Goal: Information Seeking & Learning: Learn about a topic

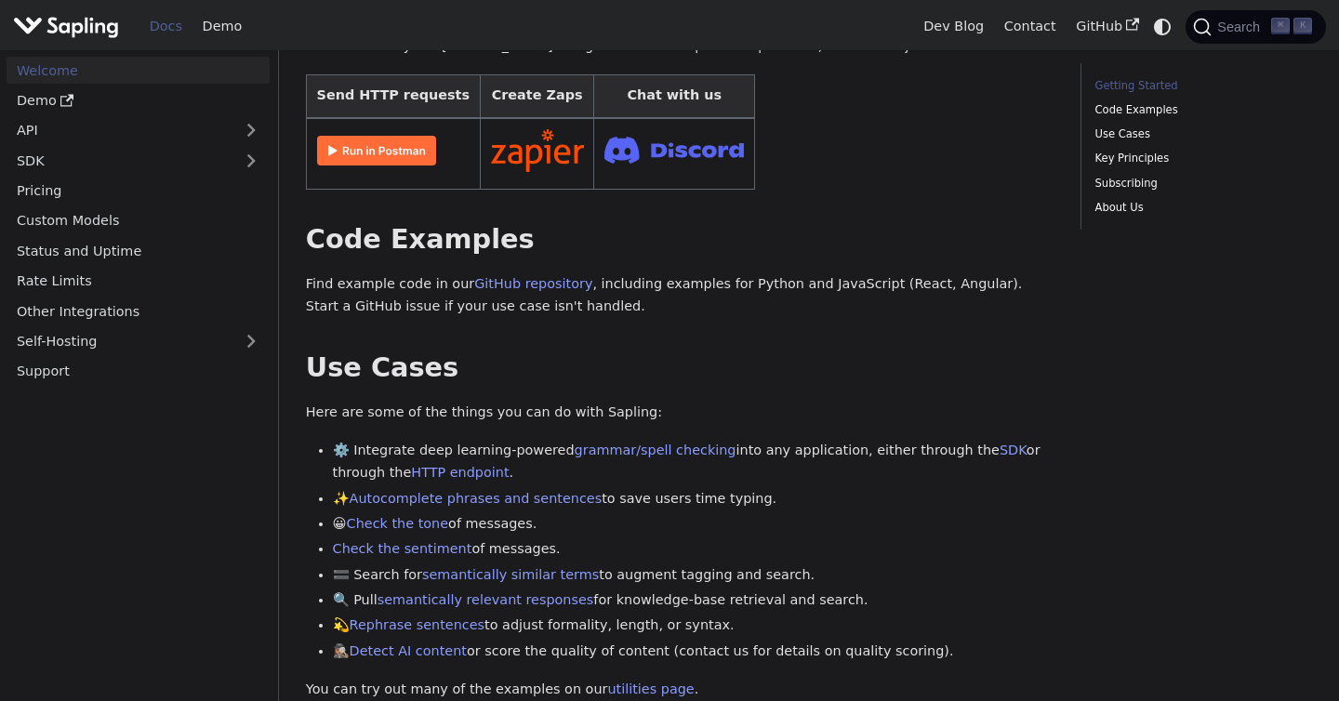
scroll to position [653, 0]
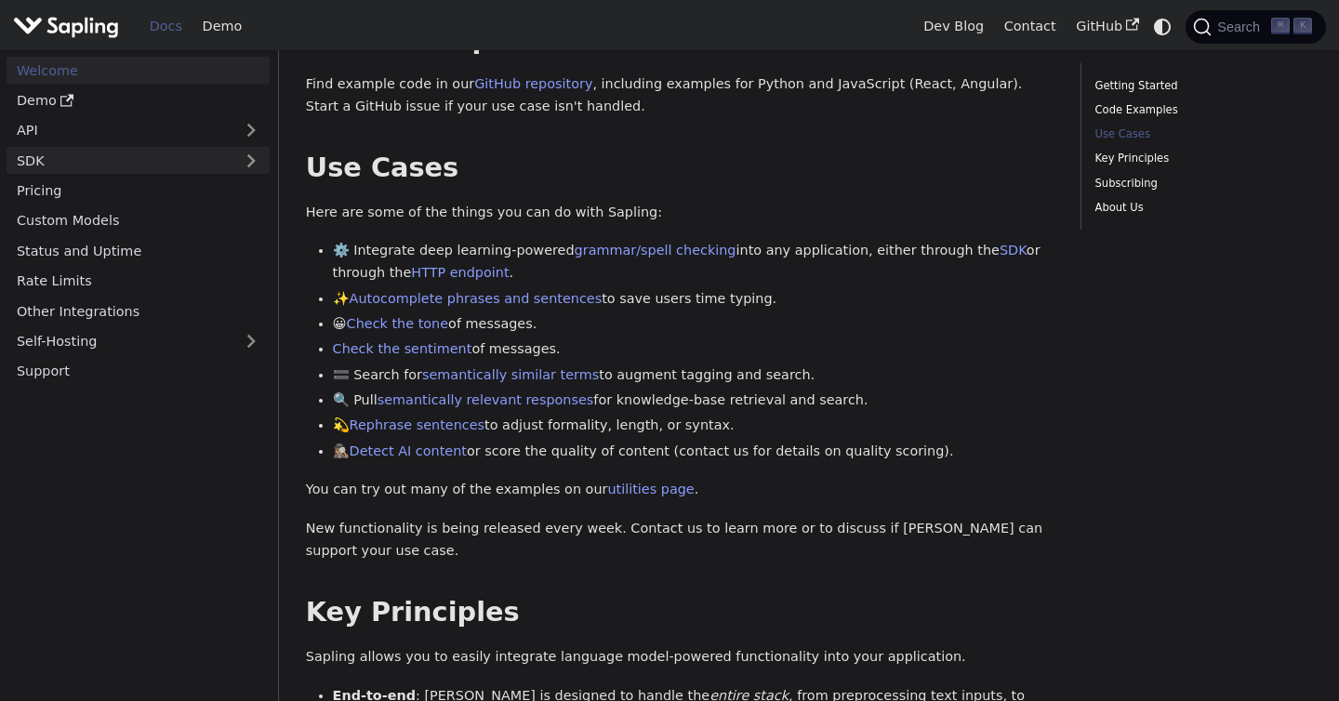
click at [207, 159] on link "SDK" at bounding box center [120, 160] width 226 height 27
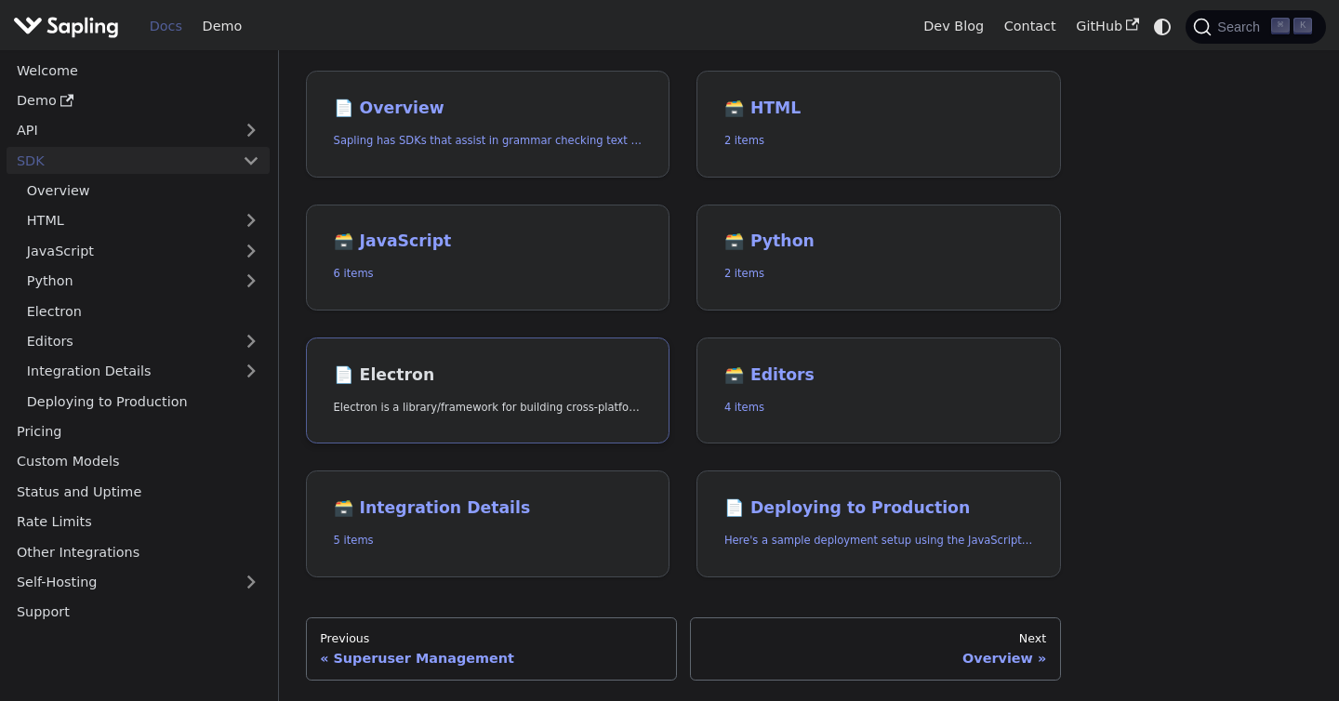
scroll to position [144, 0]
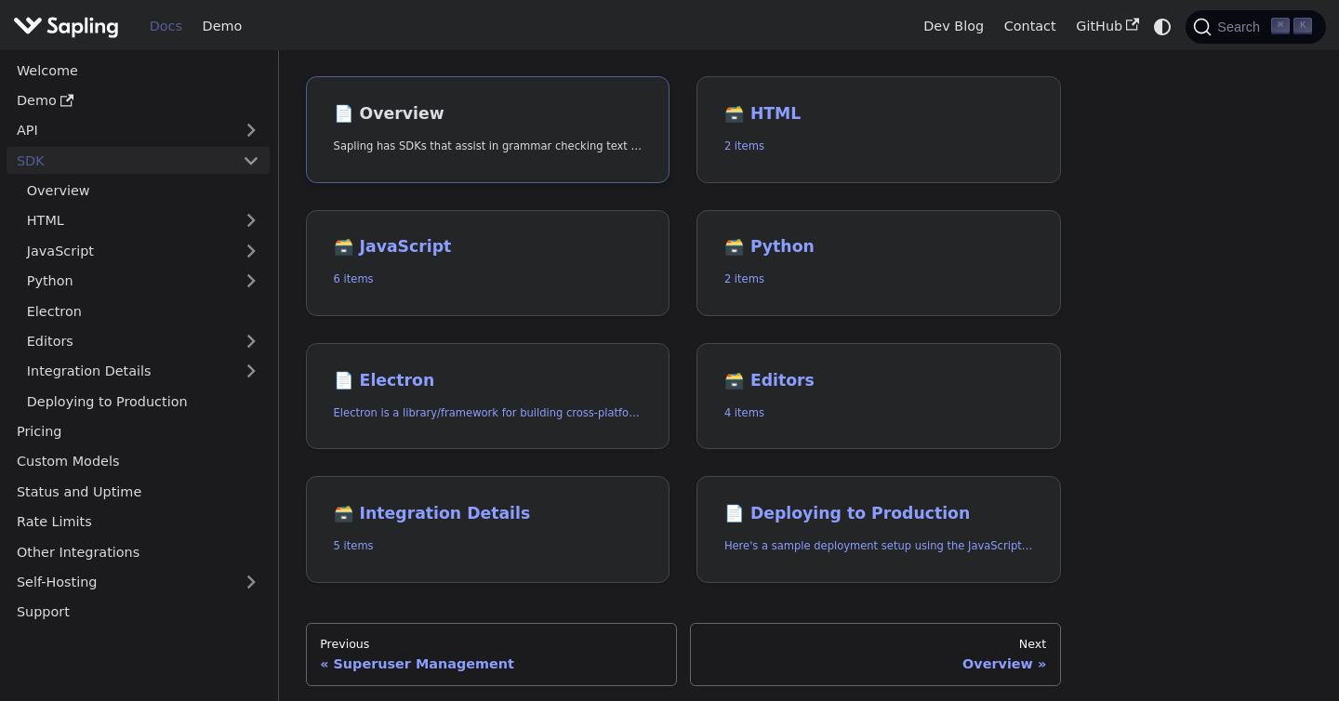
click at [559, 140] on p "Sapling has SDKs that assist in grammar checking text for Python and JavaScript…" at bounding box center [488, 147] width 309 height 18
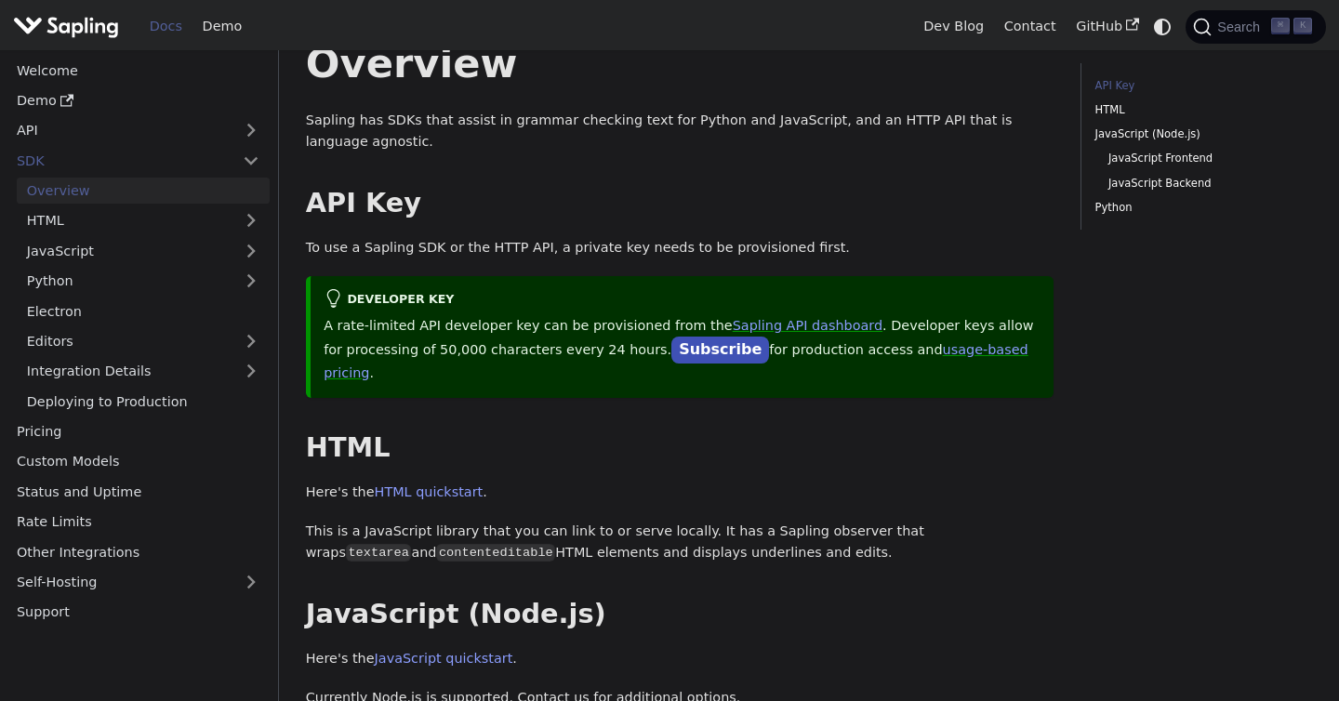
scroll to position [87, 0]
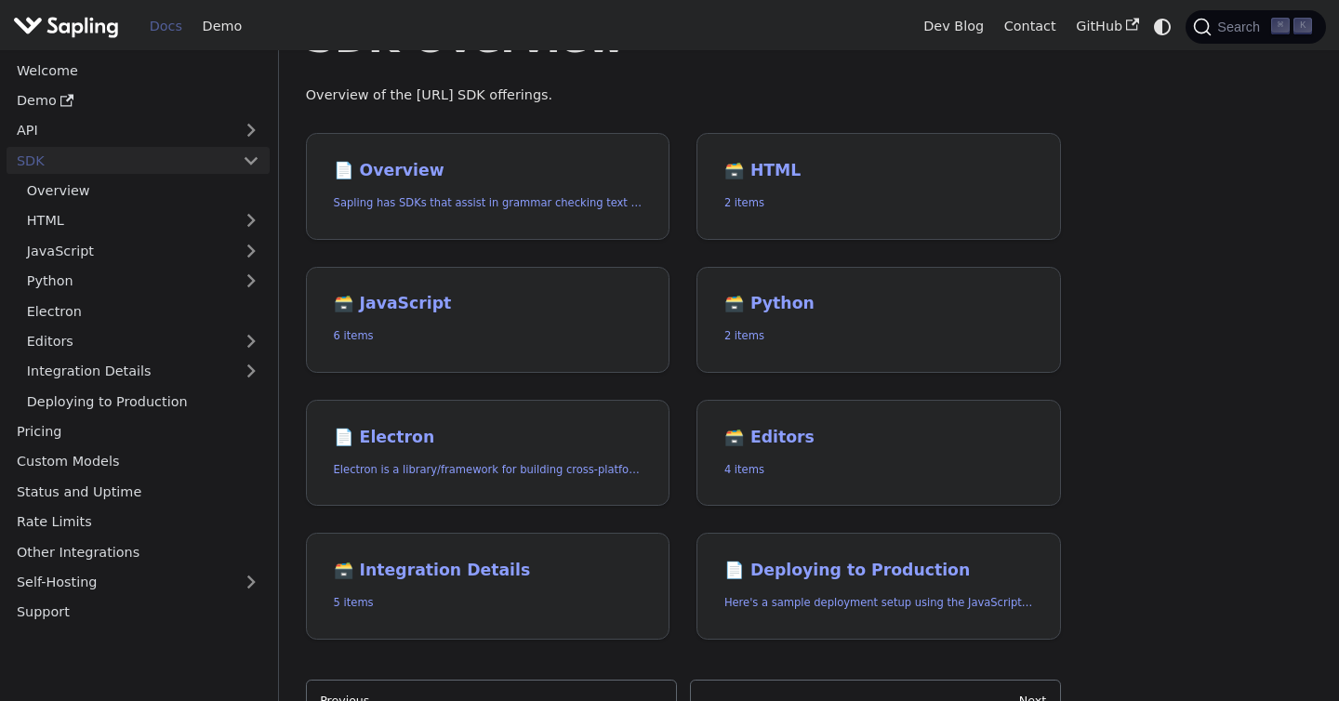
scroll to position [144, 0]
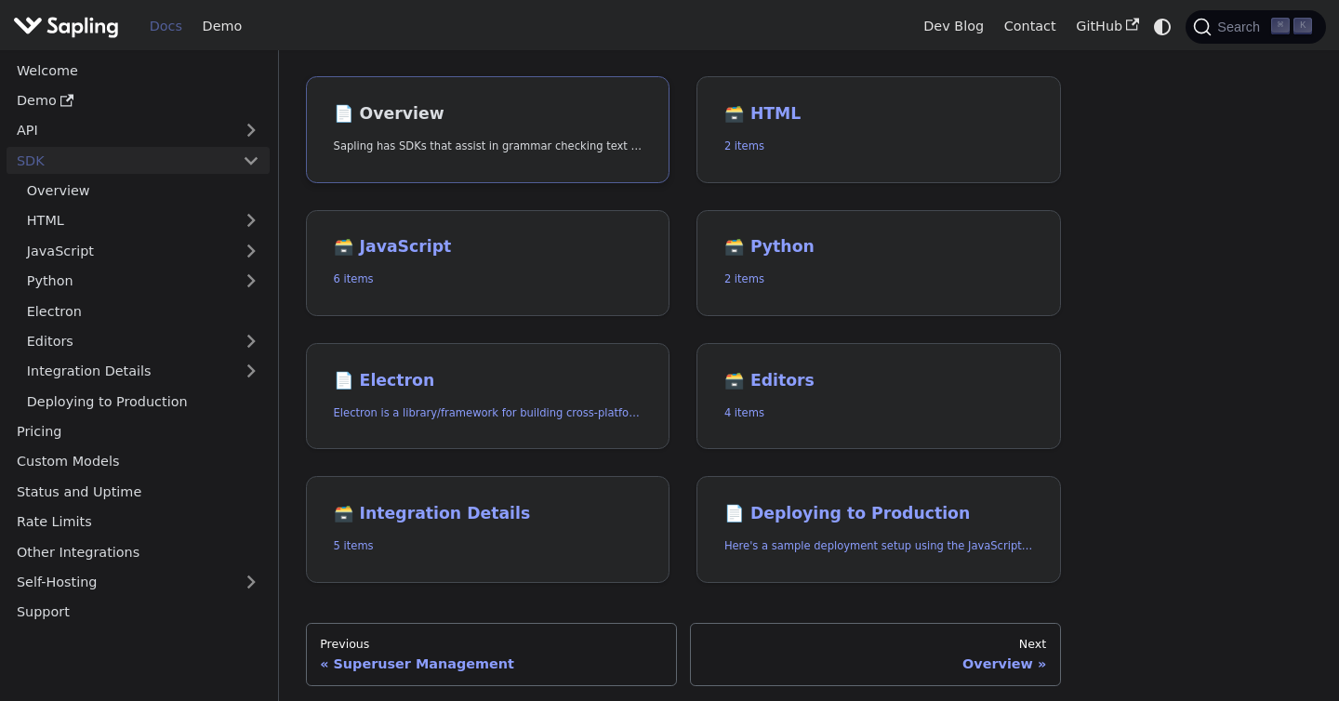
click at [518, 124] on link "📄️ Overview Sapling has SDKs that assist in grammar checking text for Python an…" at bounding box center [488, 129] width 364 height 107
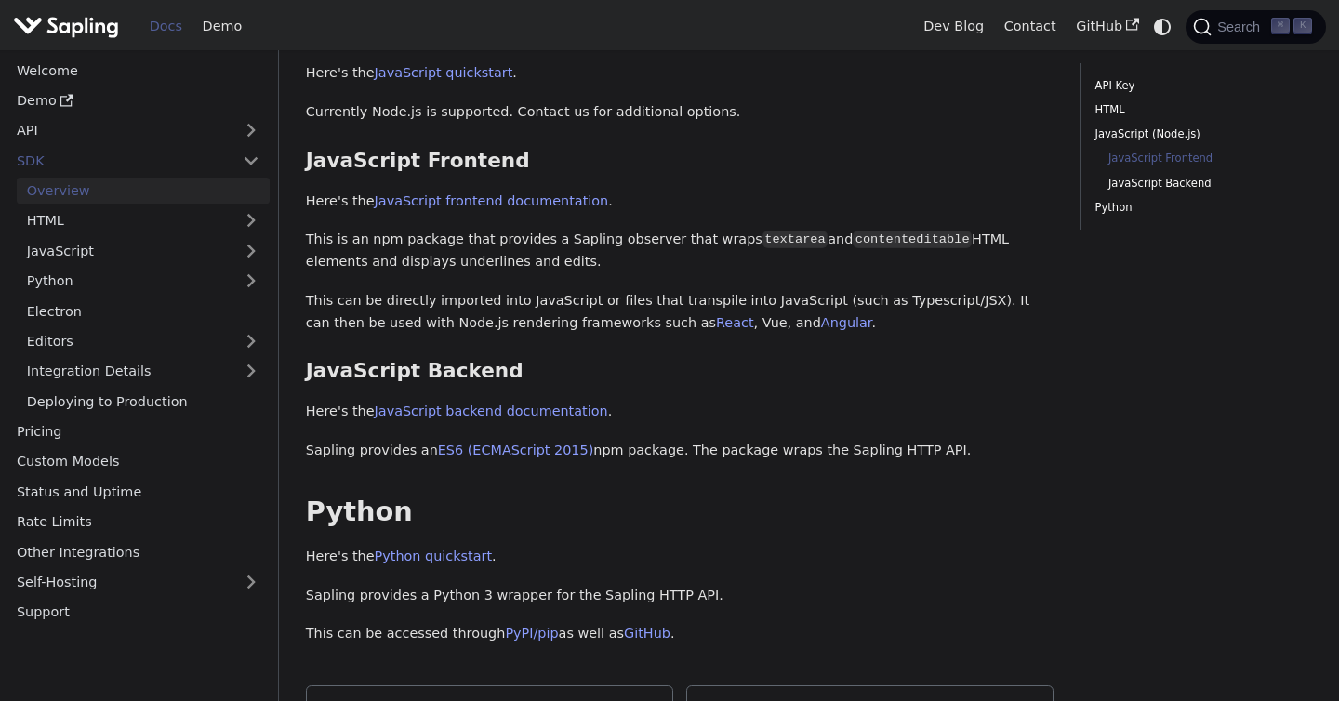
scroll to position [649, 0]
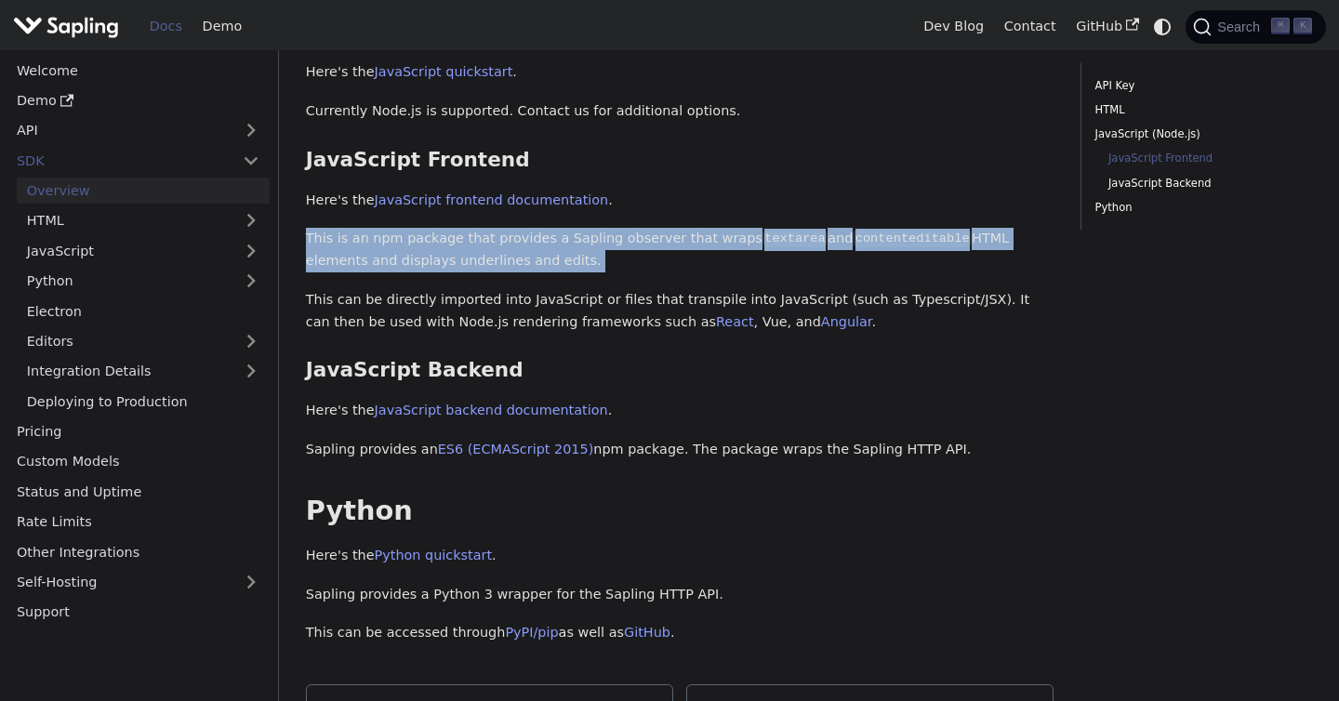
drag, startPoint x: 542, startPoint y: 258, endPoint x: 305, endPoint y: 216, distance: 240.7
click at [306, 216] on div "Overview Sapling has SDKs that assist in grammar checking text for Python and J…" at bounding box center [680, 47] width 748 height 1193
click at [305, 216] on div "SDK Overview On this page Overview Sapling has SDKs that assist in grammar chec…" at bounding box center [679, 80] width 774 height 1333
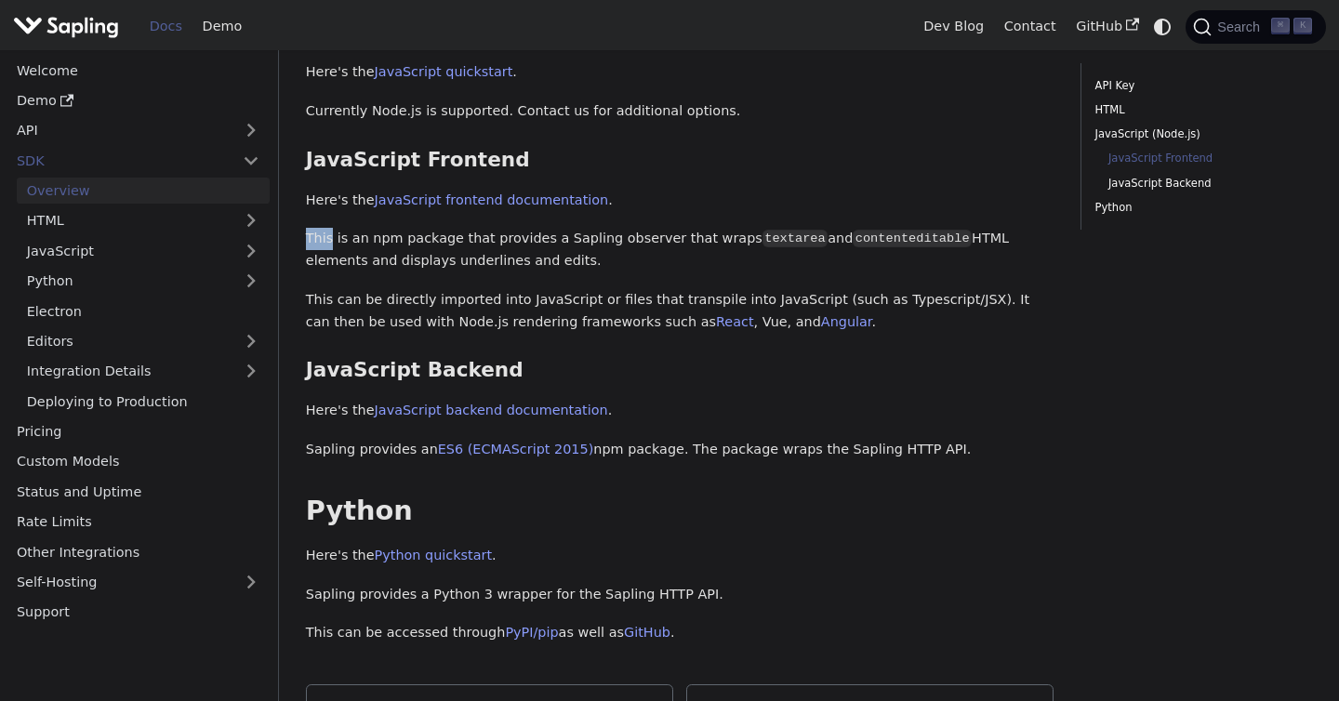
click at [305, 216] on div "SDK Overview On this page Overview Sapling has SDKs that assist in grammar chec…" at bounding box center [679, 80] width 774 height 1333
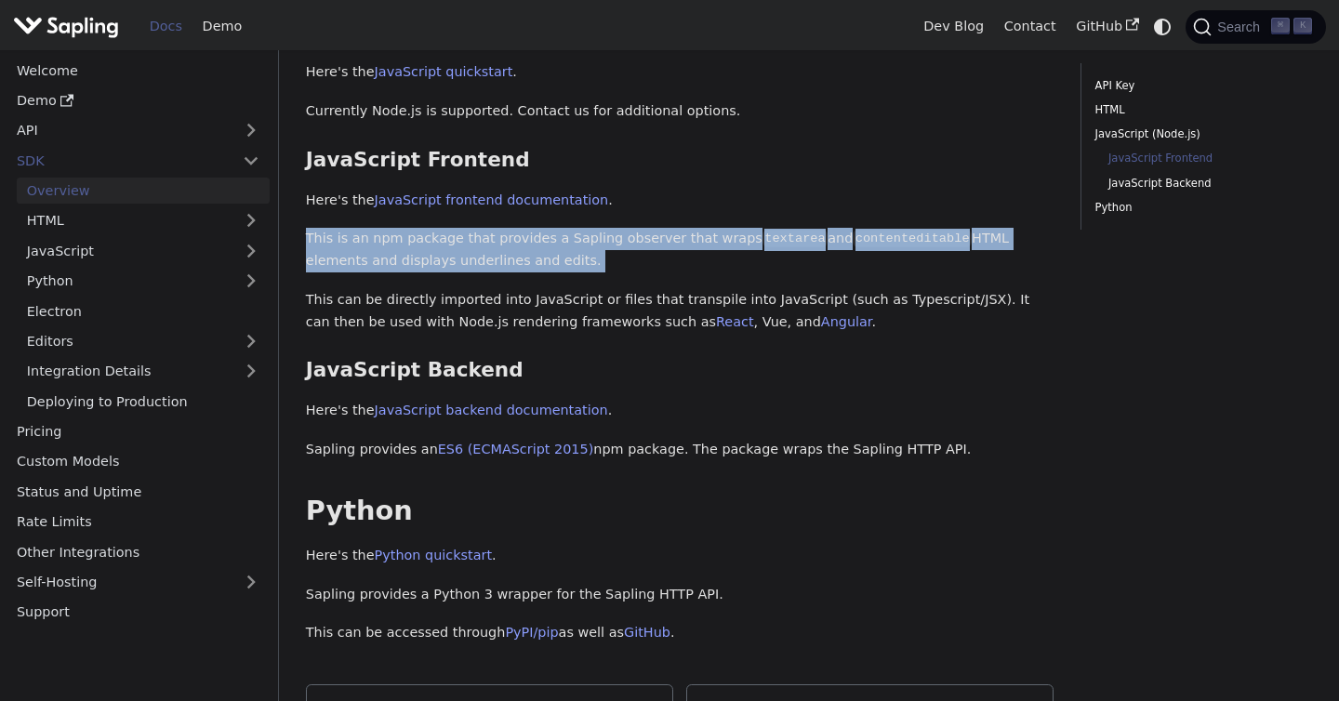
click at [305, 216] on div "SDK Overview On this page Overview Sapling has SDKs that assist in grammar chec…" at bounding box center [679, 80] width 774 height 1333
click at [337, 228] on p "This is an npm package that provides a Sapling observer that wraps textarea and…" at bounding box center [680, 250] width 748 height 45
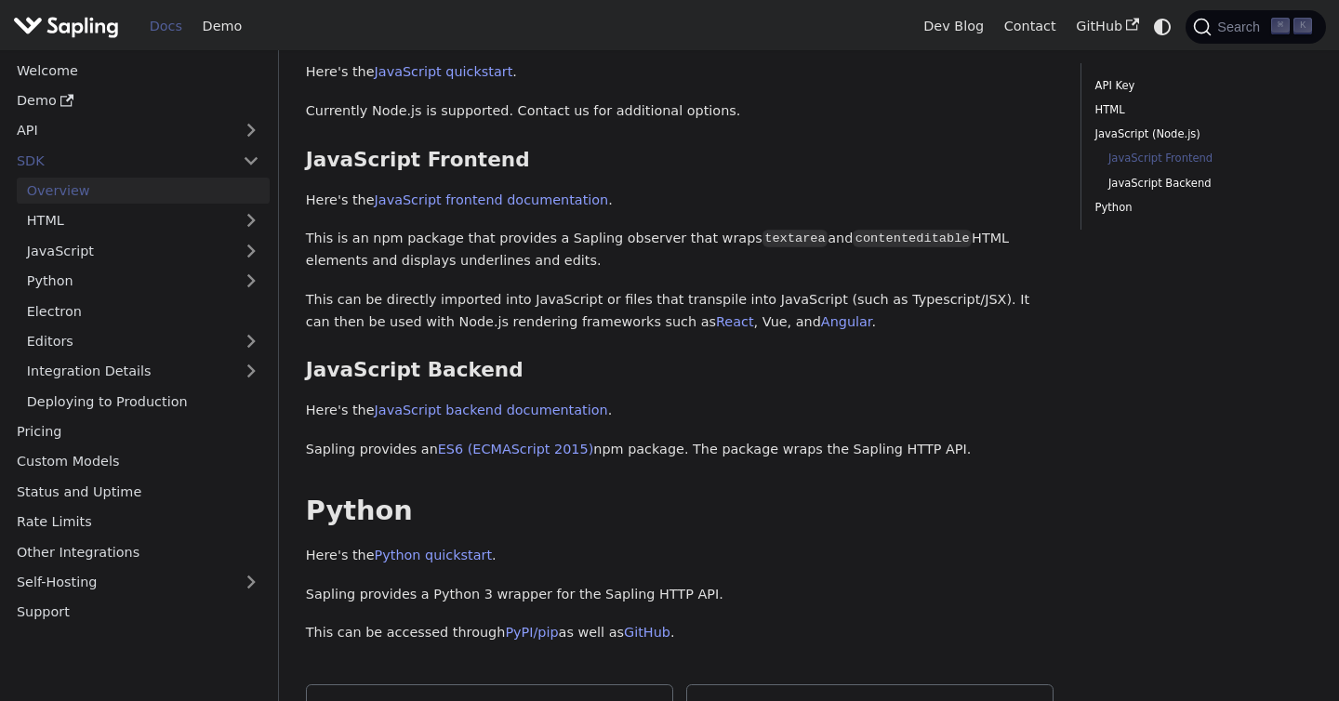
drag, startPoint x: 519, startPoint y: 231, endPoint x: 291, endPoint y: 226, distance: 227.8
click at [291, 226] on div "SDK Overview On this page Overview Sapling has SDKs that assist in grammar chec…" at bounding box center [809, 87] width 1060 height 1373
click at [496, 299] on p "This can be directly imported into JavaScript or files that transpile into Java…" at bounding box center [680, 311] width 748 height 45
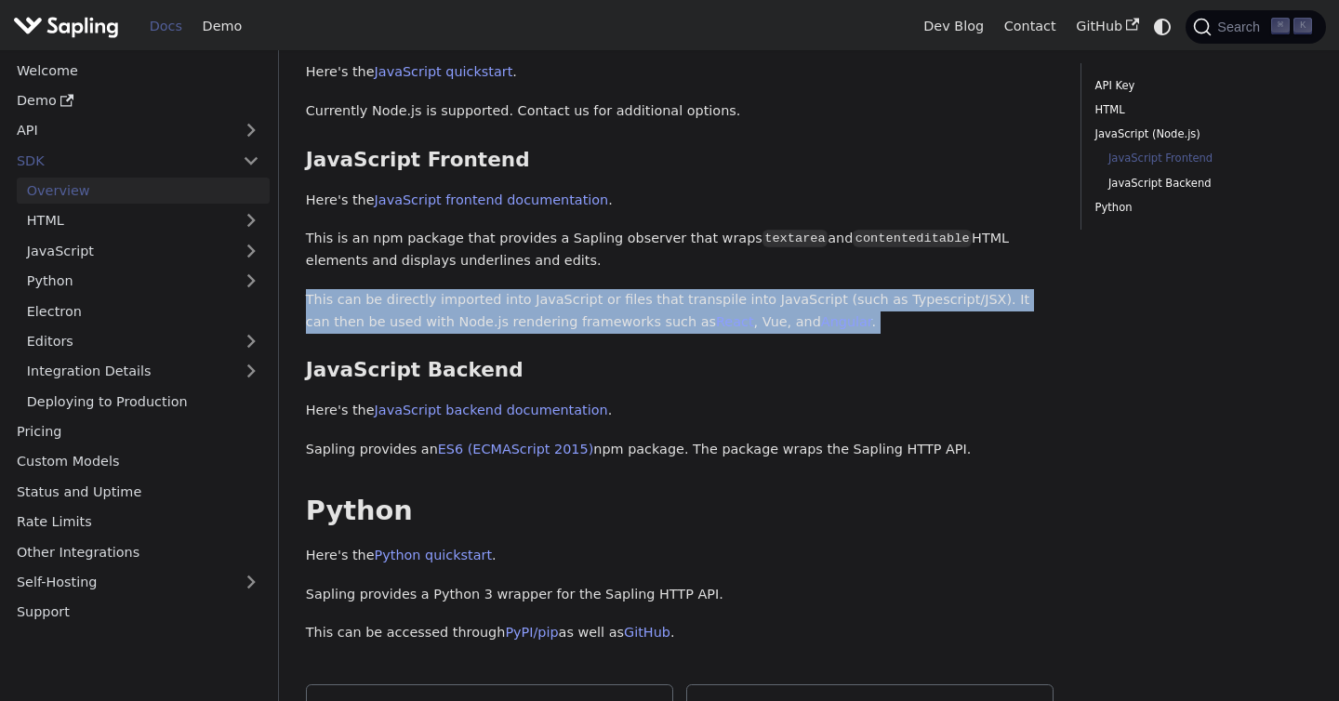
click at [496, 299] on p "This can be directly imported into JavaScript or files that transpile into Java…" at bounding box center [680, 311] width 748 height 45
click at [496, 333] on div "Overview Sapling has SDKs that assist in grammar checking text for Python and J…" at bounding box center [680, 47] width 748 height 1193
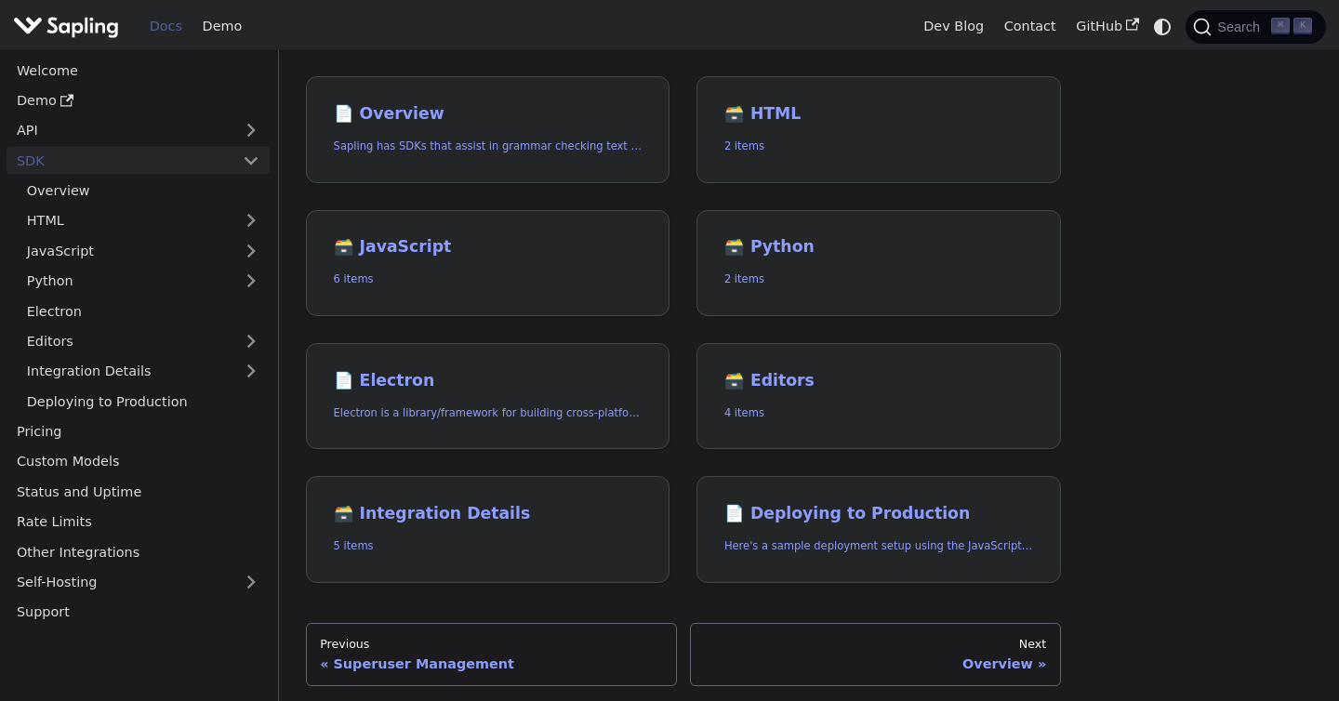
scroll to position [94, 0]
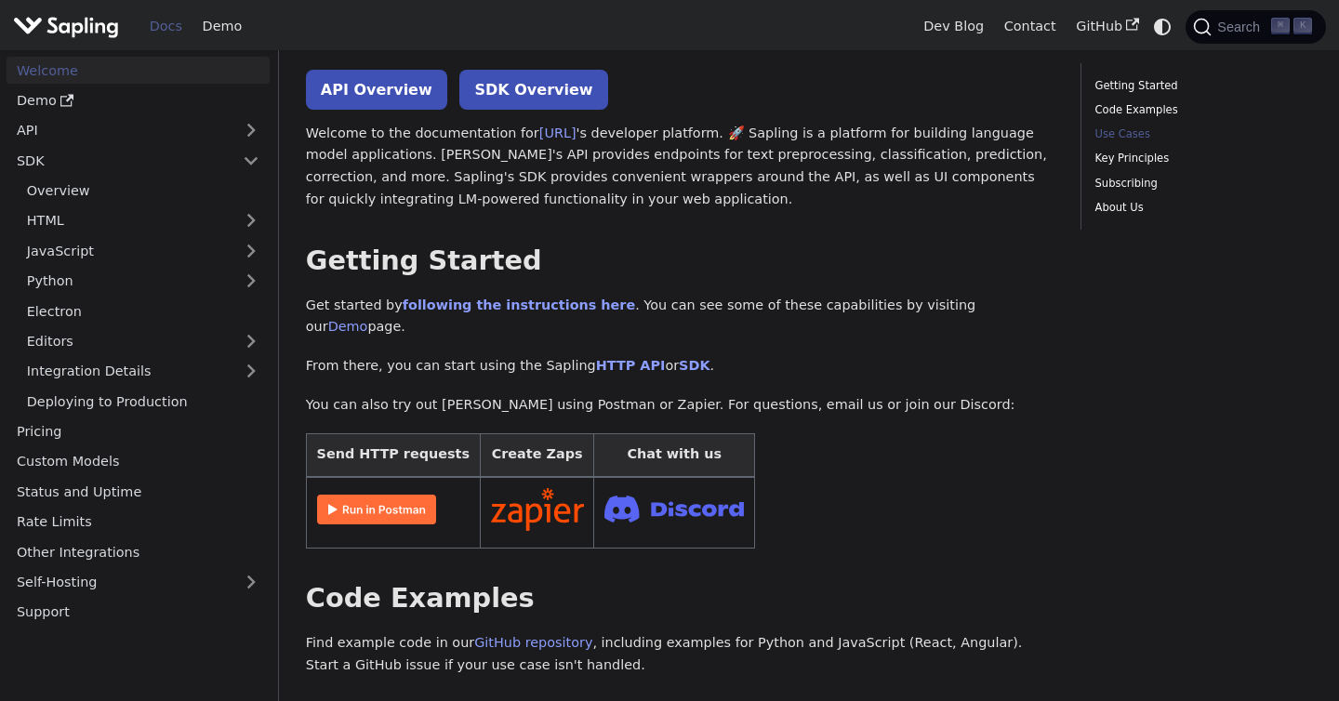
scroll to position [653, 0]
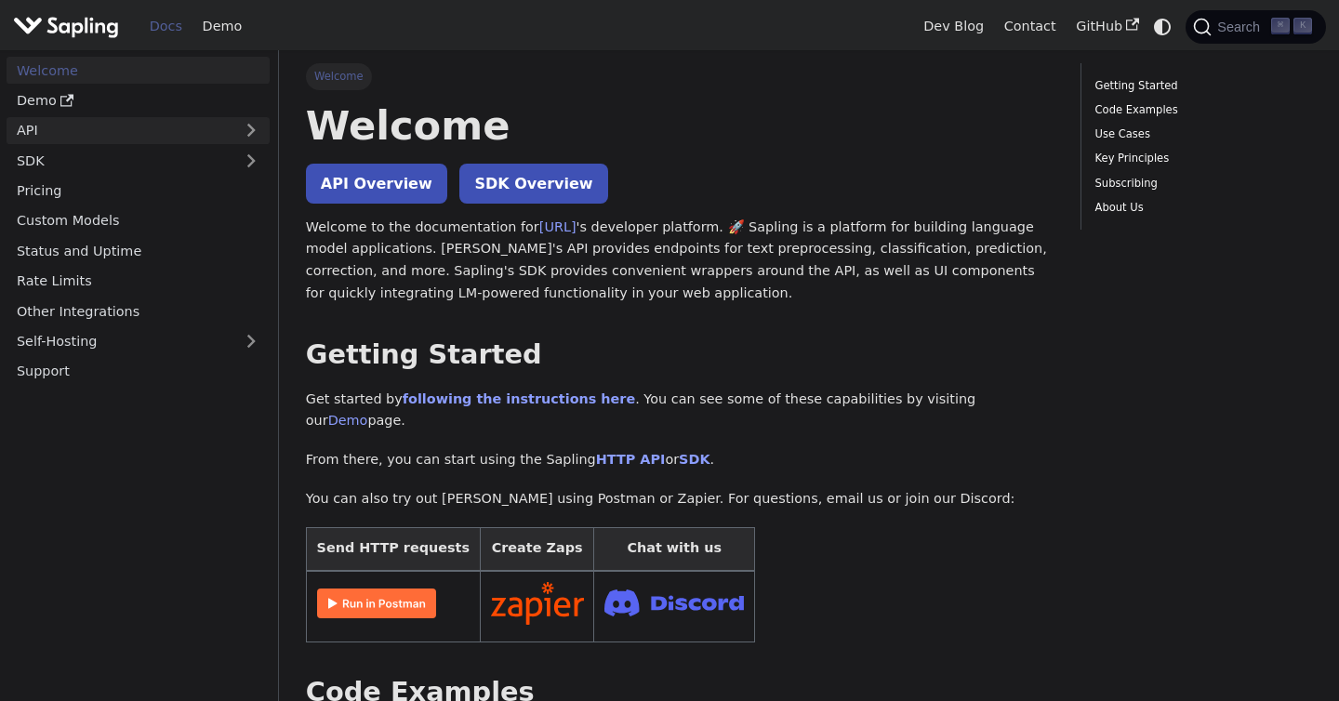
click at [98, 132] on link "API" at bounding box center [120, 130] width 226 height 27
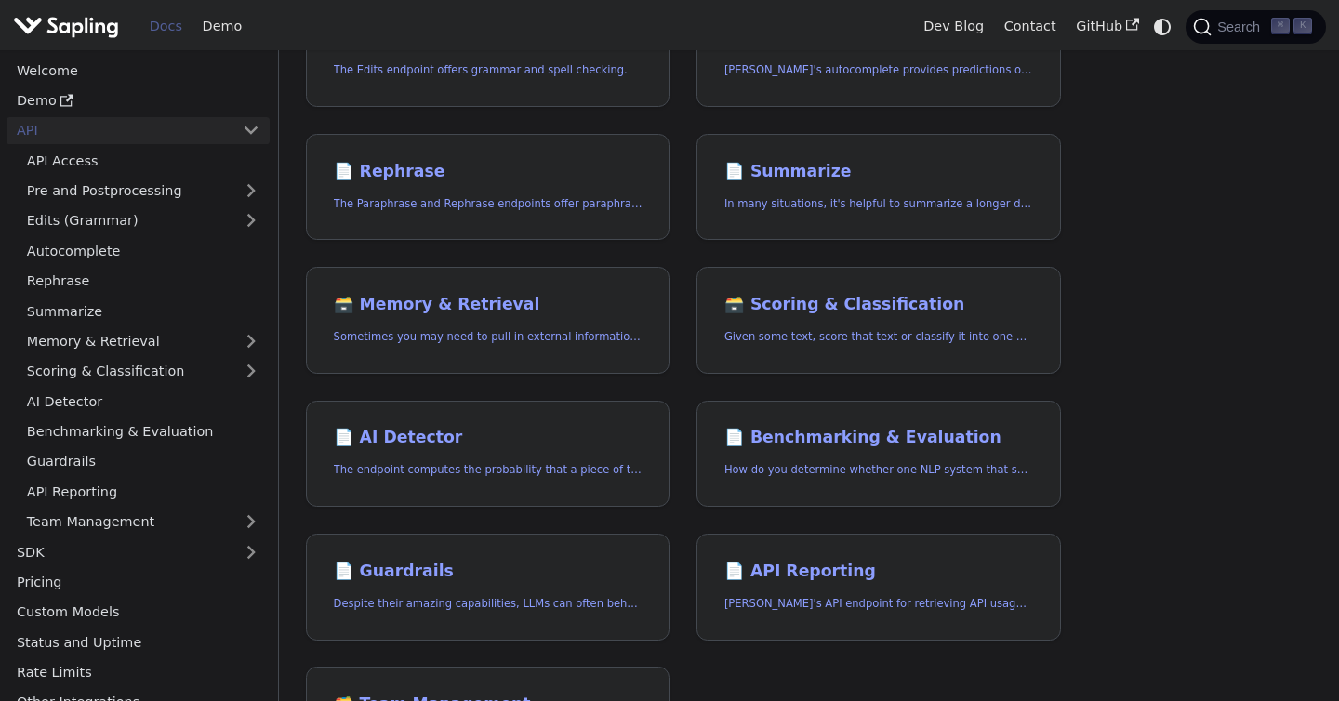
scroll to position [358, 0]
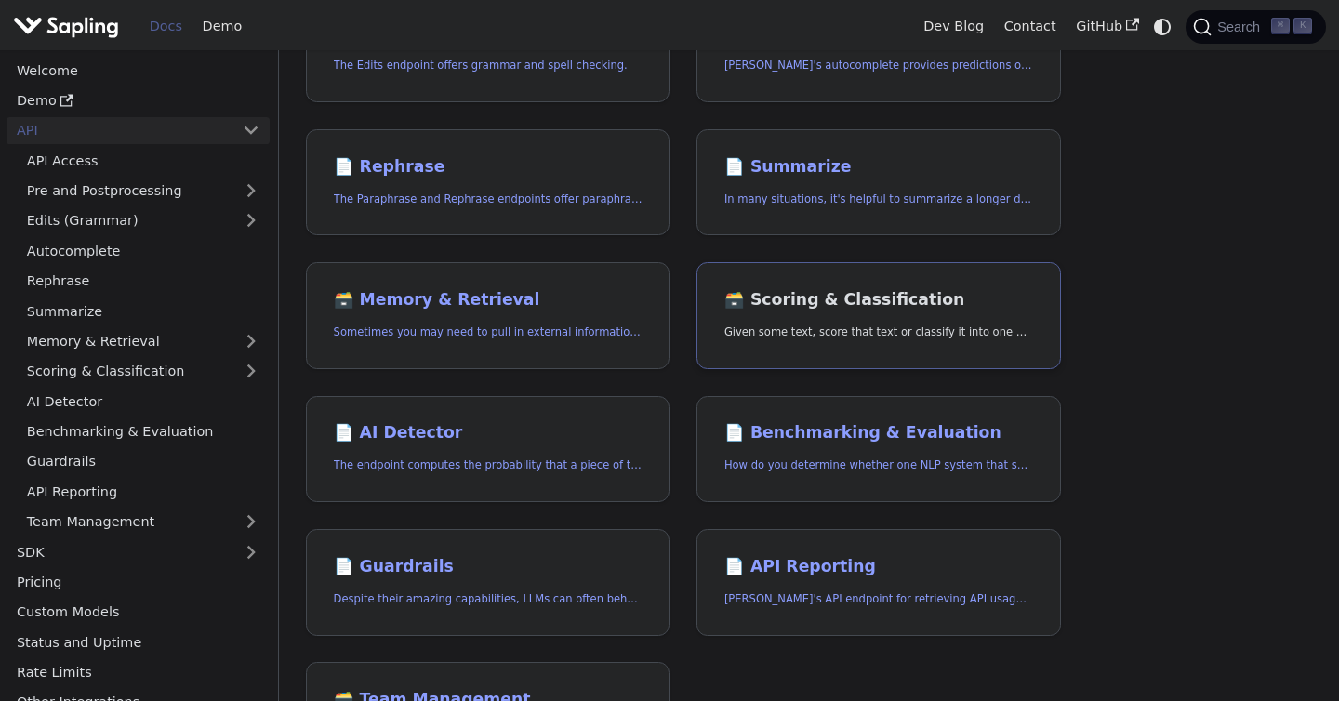
click at [779, 326] on p "Given some text, score that text or classify it into one of a set of pre-specif…" at bounding box center [878, 333] width 309 height 18
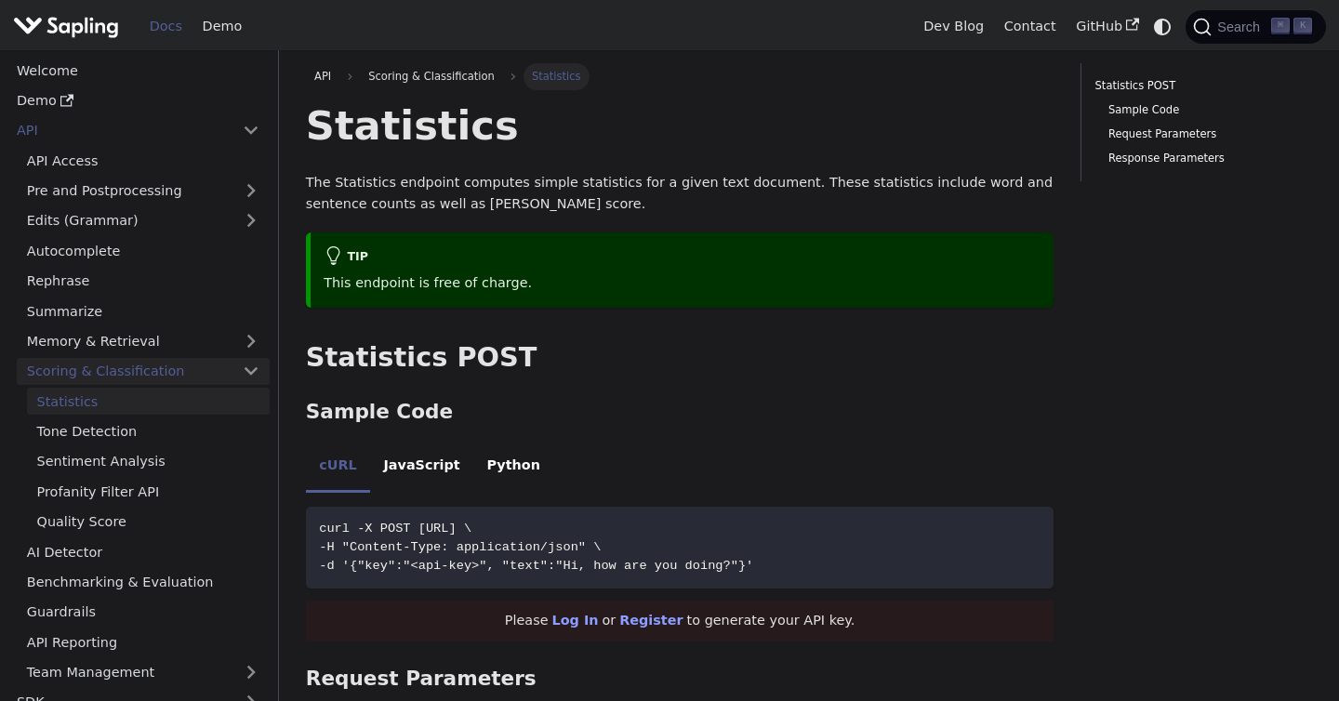
click at [144, 366] on link "Scoring & Classification" at bounding box center [143, 371] width 253 height 27
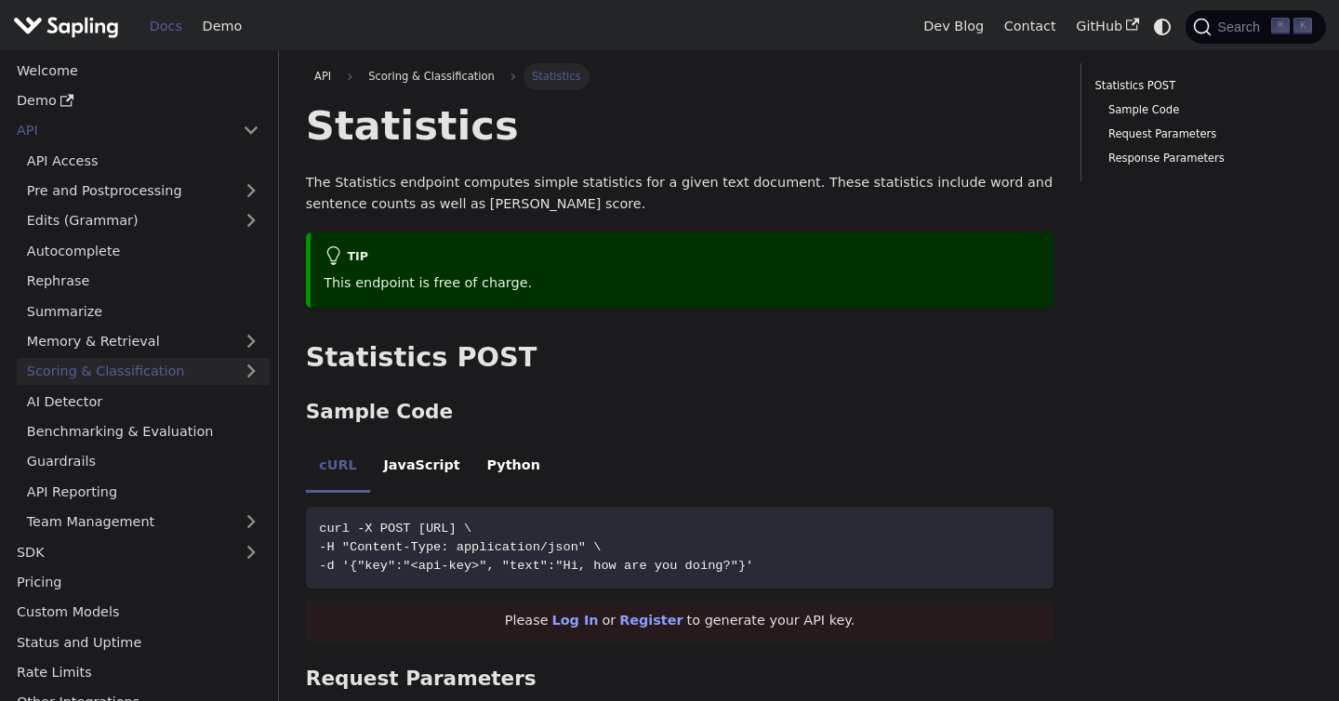
click at [144, 366] on link "Scoring & Classification" at bounding box center [143, 371] width 253 height 27
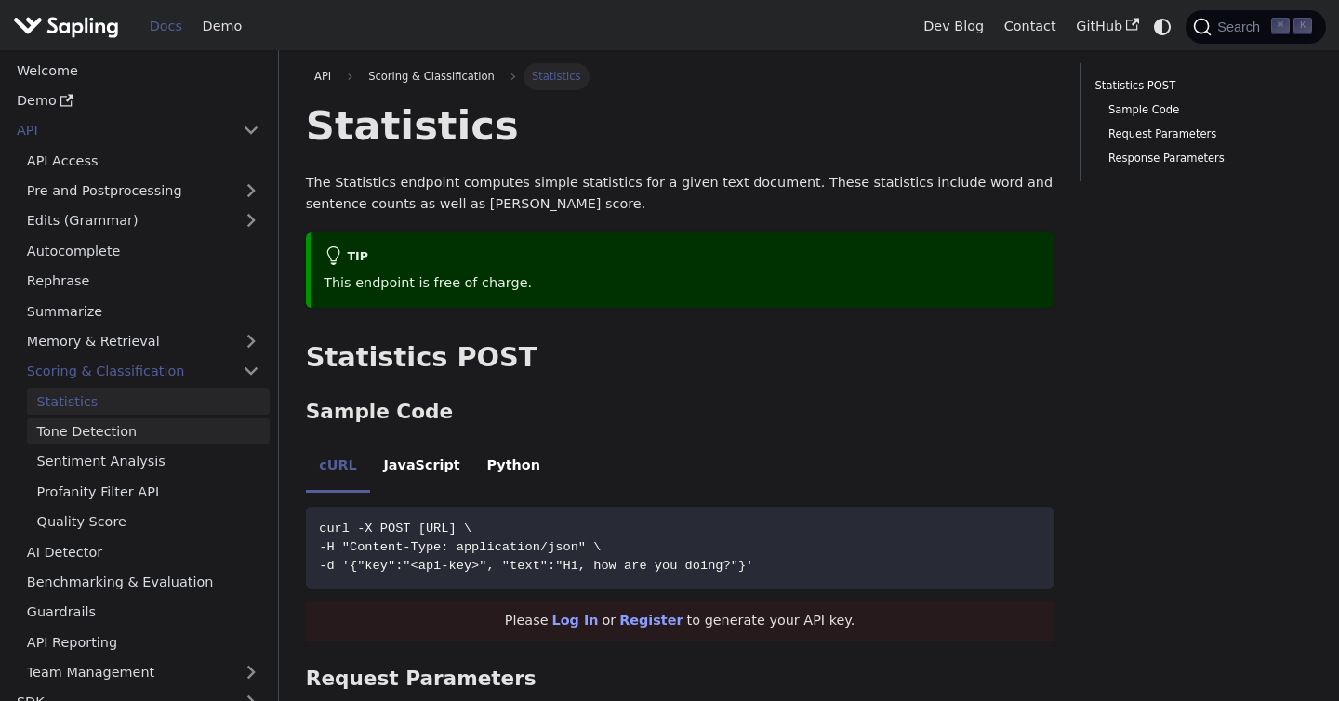
scroll to position [358, 0]
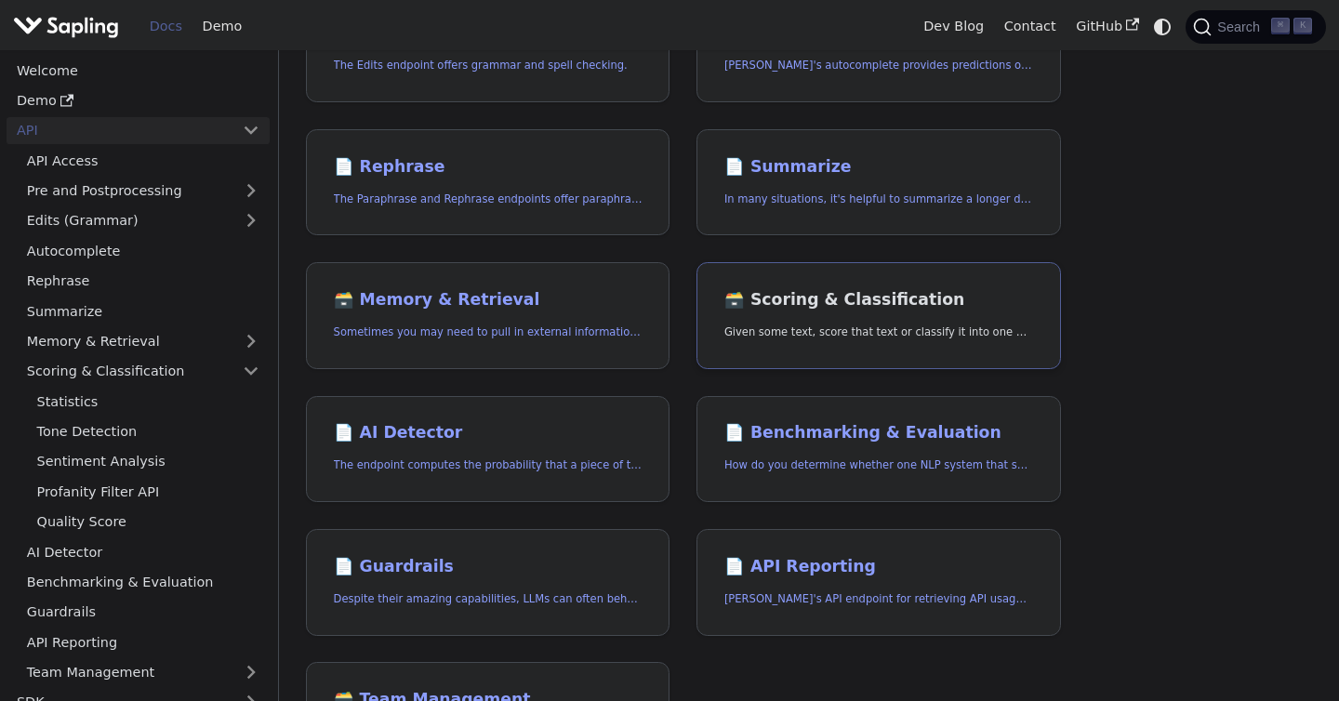
click at [941, 338] on p "Given some text, score that text or classify it into one of a set of pre-specif…" at bounding box center [878, 333] width 309 height 18
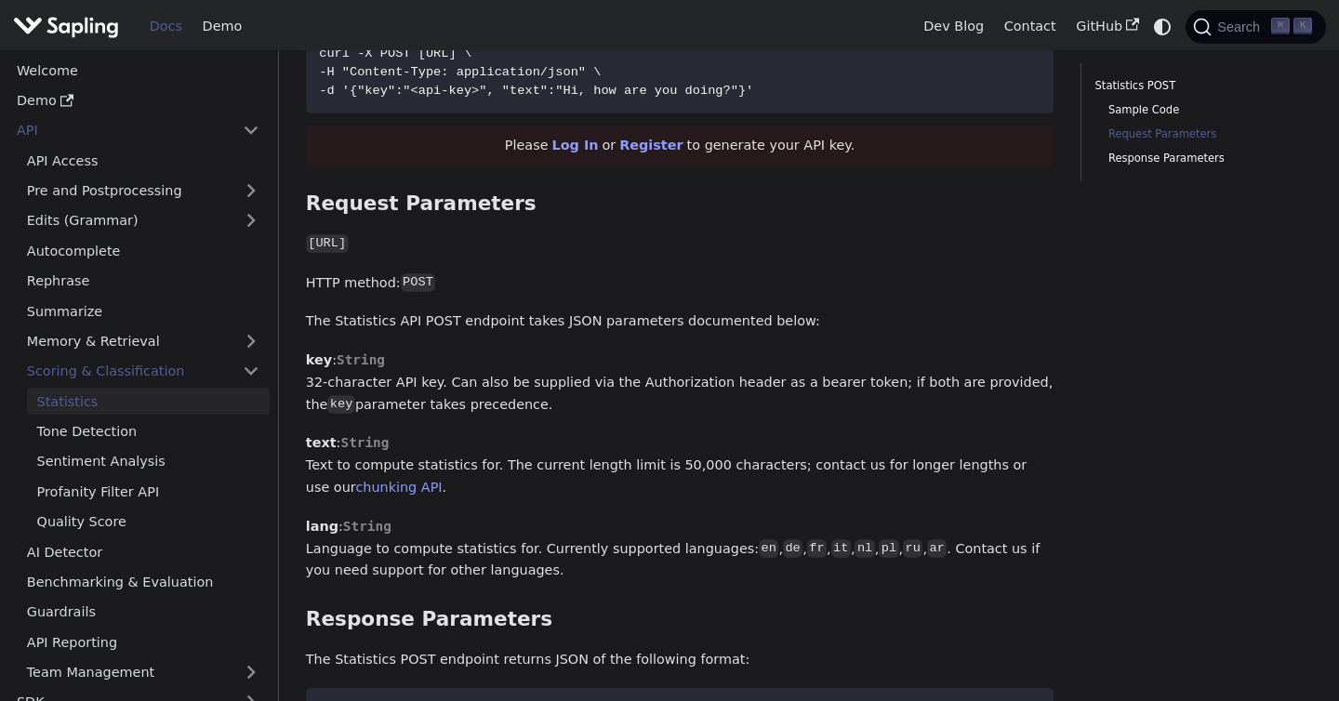
scroll to position [478, 0]
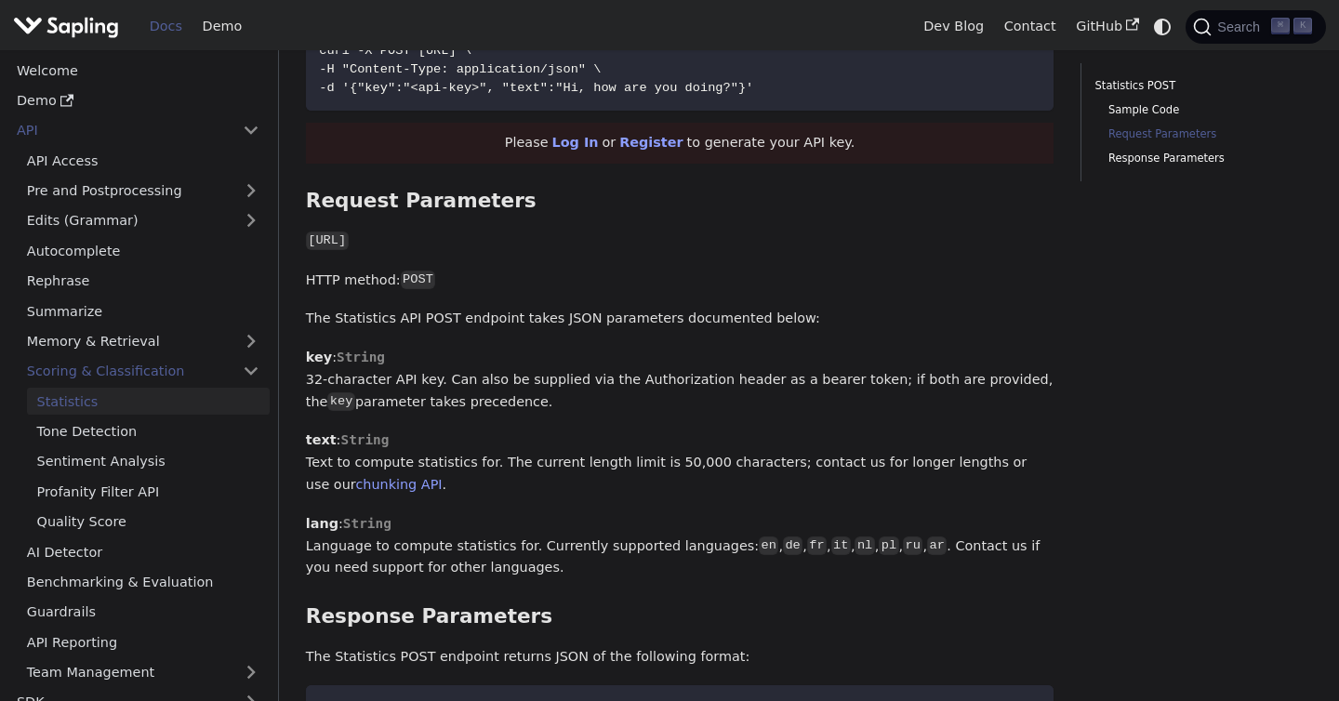
drag, startPoint x: 495, startPoint y: 403, endPoint x: 307, endPoint y: 384, distance: 188.7
click at [307, 384] on p "key : String 32-character API key. Can also be supplied via the Authorization h…" at bounding box center [680, 380] width 748 height 66
click at [466, 384] on p "key : String 32-character API key. Can also be supplied via the Authorization h…" at bounding box center [680, 380] width 748 height 66
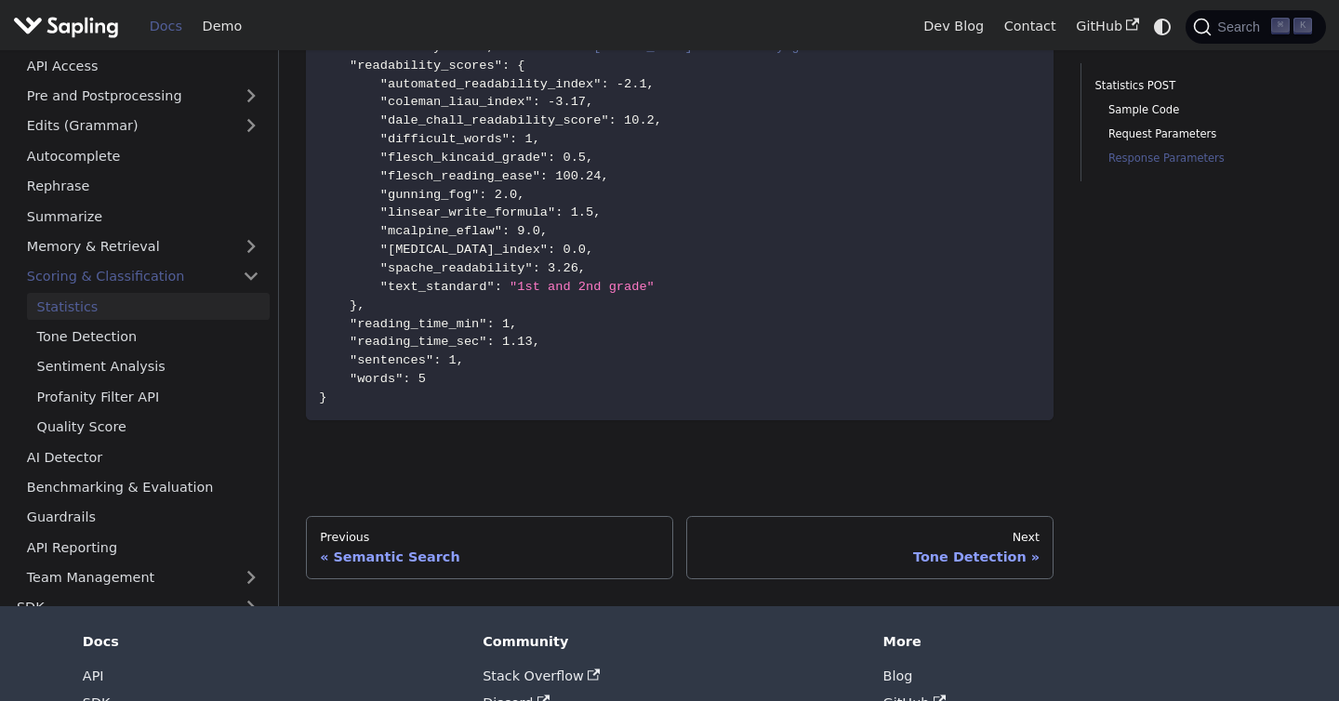
scroll to position [1053, 0]
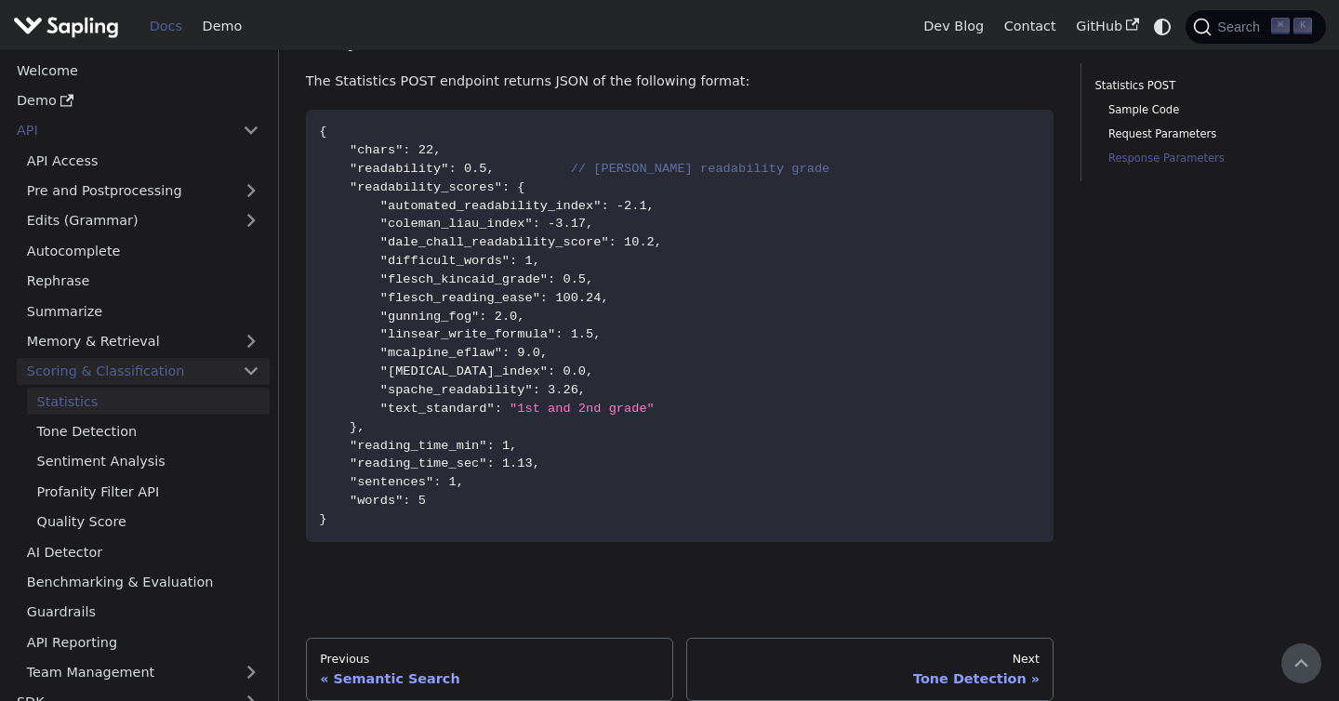
click at [243, 367] on link "Scoring & Classification" at bounding box center [143, 371] width 253 height 27
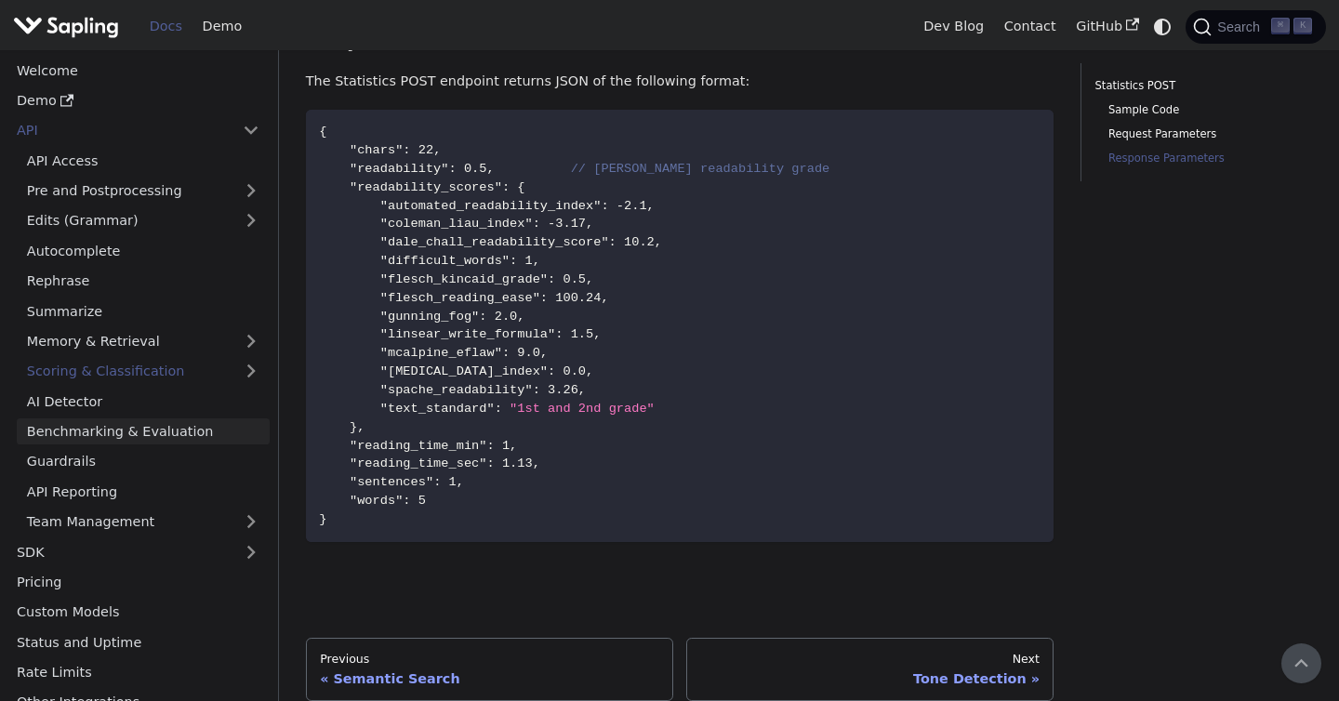
click at [152, 439] on link "Benchmarking & Evaluation" at bounding box center [143, 431] width 253 height 27
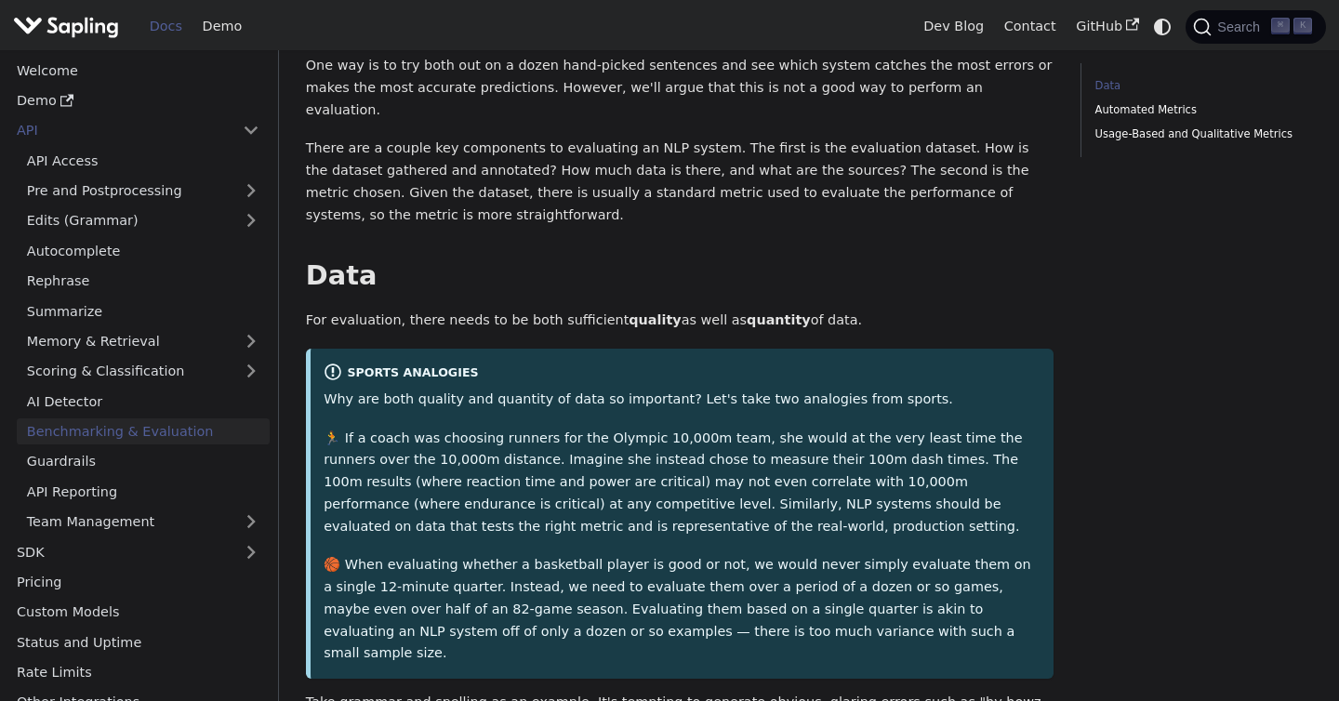
scroll to position [179, 0]
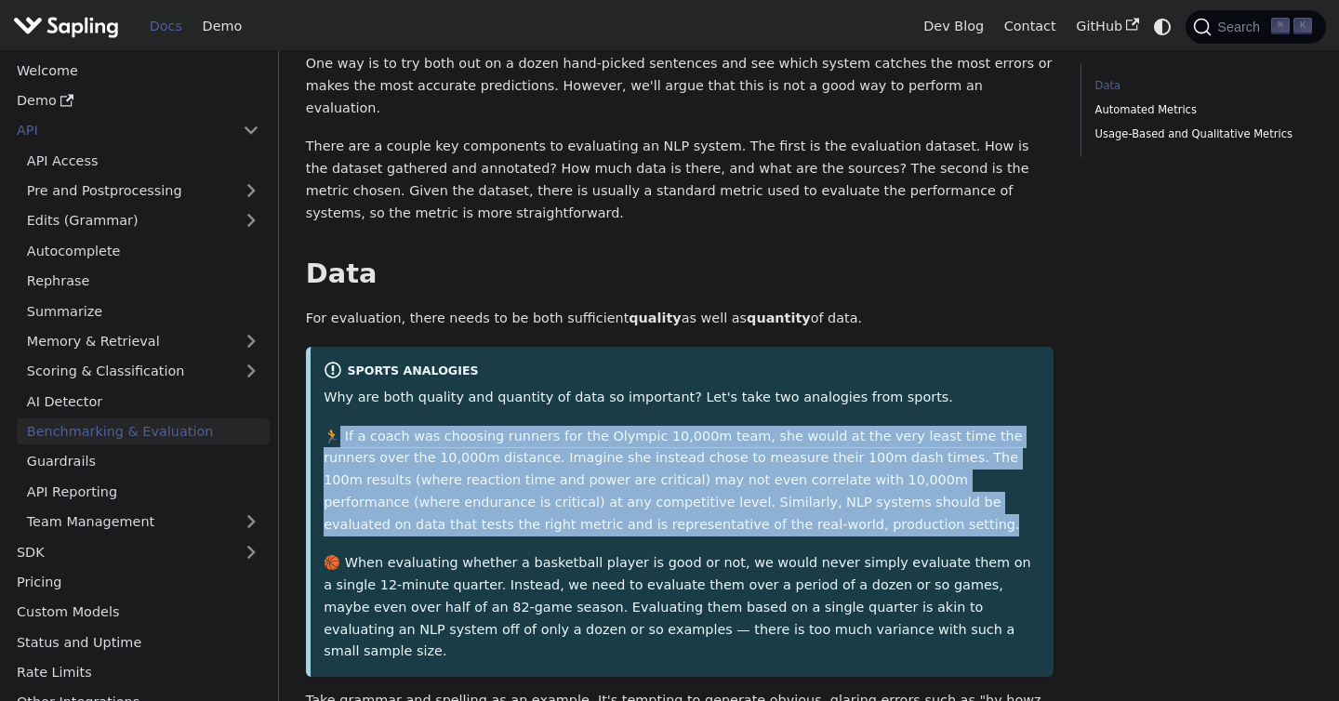
drag, startPoint x: 650, startPoint y: 474, endPoint x: 334, endPoint y: 383, distance: 329.0
click at [334, 426] on p "🏃 If a coach was choosing runners for the Olympic 10,000m team, she would at th…" at bounding box center [682, 481] width 717 height 111
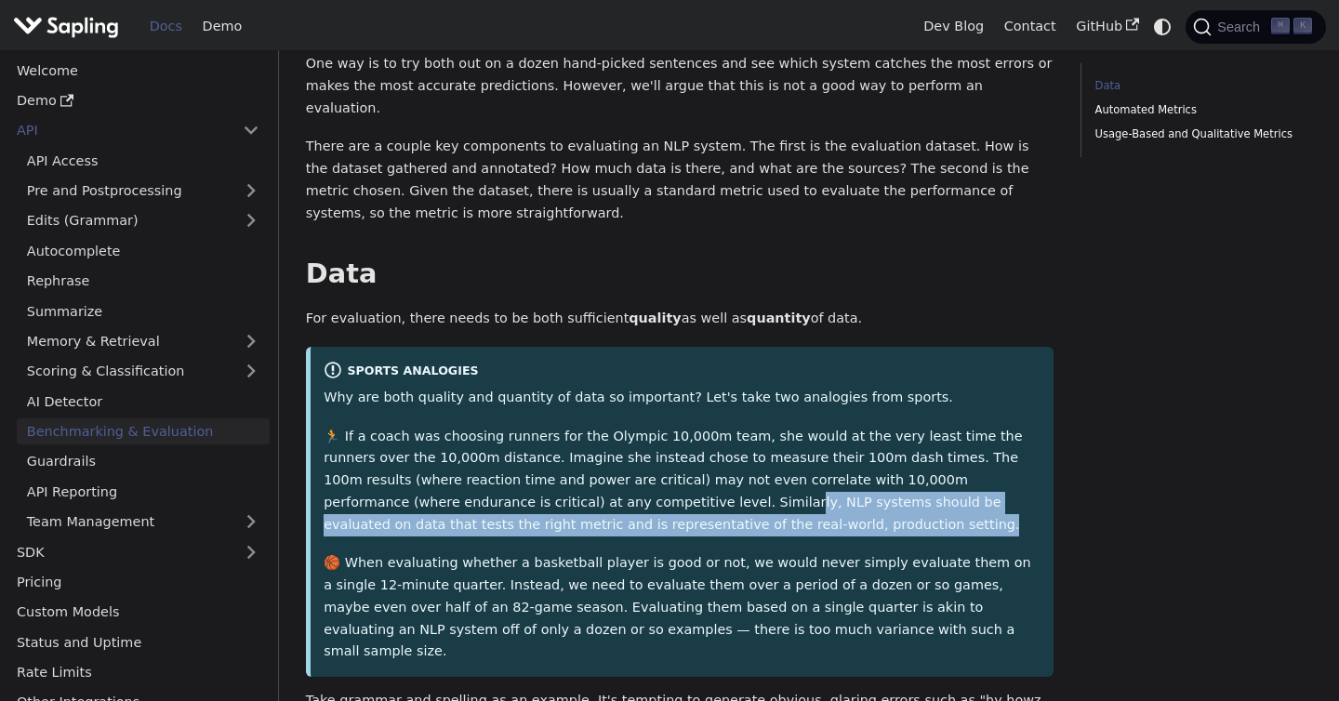
drag, startPoint x: 647, startPoint y: 477, endPoint x: 518, endPoint y: 462, distance: 130.1
click at [518, 462] on p "🏃 If a coach was choosing runners for the Olympic 10,000m team, she would at th…" at bounding box center [682, 481] width 717 height 111
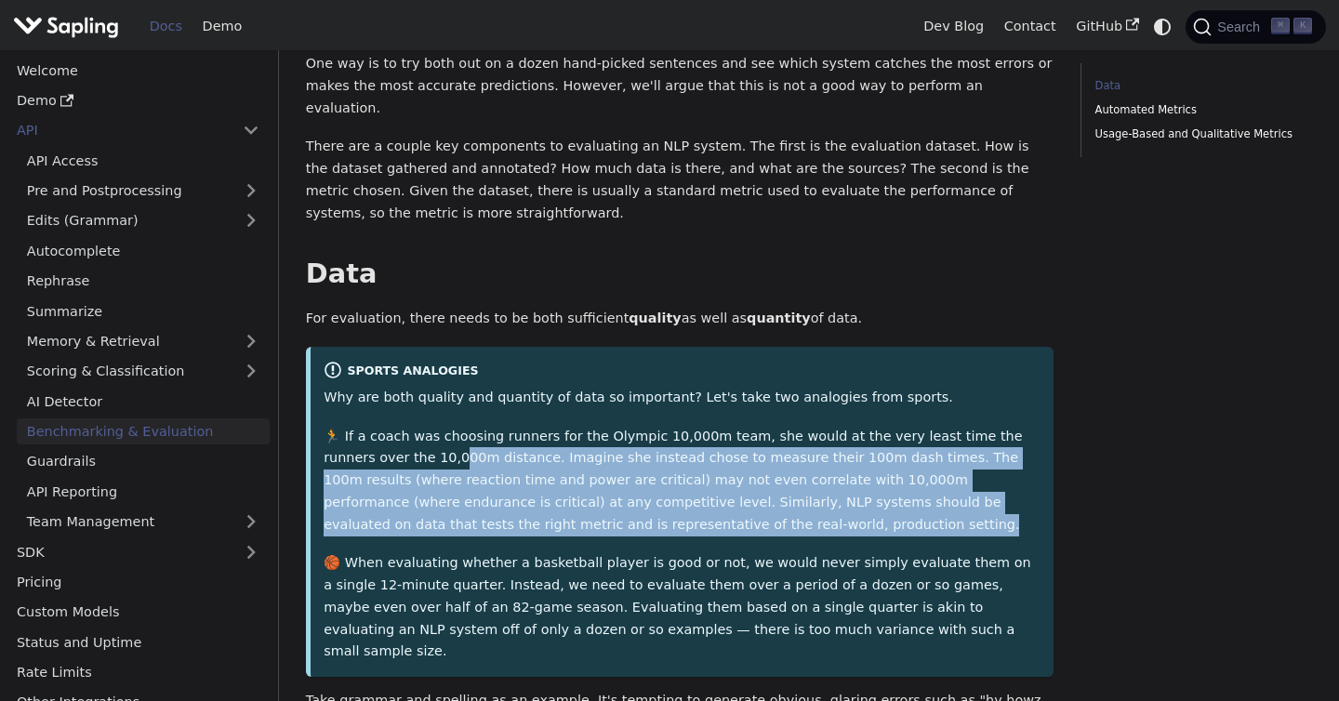
drag, startPoint x: 648, startPoint y: 477, endPoint x: 373, endPoint y: 403, distance: 284.8
click at [373, 426] on p "🏃 If a coach was choosing runners for the Olympic 10,000m team, she would at th…" at bounding box center [682, 481] width 717 height 111
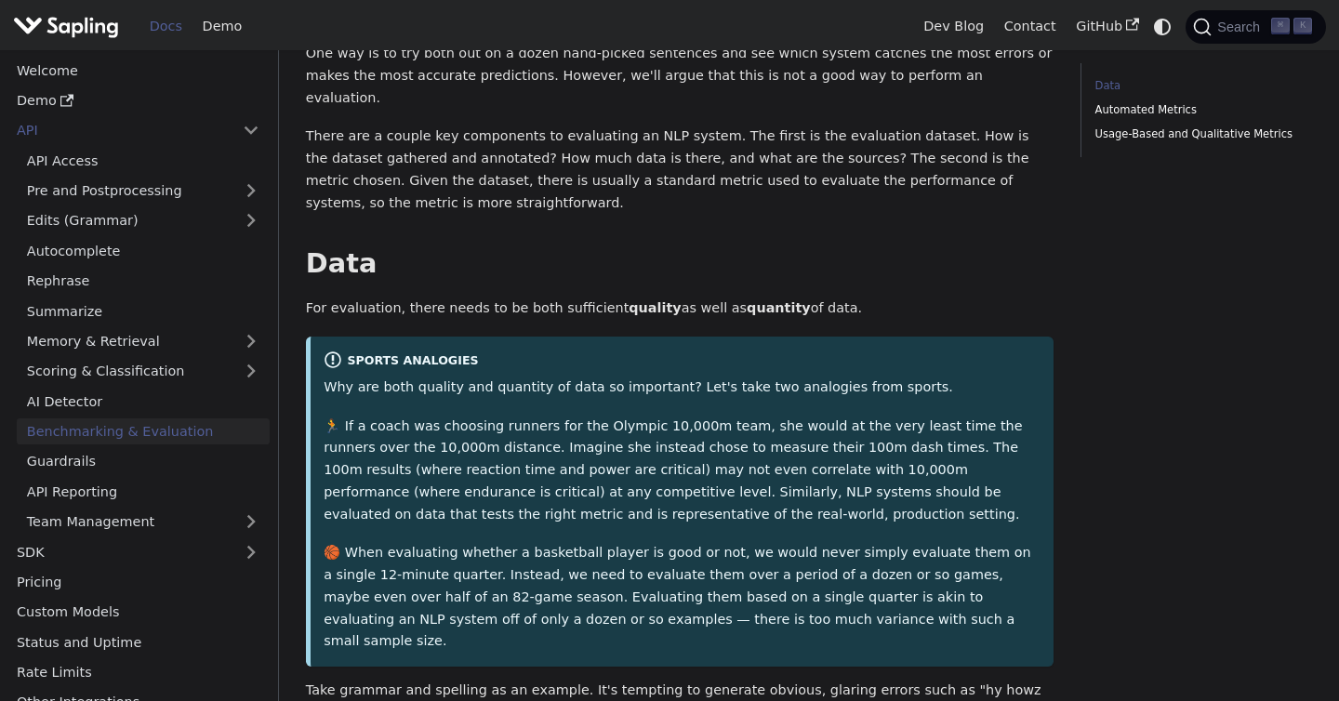
scroll to position [192, 0]
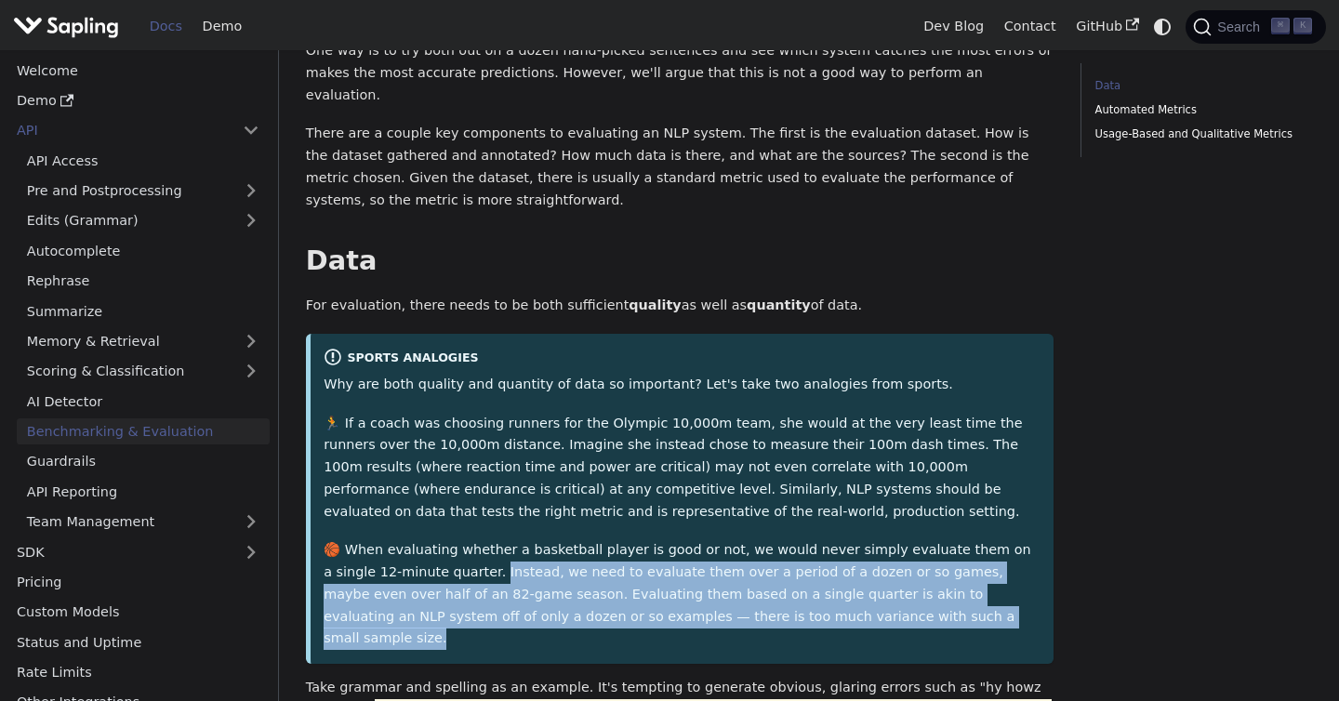
drag, startPoint x: 795, startPoint y: 570, endPoint x: 418, endPoint y: 526, distance: 379.1
click at [418, 539] on p "🏀 When evaluating whether a basketball player is good or not, we would never si…" at bounding box center [682, 594] width 717 height 111
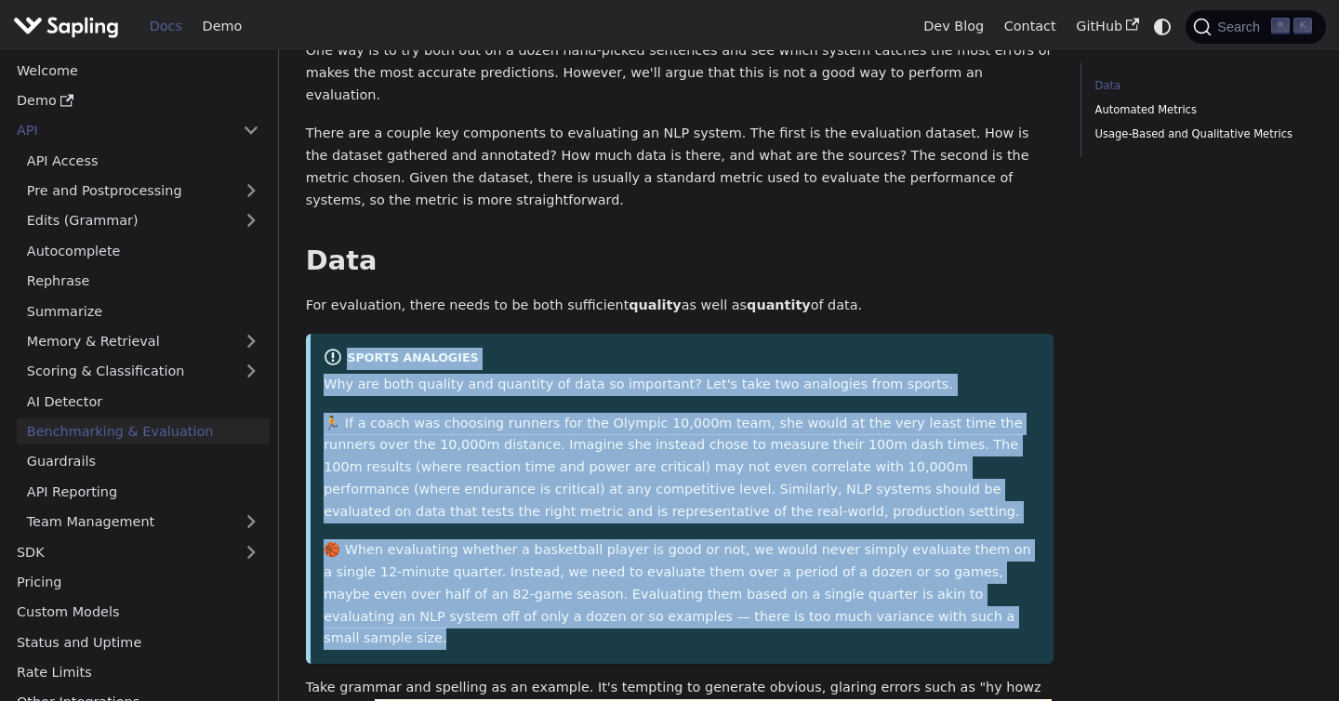
drag, startPoint x: 806, startPoint y: 578, endPoint x: 325, endPoint y: 316, distance: 547.5
click at [324, 334] on div "Sports Analogies Why are both quality and quantity of data so important? Let's …" at bounding box center [680, 498] width 748 height 329
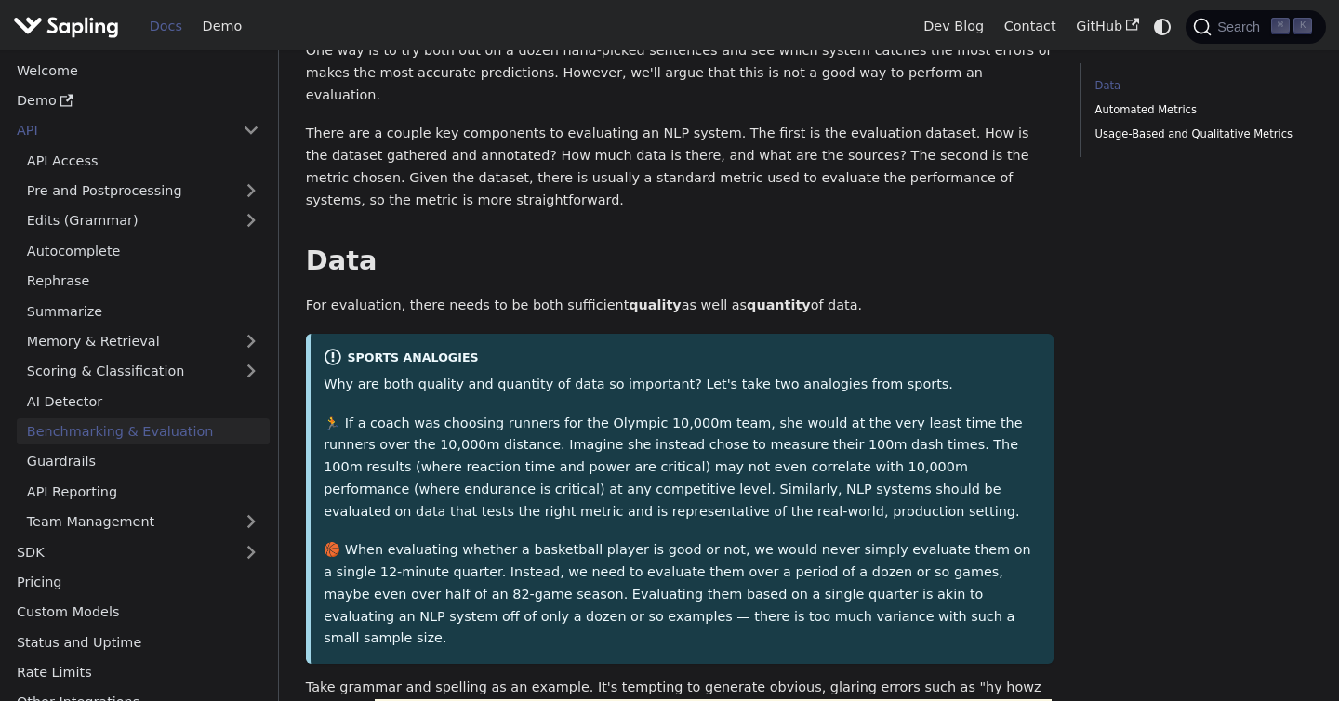
click at [370, 374] on div "Why are both quality and quantity of data so important? Let's take two analogie…" at bounding box center [682, 512] width 717 height 276
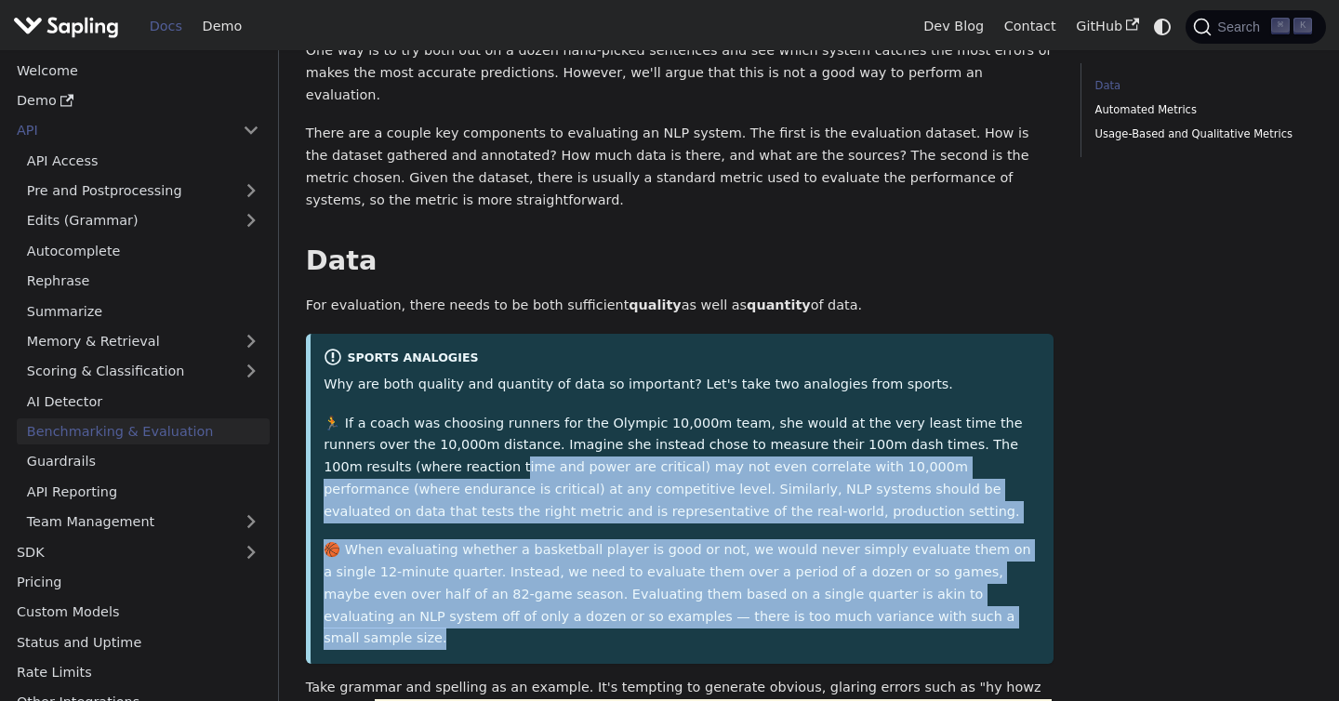
drag, startPoint x: 804, startPoint y: 572, endPoint x: 382, endPoint y: 431, distance: 444.8
click at [382, 431] on div "Why are both quality and quantity of data so important? Let's take two analogie…" at bounding box center [682, 512] width 717 height 276
click at [382, 431] on p "🏃 If a coach was choosing runners for the Olympic 10,000m team, she would at th…" at bounding box center [682, 468] width 717 height 111
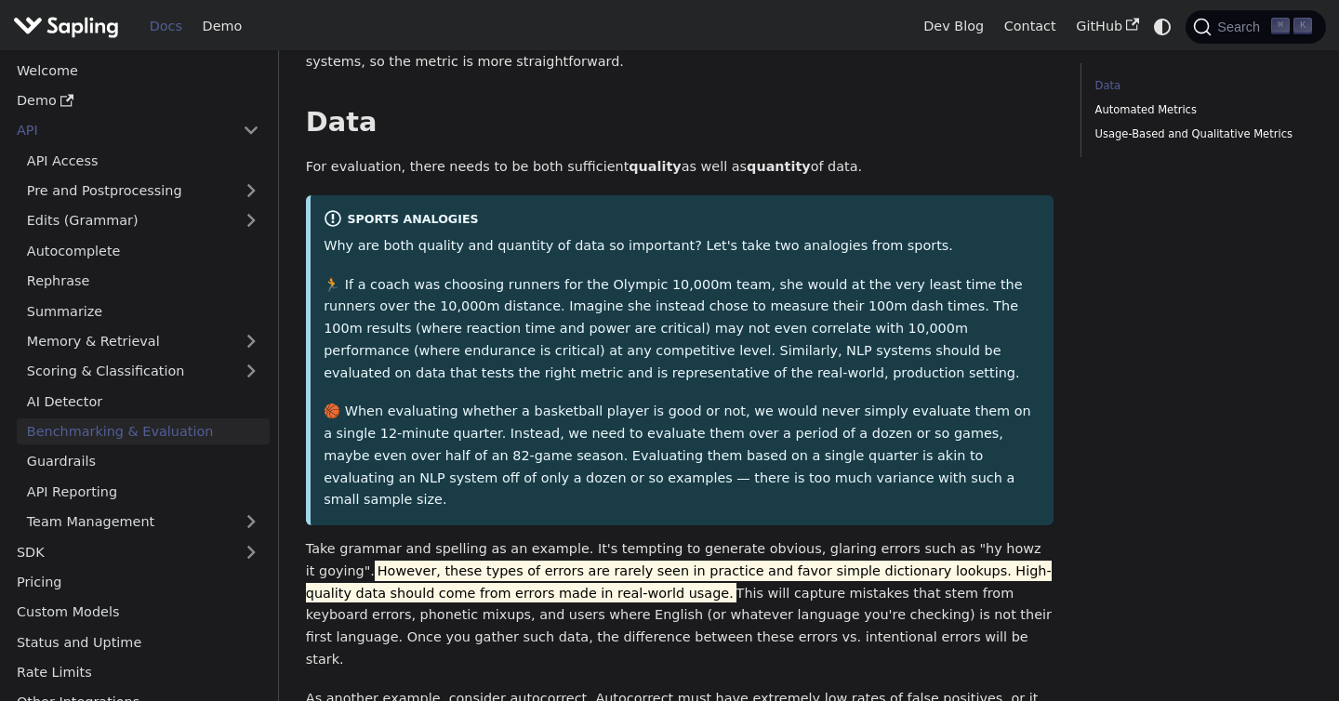
scroll to position [333, 0]
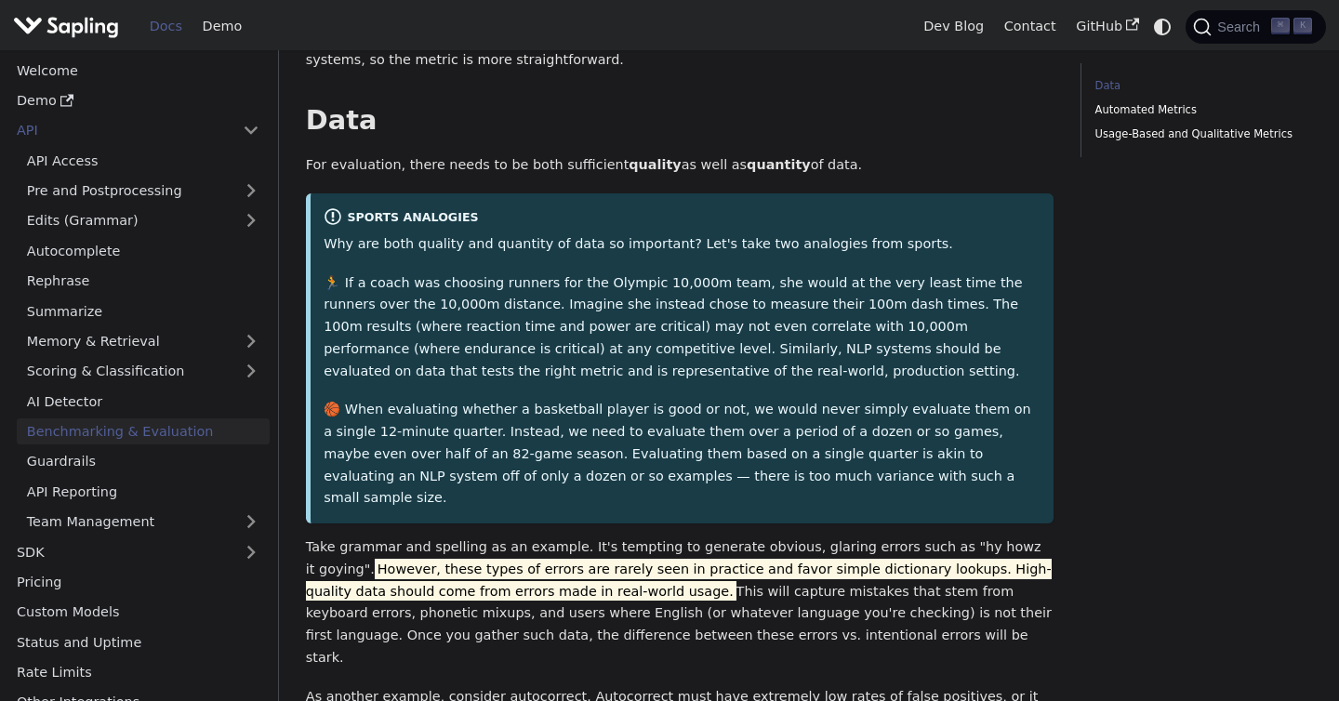
click at [628, 157] on strong "quality" at bounding box center [654, 164] width 52 height 15
click at [747, 157] on strong "quantity" at bounding box center [779, 164] width 64 height 15
click at [783, 154] on p "For evaluation, there needs to be both sufficient quality as well as quantity o…" at bounding box center [680, 165] width 748 height 22
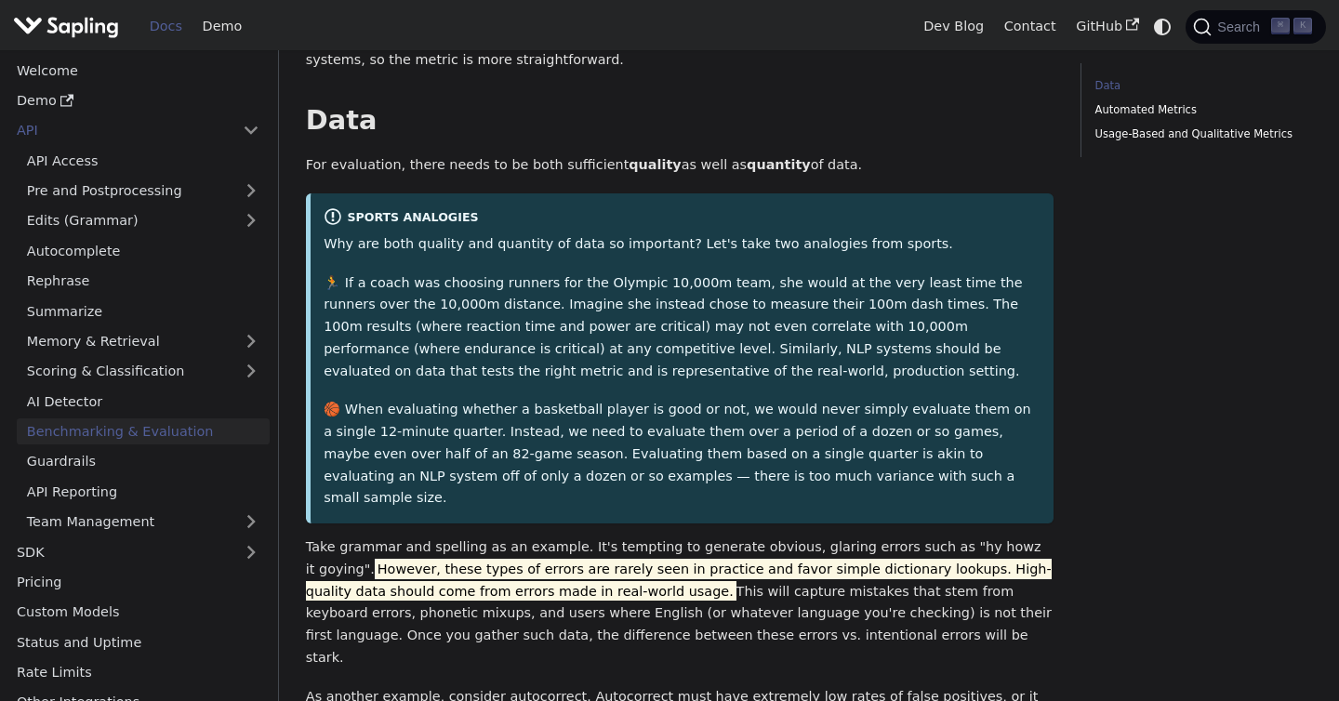
drag, startPoint x: 825, startPoint y: 126, endPoint x: 301, endPoint y: 118, distance: 523.5
click at [301, 118] on div "API Benchmarking & Evaluation On this page Benchmarking & Evaluation How do you…" at bounding box center [679, 531] width 774 height 1602
click at [430, 154] on p "For evaluation, there needs to be both sufficient quality as well as quantity o…" at bounding box center [680, 165] width 748 height 22
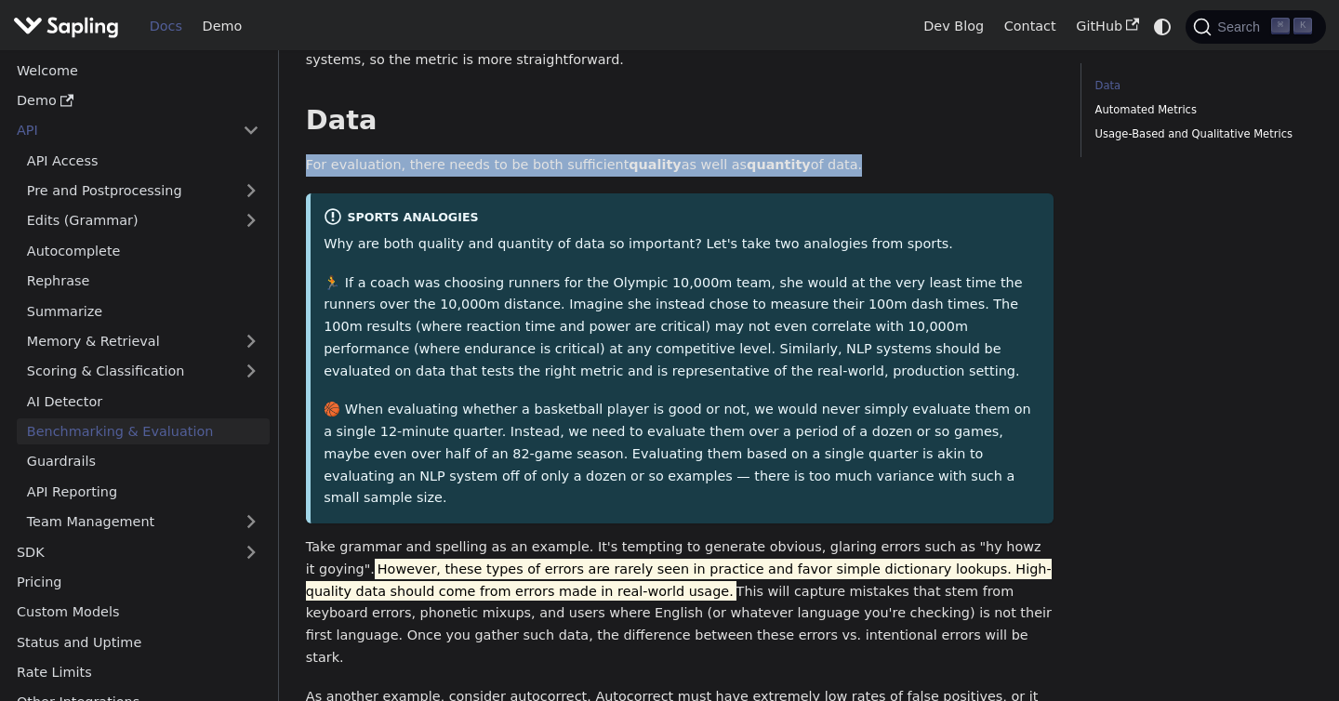
click at [430, 154] on p "For evaluation, there needs to be both sufficient quality as well as quantity o…" at bounding box center [680, 165] width 748 height 22
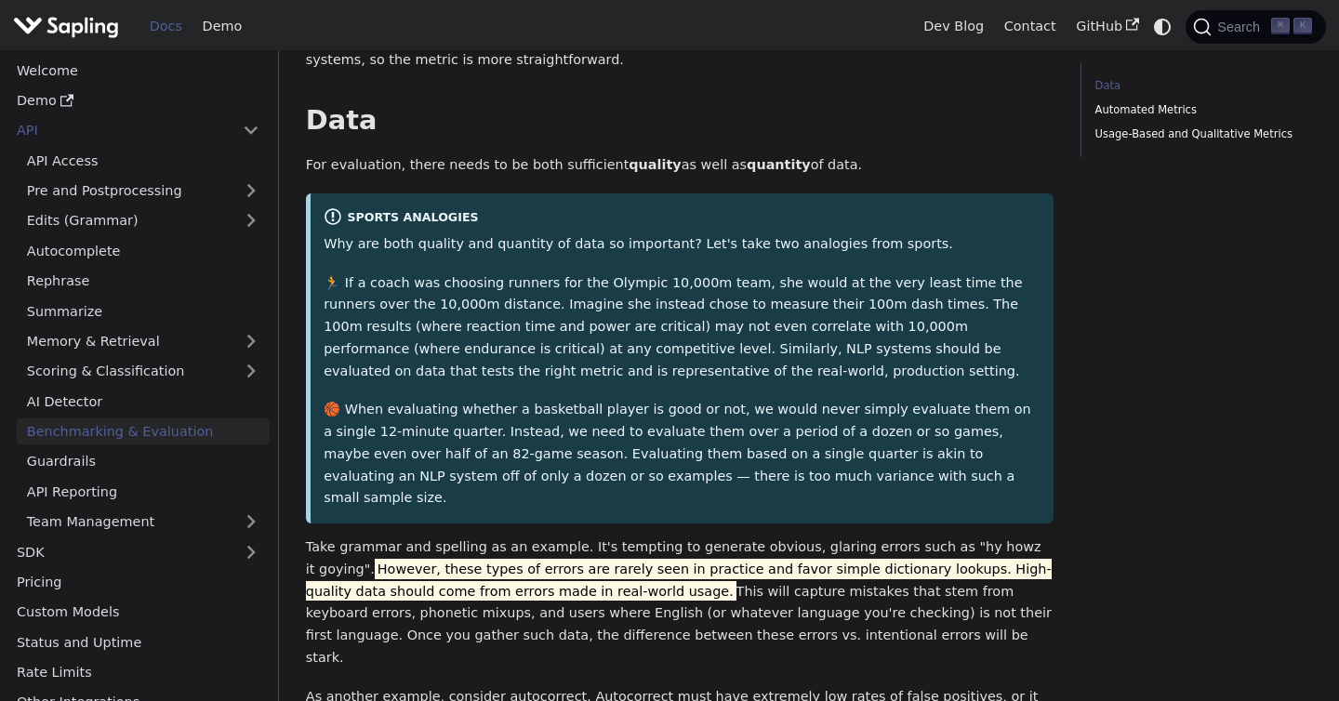
click at [484, 154] on p "For evaluation, there needs to be both sufficient quality as well as quantity o…" at bounding box center [680, 165] width 748 height 22
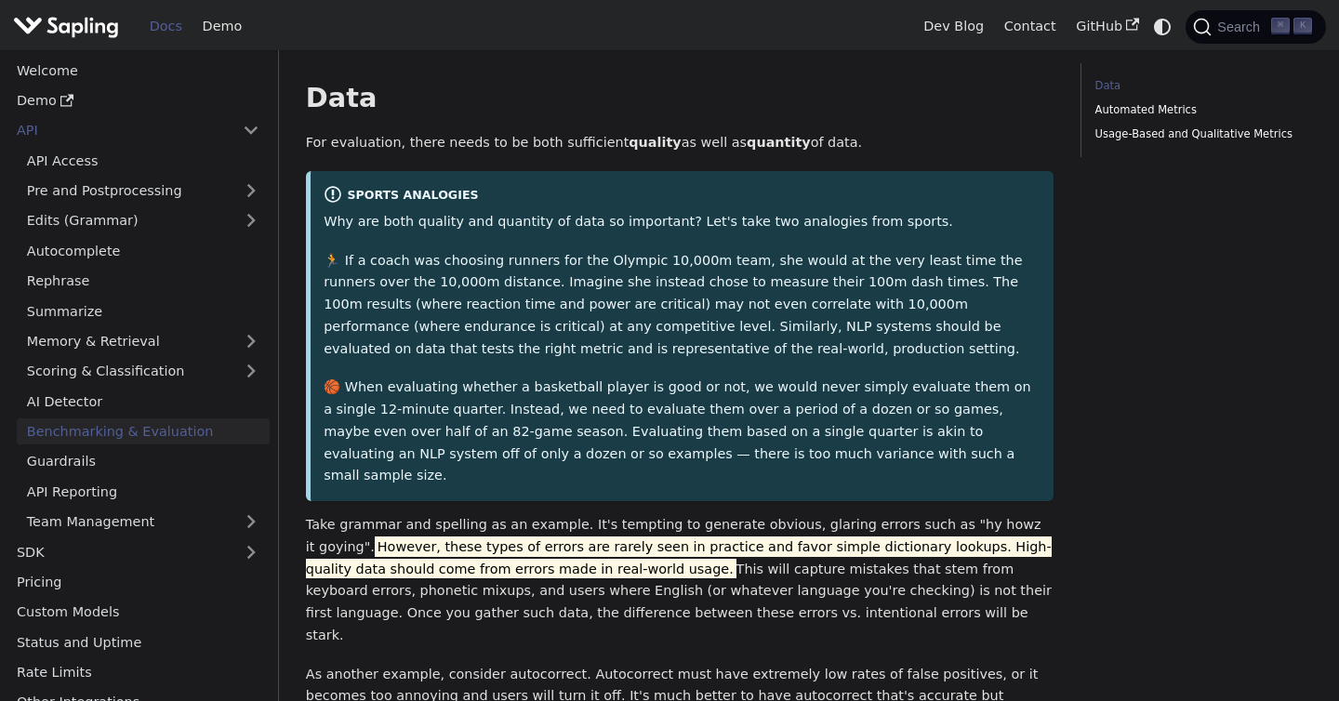
scroll to position [358, 0]
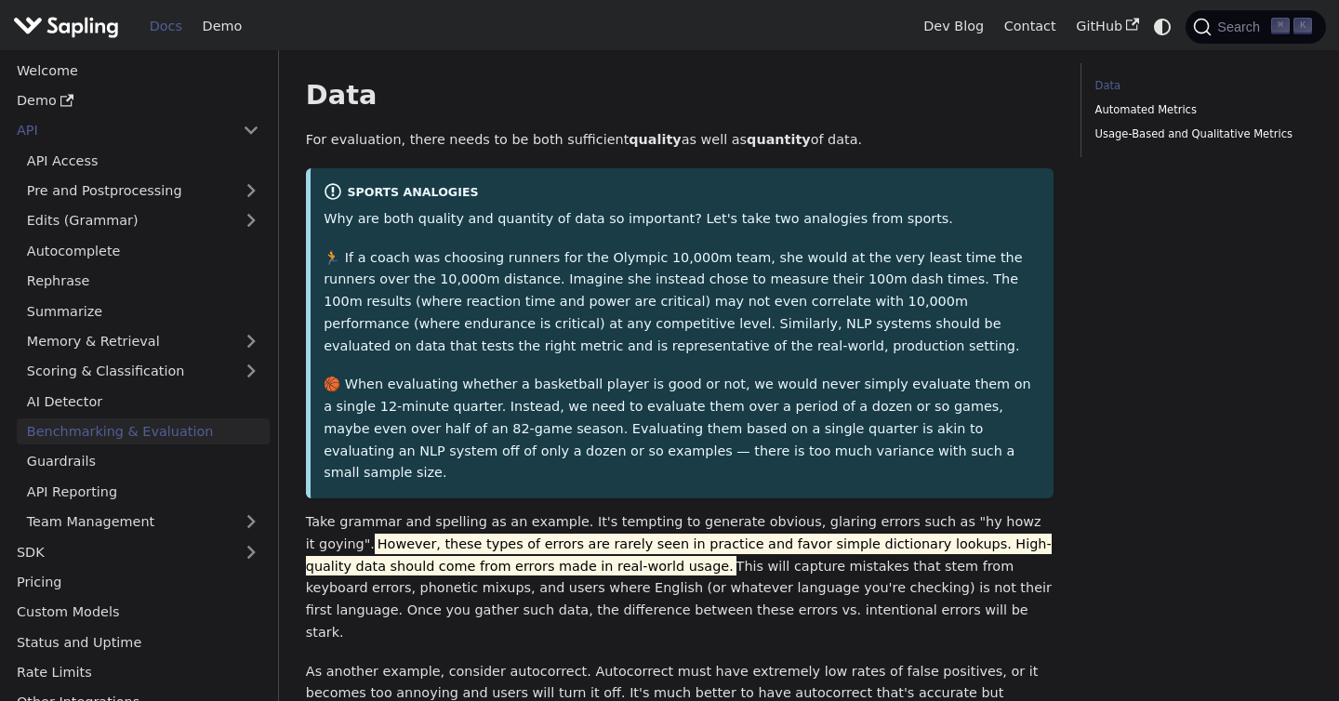
drag, startPoint x: 723, startPoint y: 549, endPoint x: 838, endPoint y: 547, distance: 114.4
click at [838, 547] on p "Take grammar and spelling as an example. It's tempting to generate obvious, gla…" at bounding box center [680, 577] width 748 height 133
drag, startPoint x: 740, startPoint y: 548, endPoint x: 851, endPoint y: 519, distance: 114.3
click at [851, 519] on p "Take grammar and spelling as an example. It's tempting to generate obvious, gla…" at bounding box center [680, 577] width 748 height 133
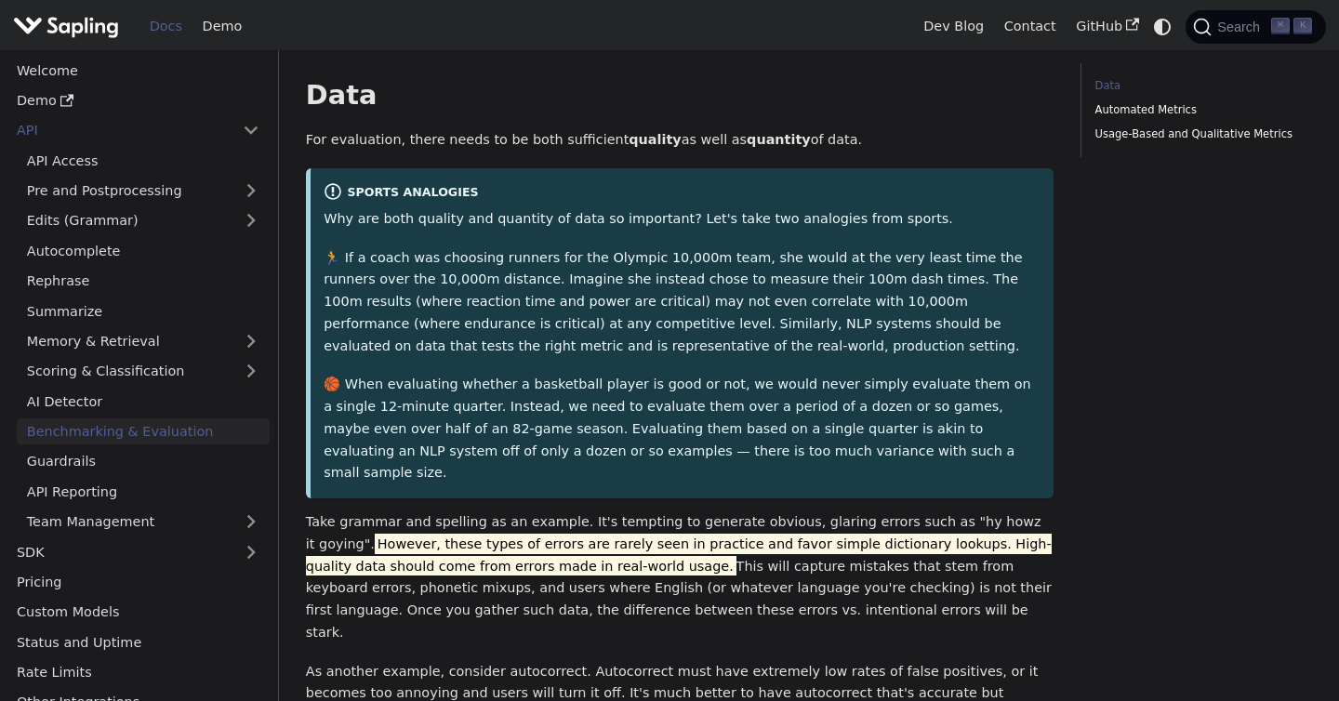
click at [851, 519] on p "Take grammar and spelling as an example. It's tempting to generate obvious, gla…" at bounding box center [680, 577] width 748 height 133
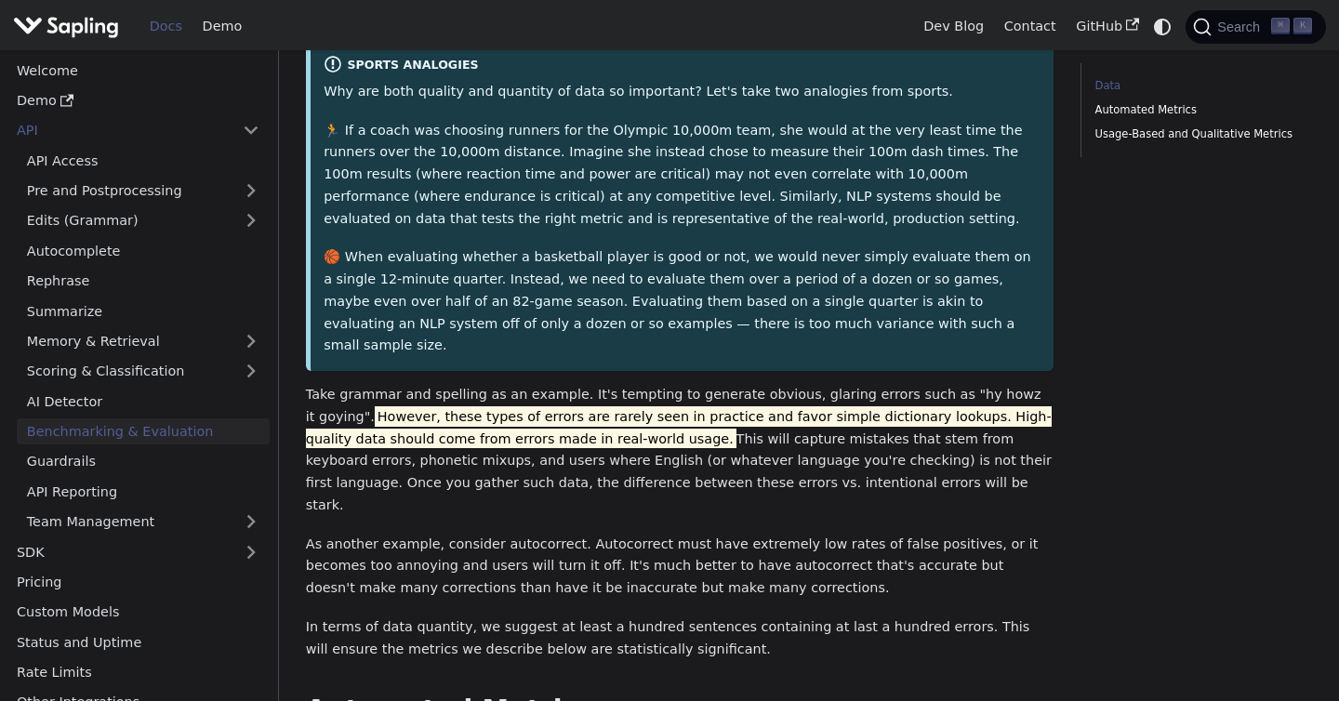
scroll to position [501, 0]
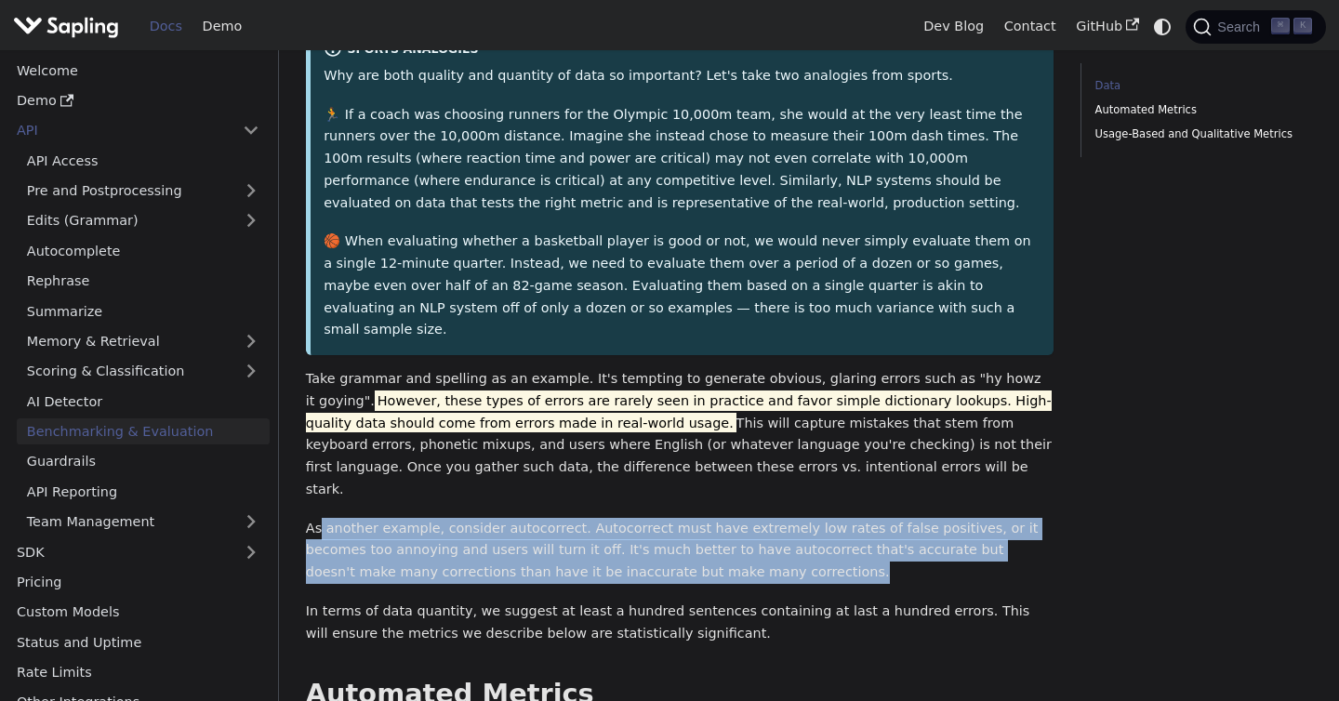
drag, startPoint x: 713, startPoint y: 492, endPoint x: 316, endPoint y: 429, distance: 402.0
click at [316, 518] on p "As another example, consider autocorrect. Autocorrect must have extremely low r…" at bounding box center [680, 551] width 748 height 66
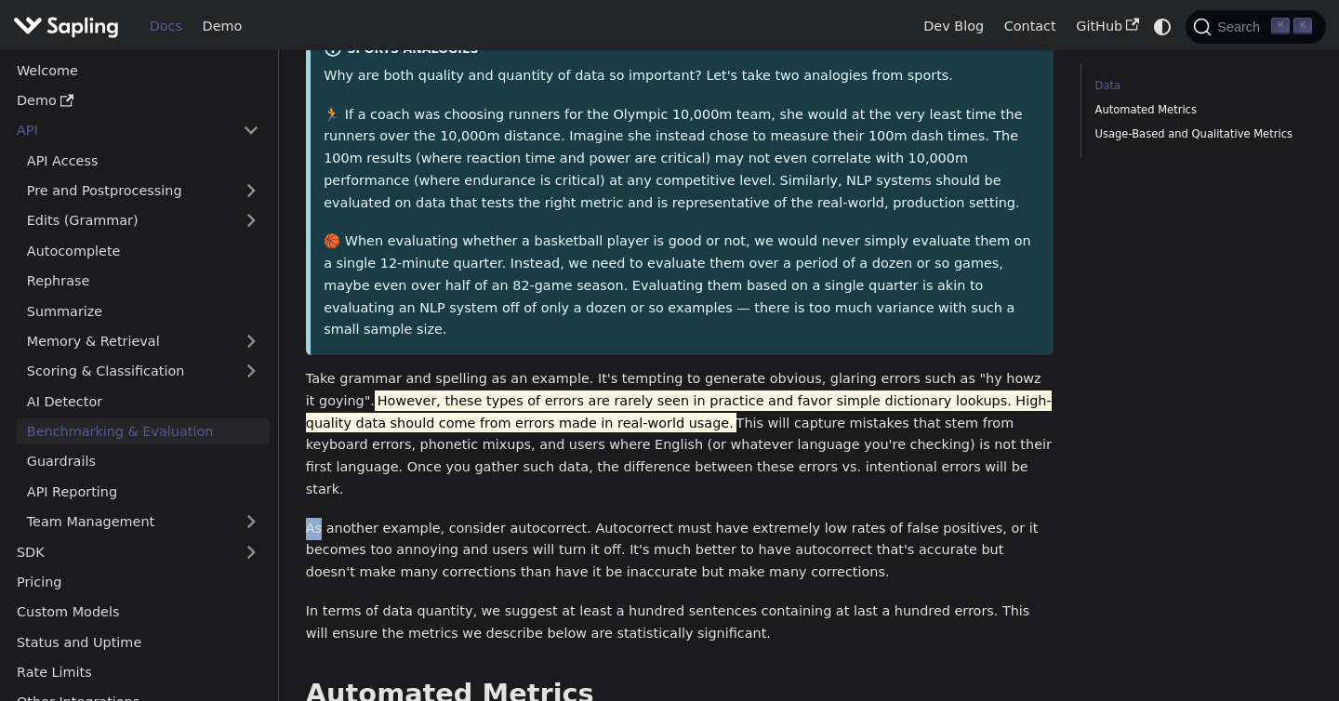
click at [316, 518] on p "As another example, consider autocorrect. Autocorrect must have extremely low r…" at bounding box center [680, 551] width 748 height 66
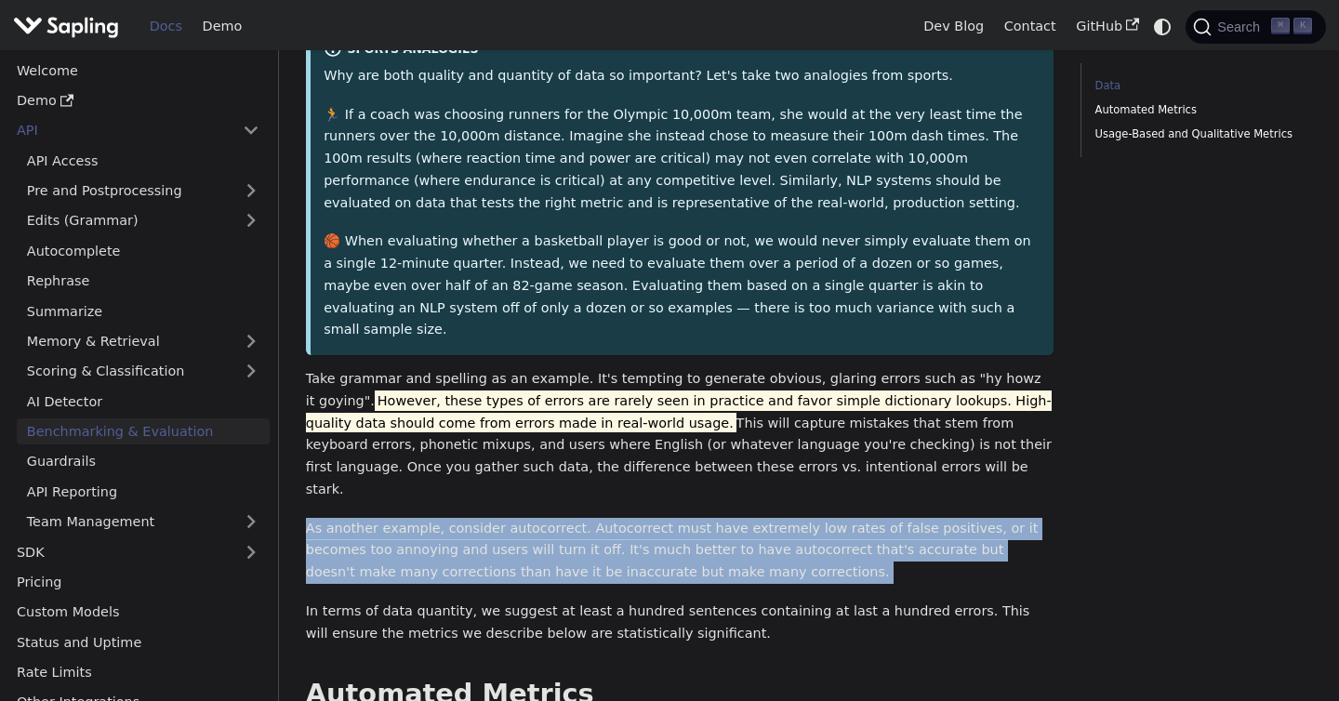
click at [316, 518] on p "As another example, consider autocorrect. Autocorrect must have extremely low r…" at bounding box center [680, 551] width 748 height 66
click at [592, 518] on p "As another example, consider autocorrect. Autocorrect must have extremely low r…" at bounding box center [680, 551] width 748 height 66
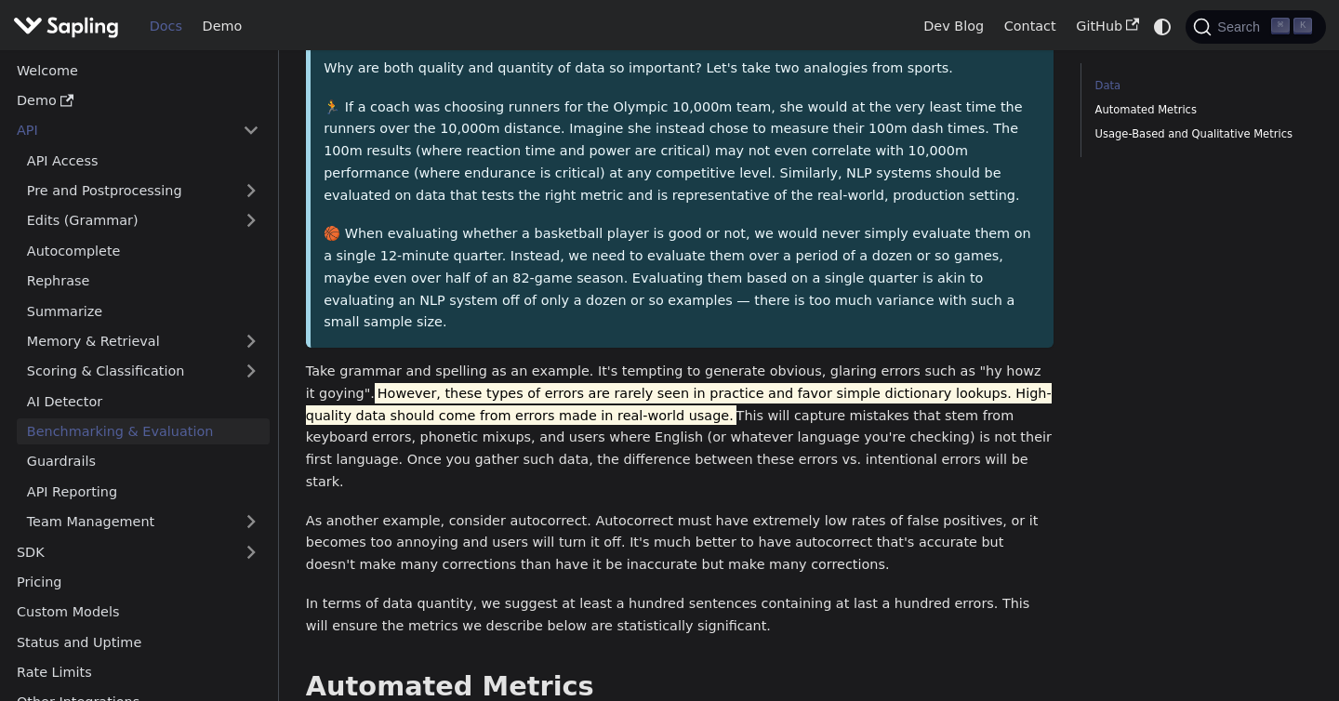
scroll to position [515, 0]
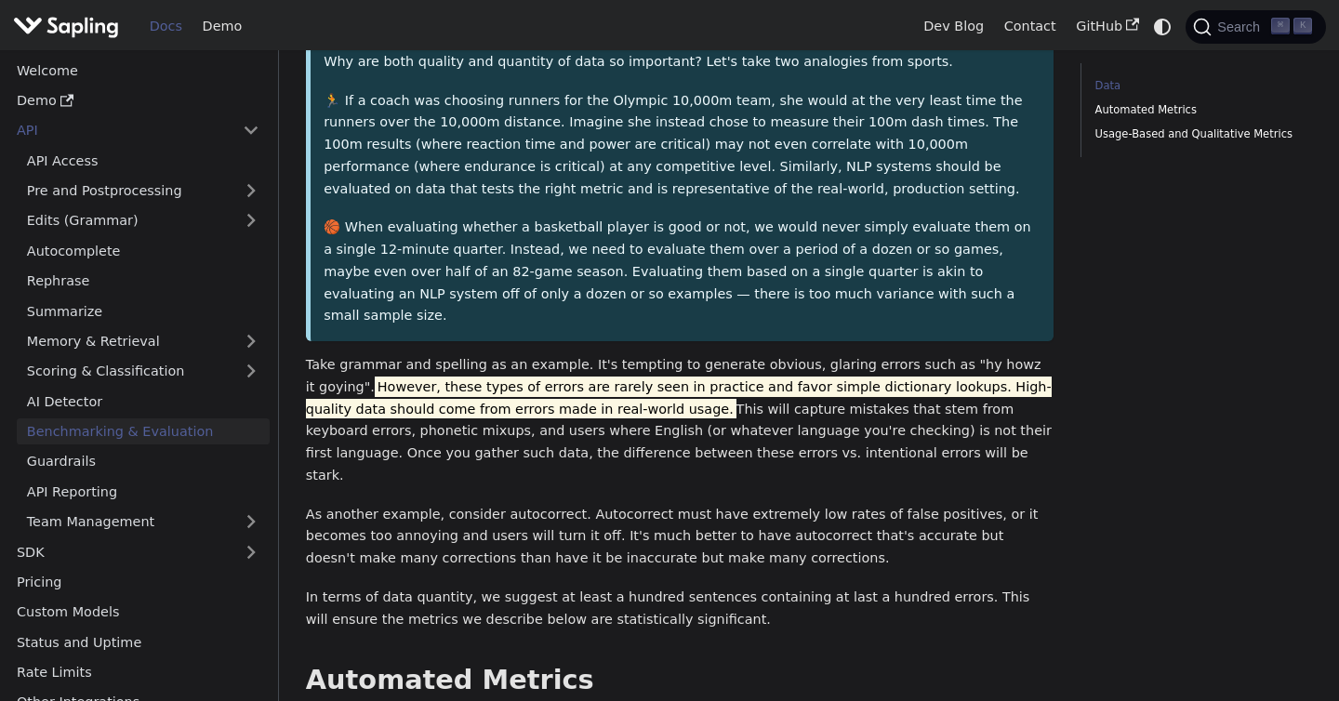
click at [1100, 360] on div "Data Automated Metrics Usage-Based and Qualitative Metrics" at bounding box center [1196, 349] width 258 height 1602
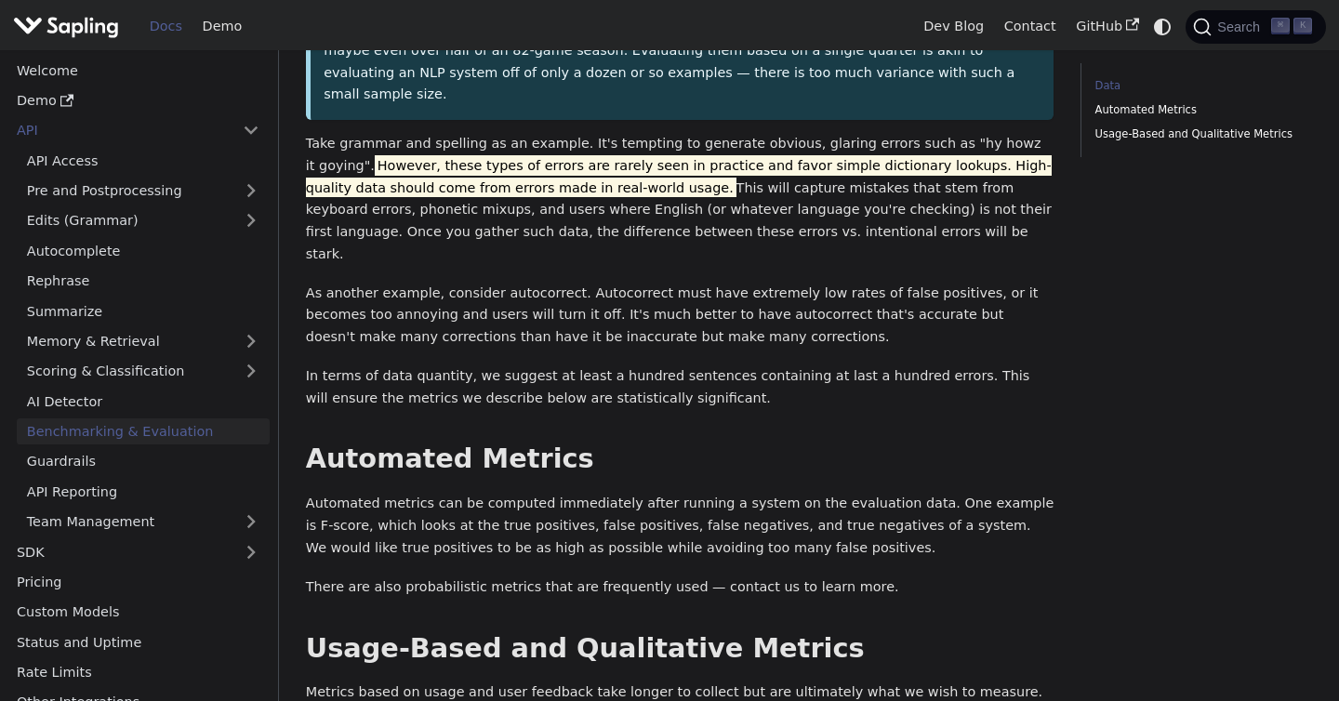
scroll to position [737, 0]
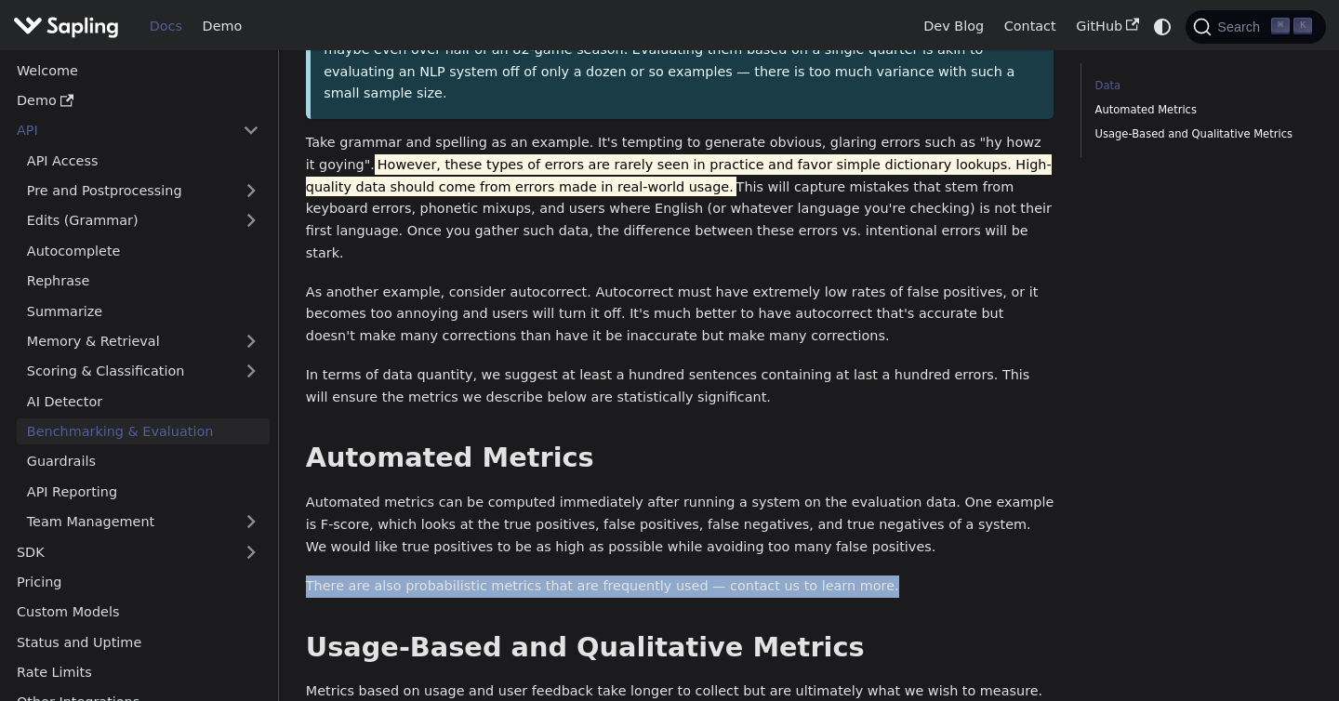
drag, startPoint x: 856, startPoint y: 501, endPoint x: 310, endPoint y: 497, distance: 546.7
click at [310, 575] on p "There are also probabilistic metrics that are frequently used — contact us to l…" at bounding box center [680, 586] width 748 height 22
click at [403, 575] on p "There are also probabilistic metrics that are frequently used — contact us to l…" at bounding box center [680, 586] width 748 height 22
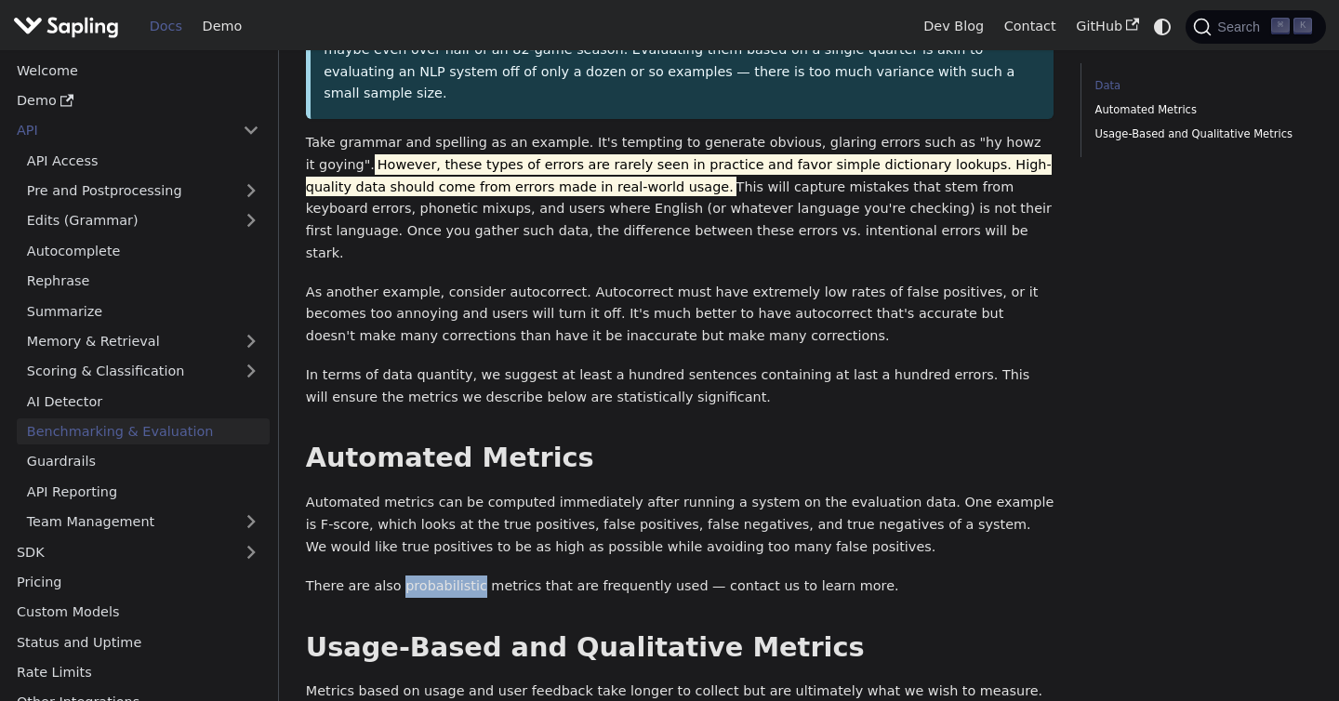
click at [403, 575] on p "There are also probabilistic metrics that are frequently used — contact us to l…" at bounding box center [680, 586] width 748 height 22
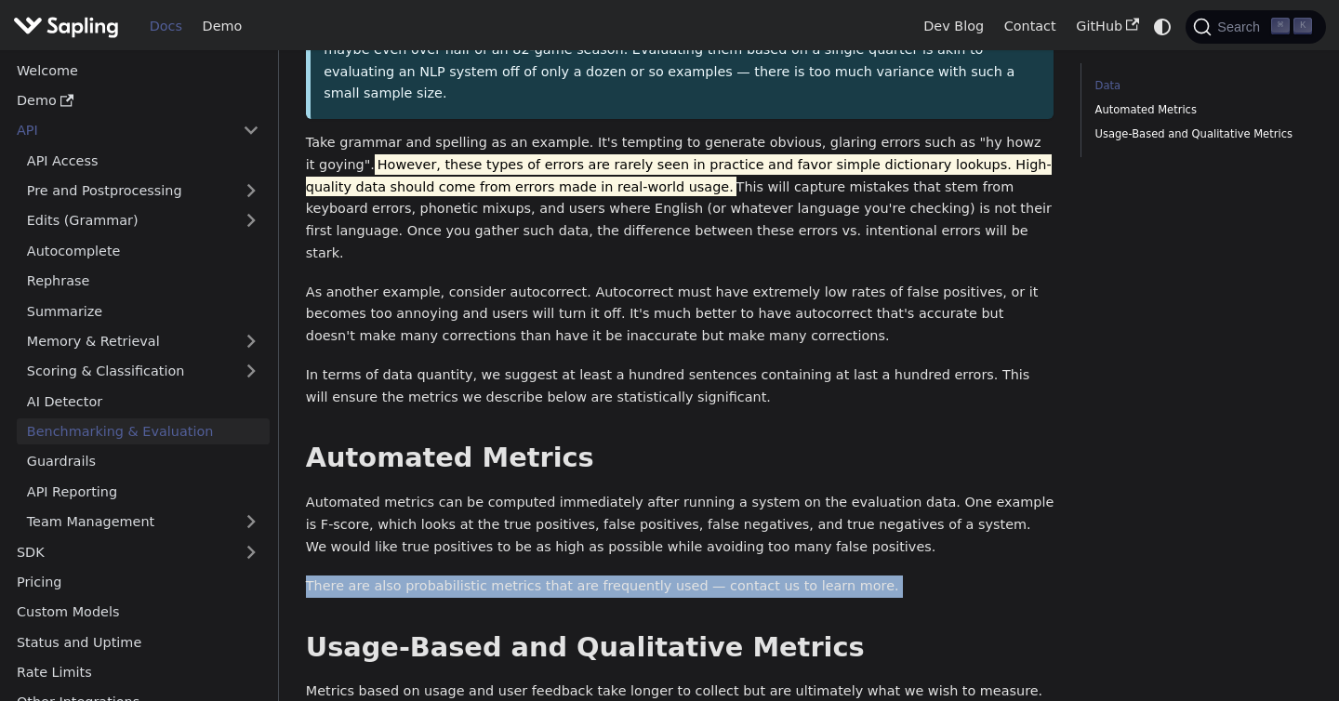
click at [403, 575] on p "There are also probabilistic metrics that are frequently used — contact us to l…" at bounding box center [680, 586] width 748 height 22
click at [457, 575] on p "There are also probabilistic metrics that are frequently used — contact us to l…" at bounding box center [680, 586] width 748 height 22
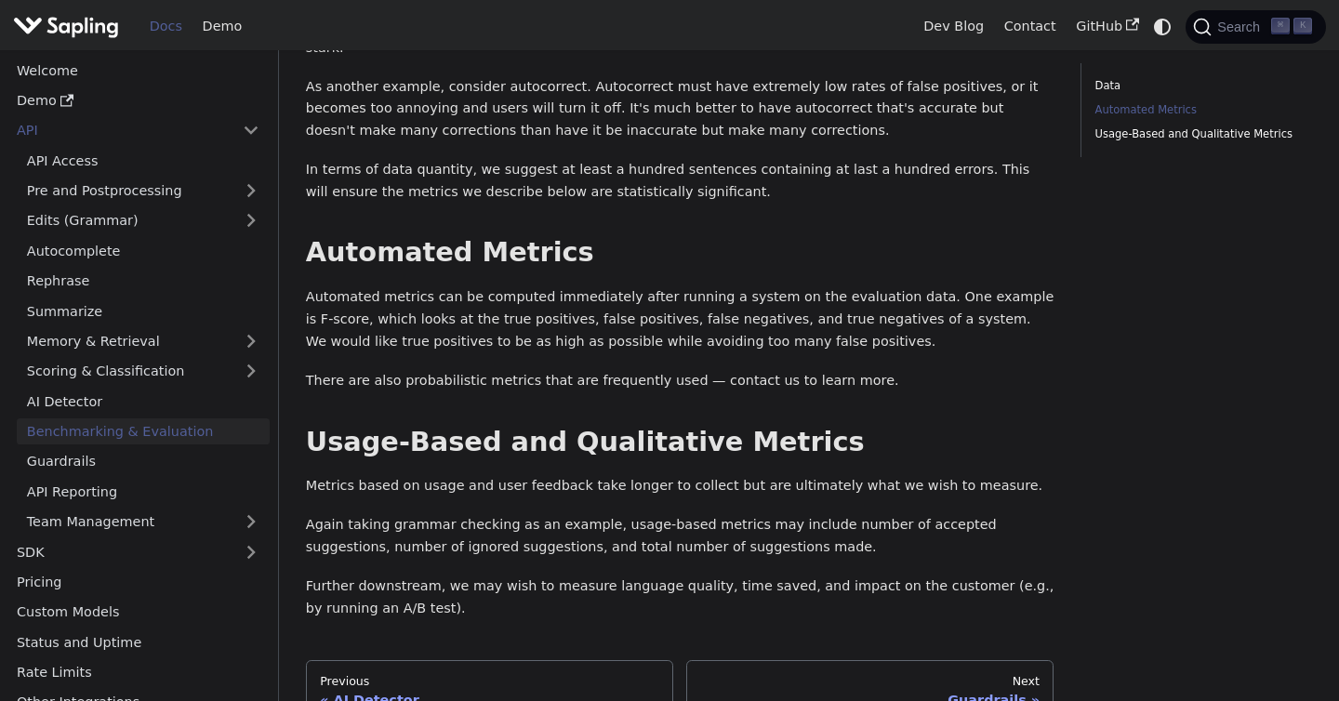
scroll to position [944, 0]
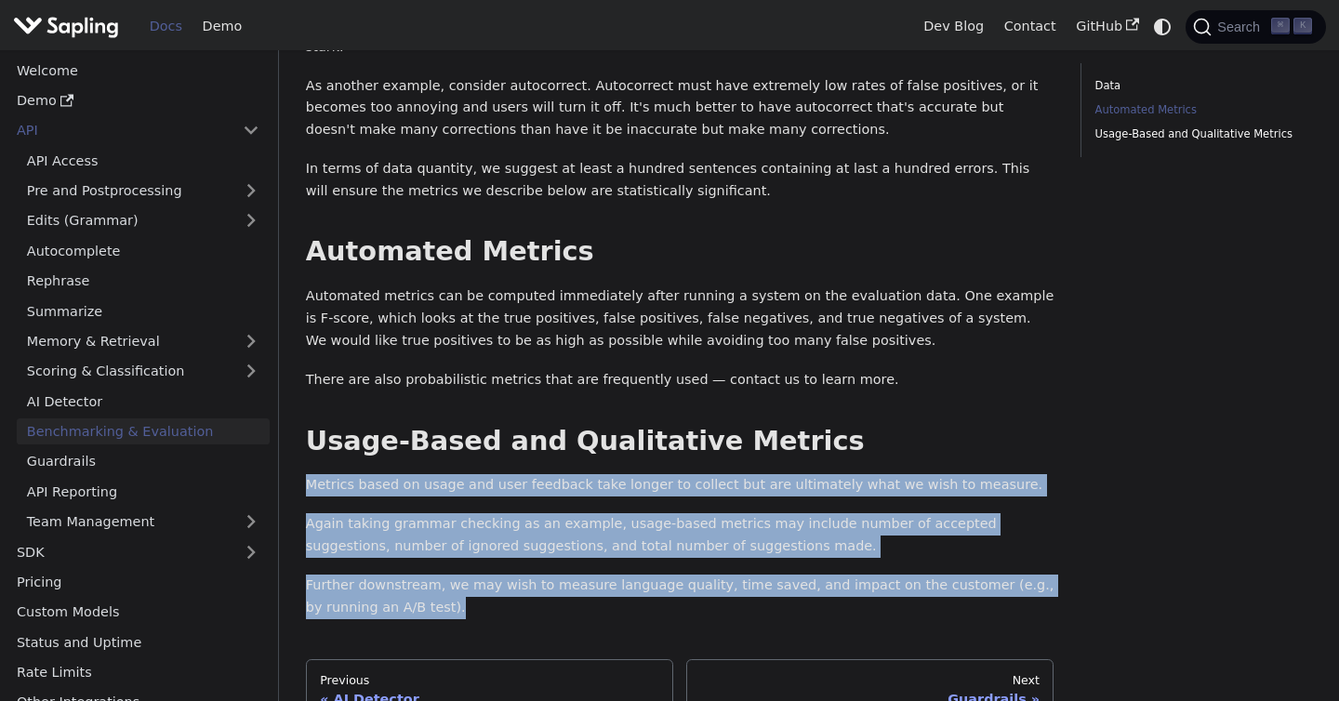
drag, startPoint x: 393, startPoint y: 522, endPoint x: 306, endPoint y: 397, distance: 152.2
click at [392, 474] on p "Metrics based on usage and user feedback take longer to collect but are ultimat…" at bounding box center [680, 485] width 748 height 22
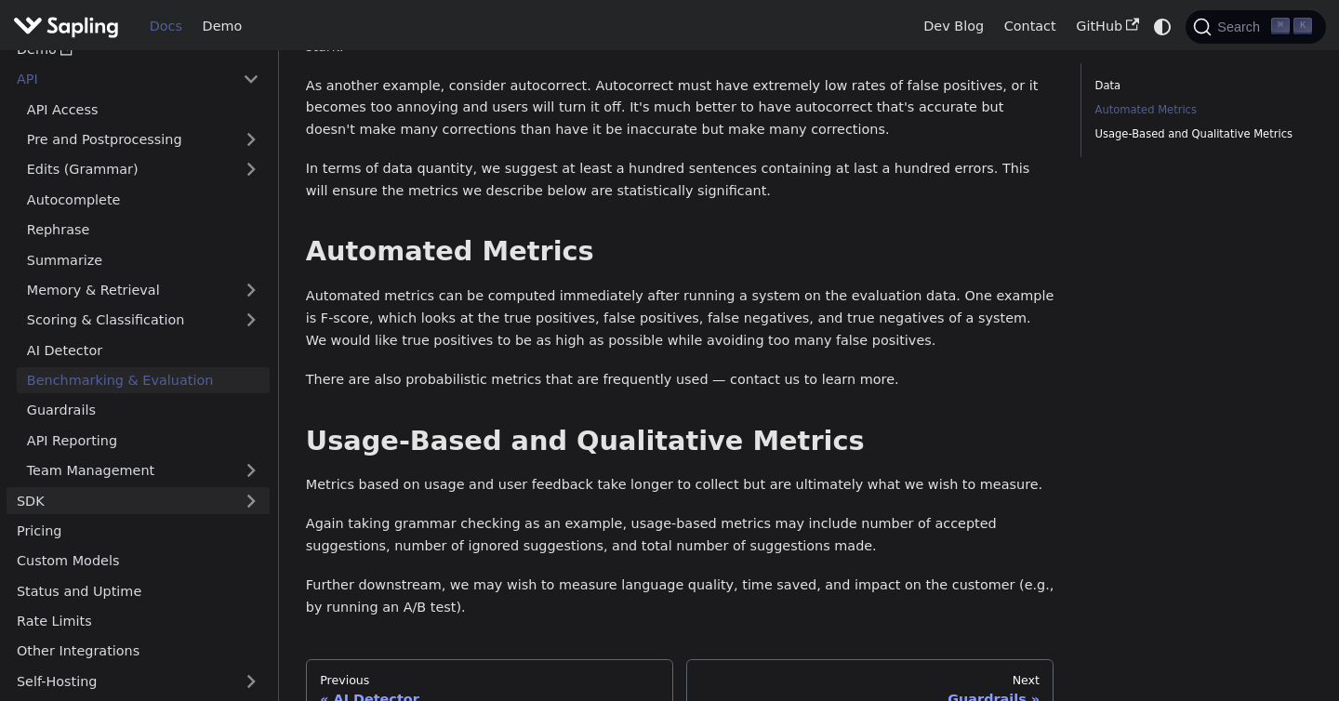
scroll to position [52, 0]
click at [152, 486] on link "SDK" at bounding box center [120, 499] width 226 height 27
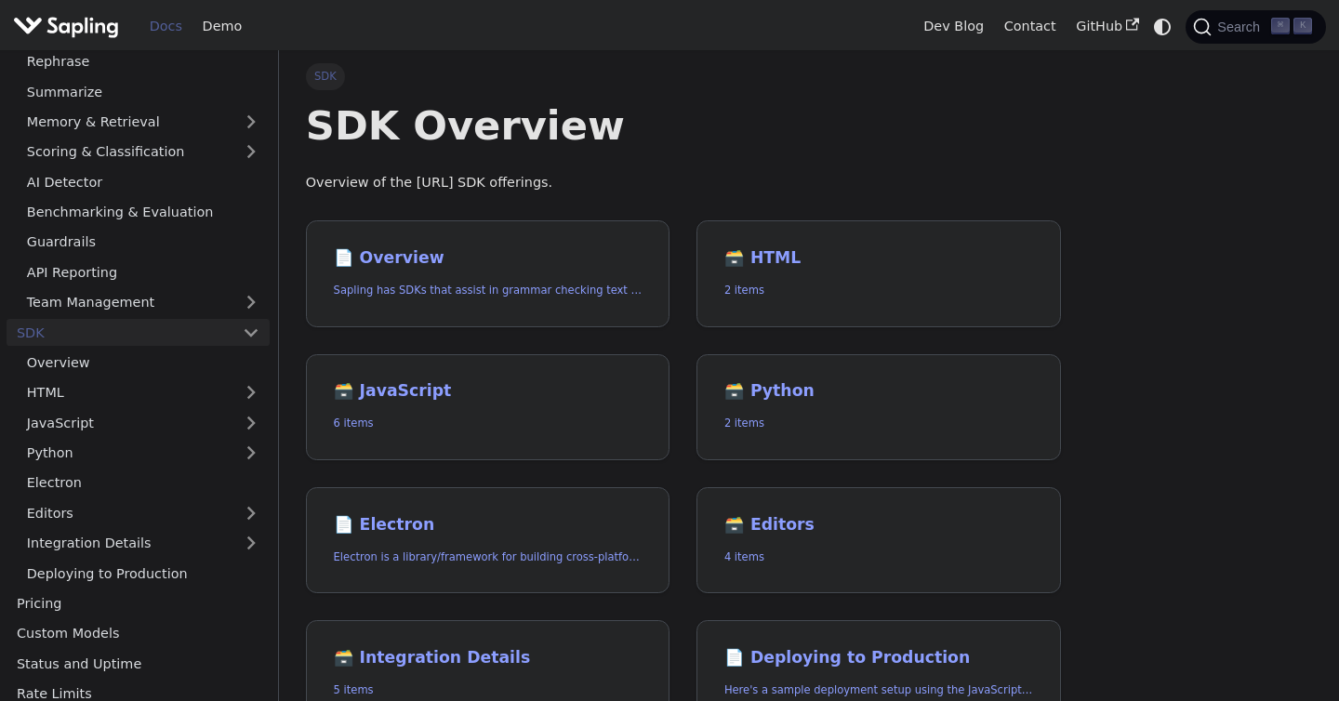
scroll to position [223, 0]
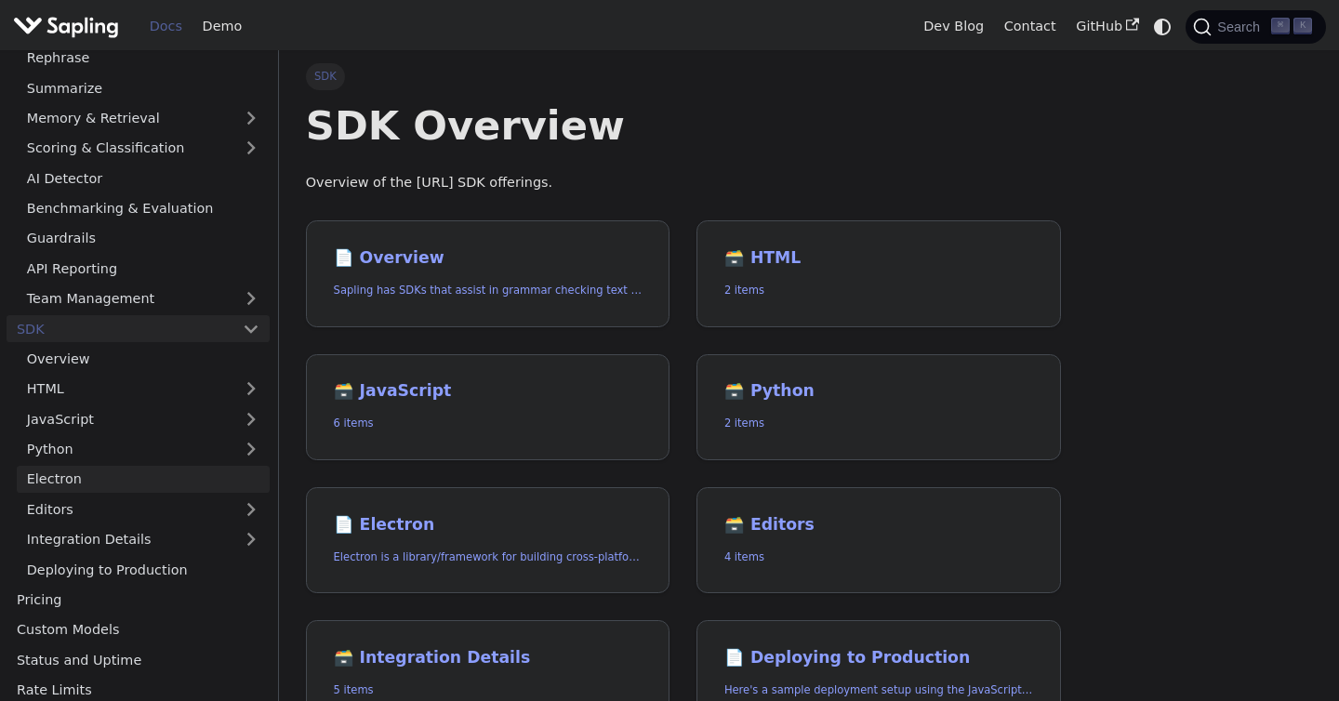
click at [99, 477] on link "Electron" at bounding box center [143, 479] width 253 height 27
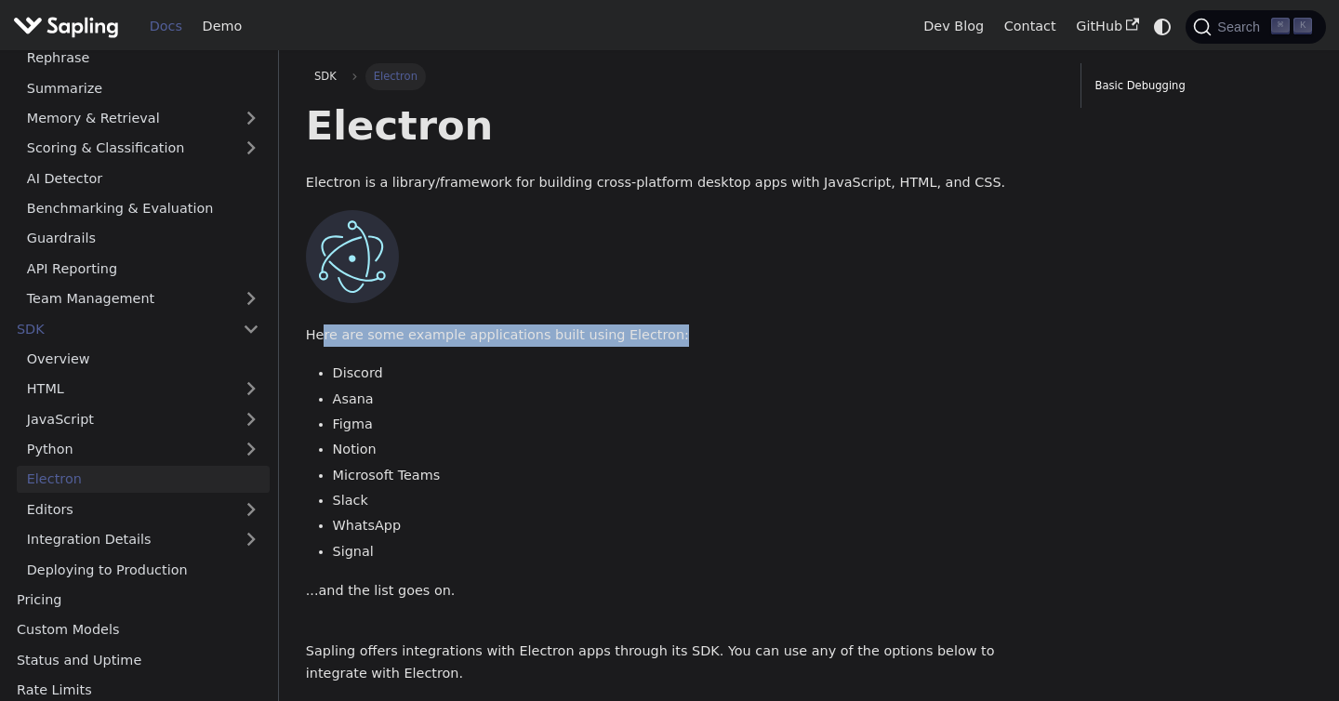
drag, startPoint x: 664, startPoint y: 244, endPoint x: 320, endPoint y: 242, distance: 344.0
click at [320, 324] on p "Here are some example applications built using Electron:" at bounding box center [680, 335] width 748 height 22
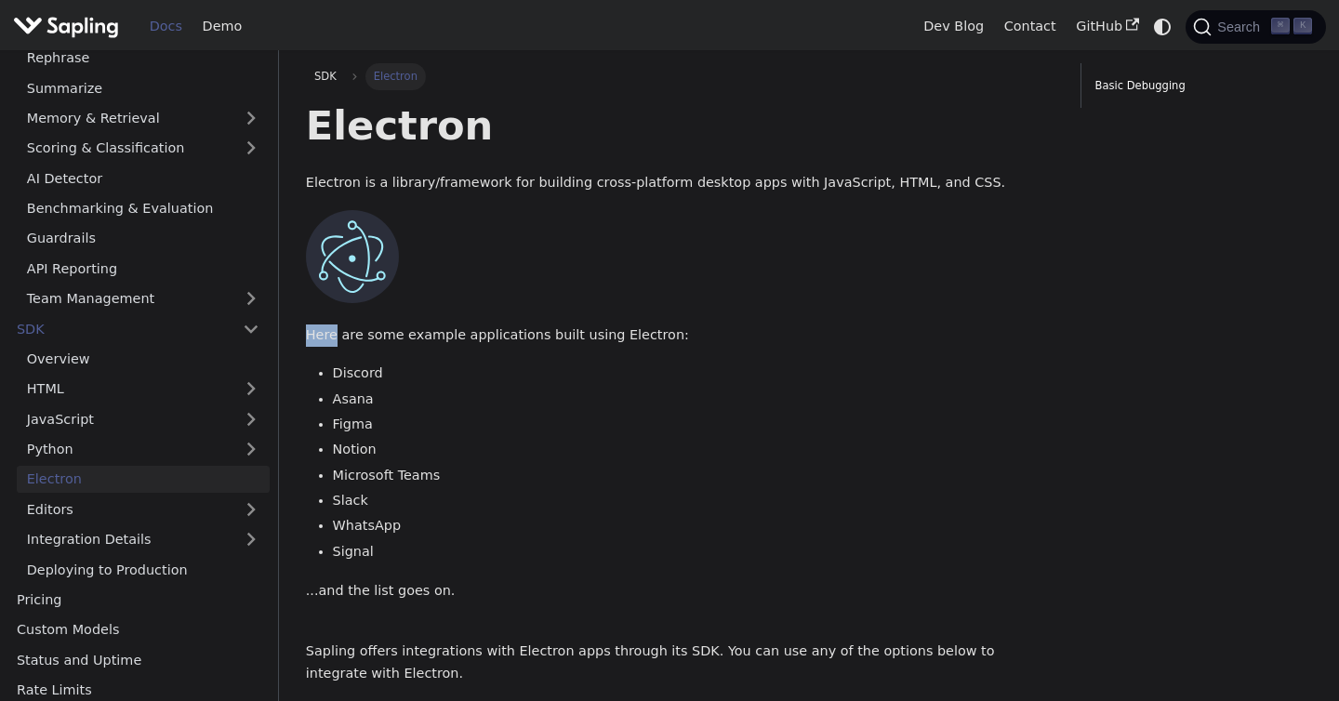
click at [320, 324] on p "Here are some example applications built using Electron:" at bounding box center [680, 335] width 748 height 22
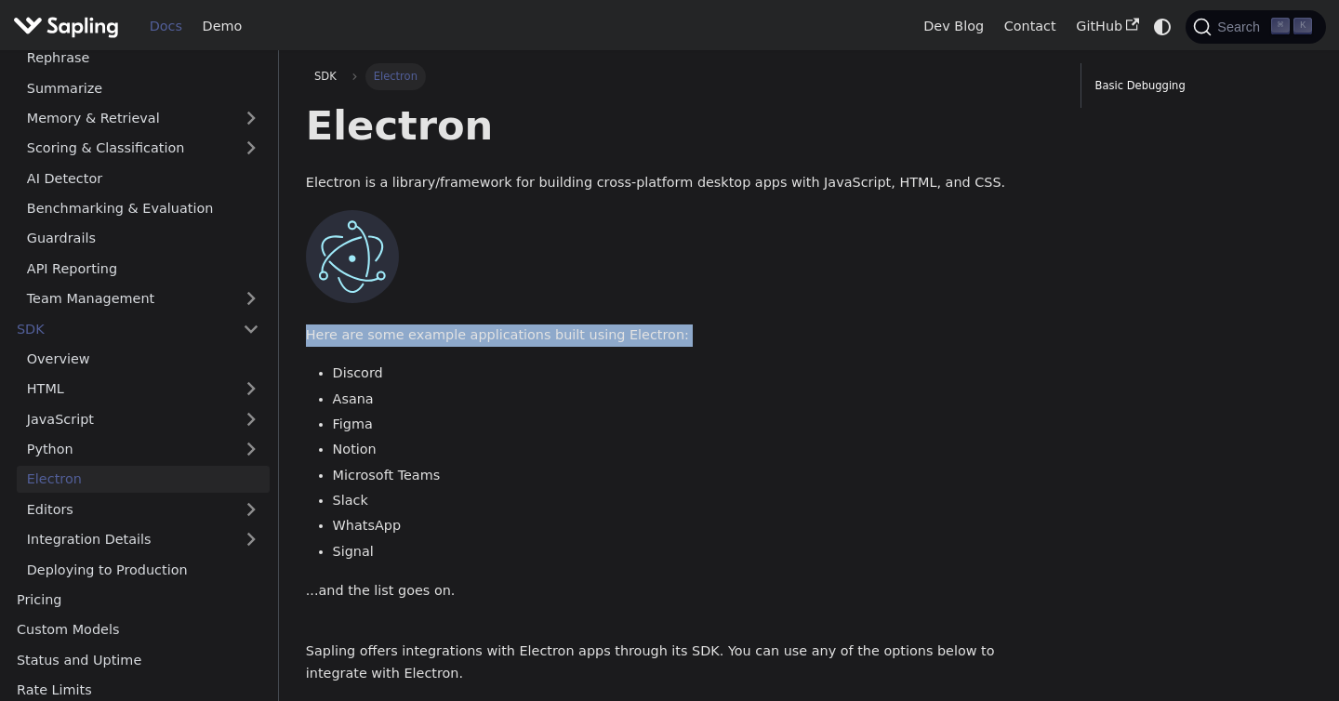
click at [320, 324] on p "Here are some example applications built using Electron:" at bounding box center [680, 335] width 748 height 22
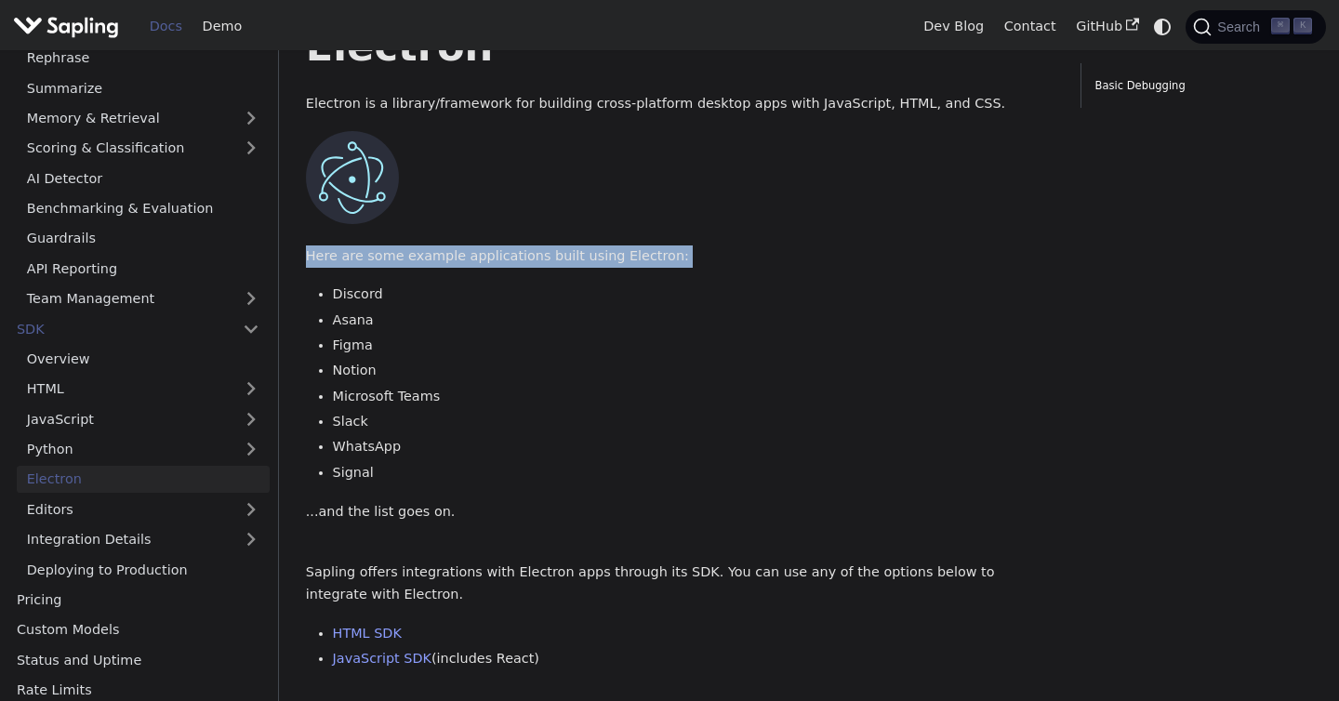
scroll to position [80, 0]
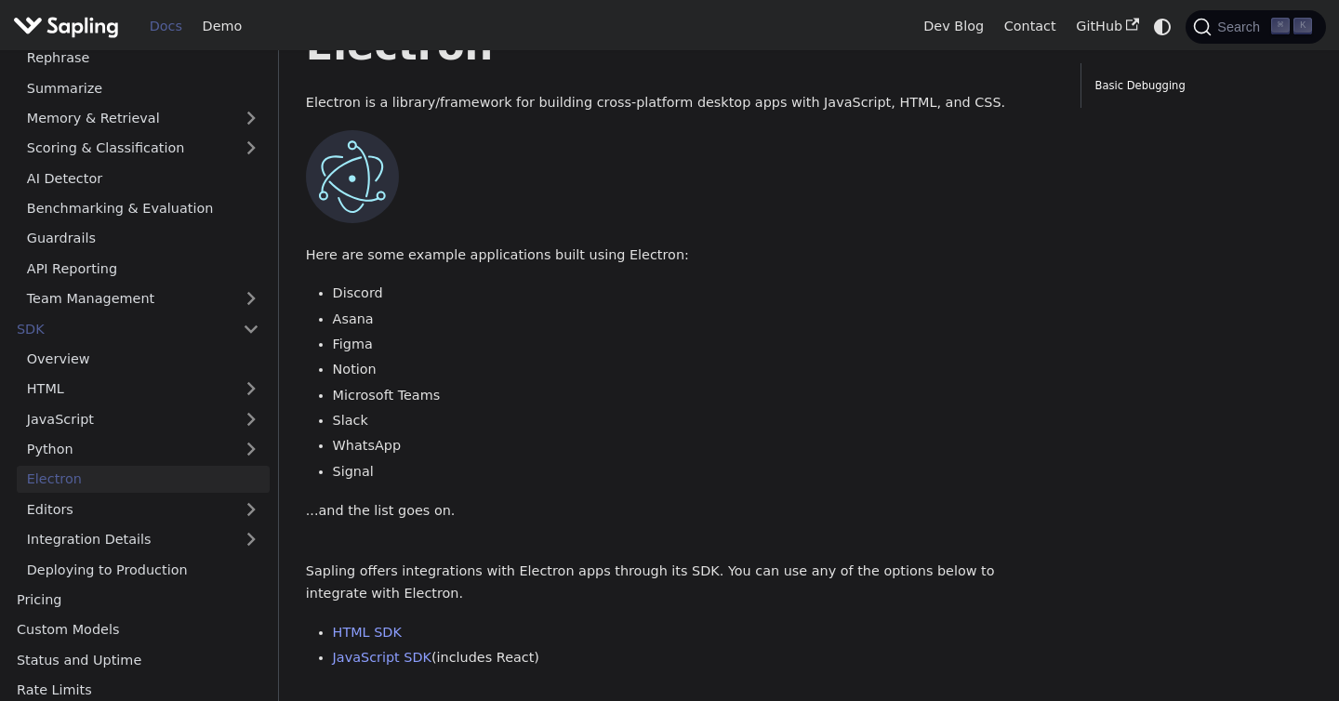
click at [496, 317] on li "Asana" at bounding box center [693, 320] width 721 height 22
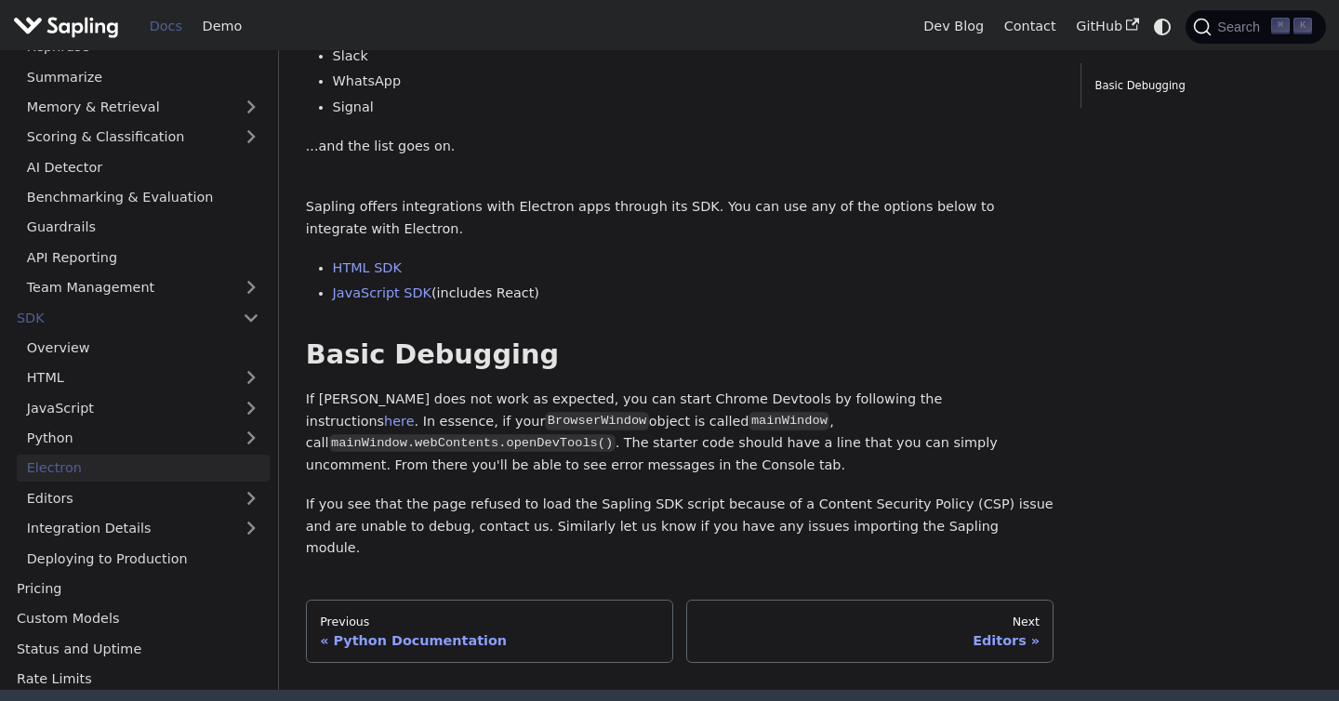
scroll to position [447, 0]
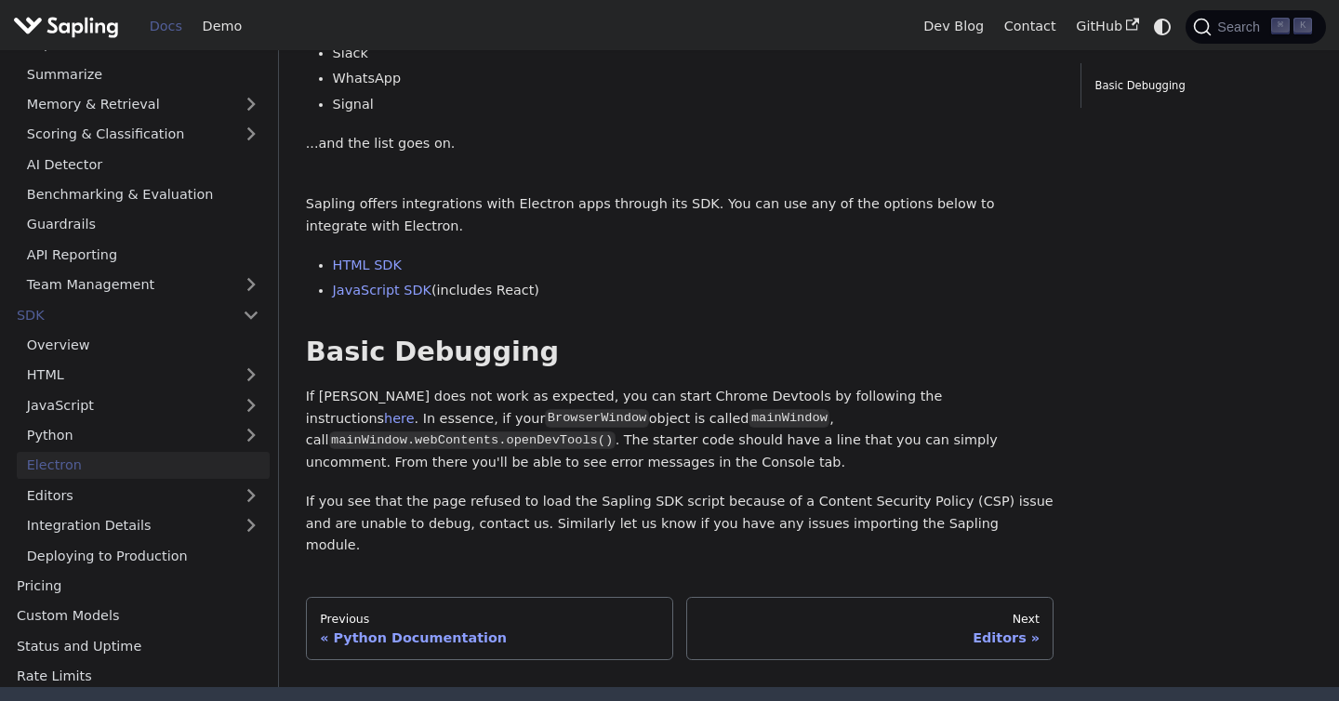
click at [718, 445] on p "If Sapling does not work as expected, you can start Chrome Devtools by followin…" at bounding box center [680, 430] width 748 height 88
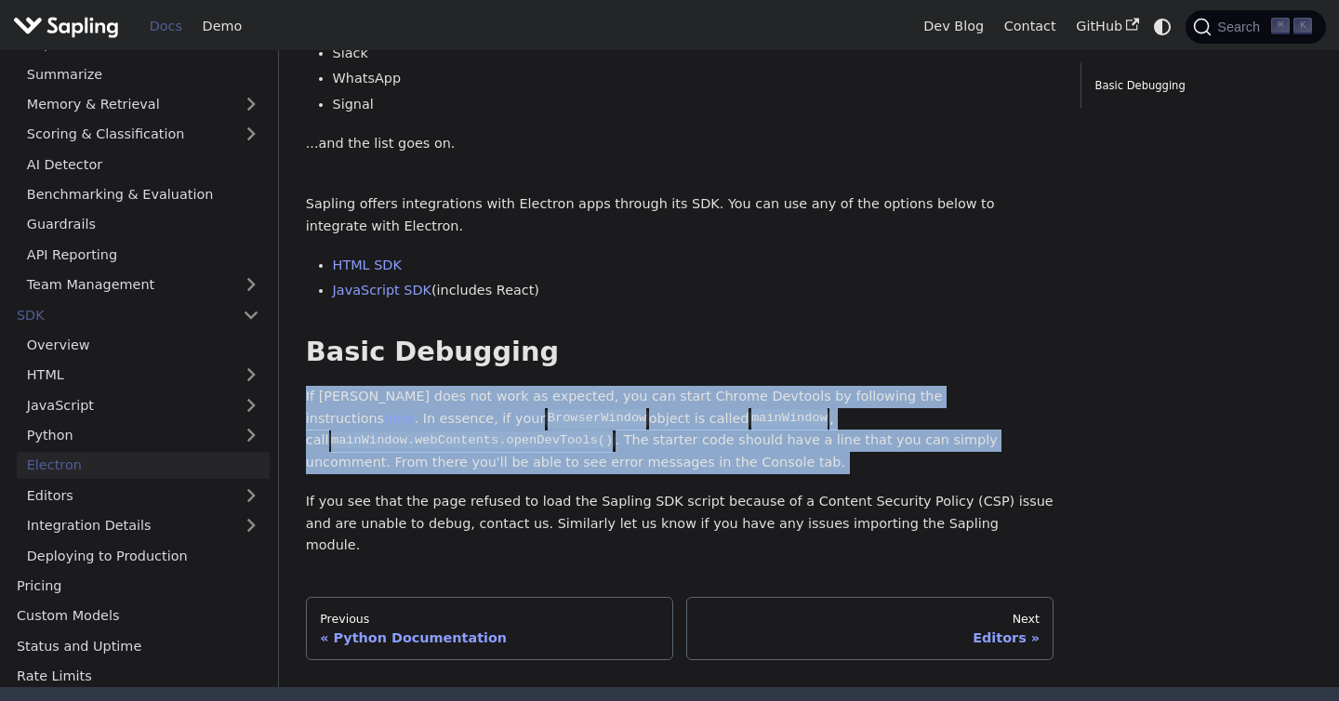
click at [718, 445] on p "If Sapling does not work as expected, you can start Chrome Devtools by followin…" at bounding box center [680, 430] width 748 height 88
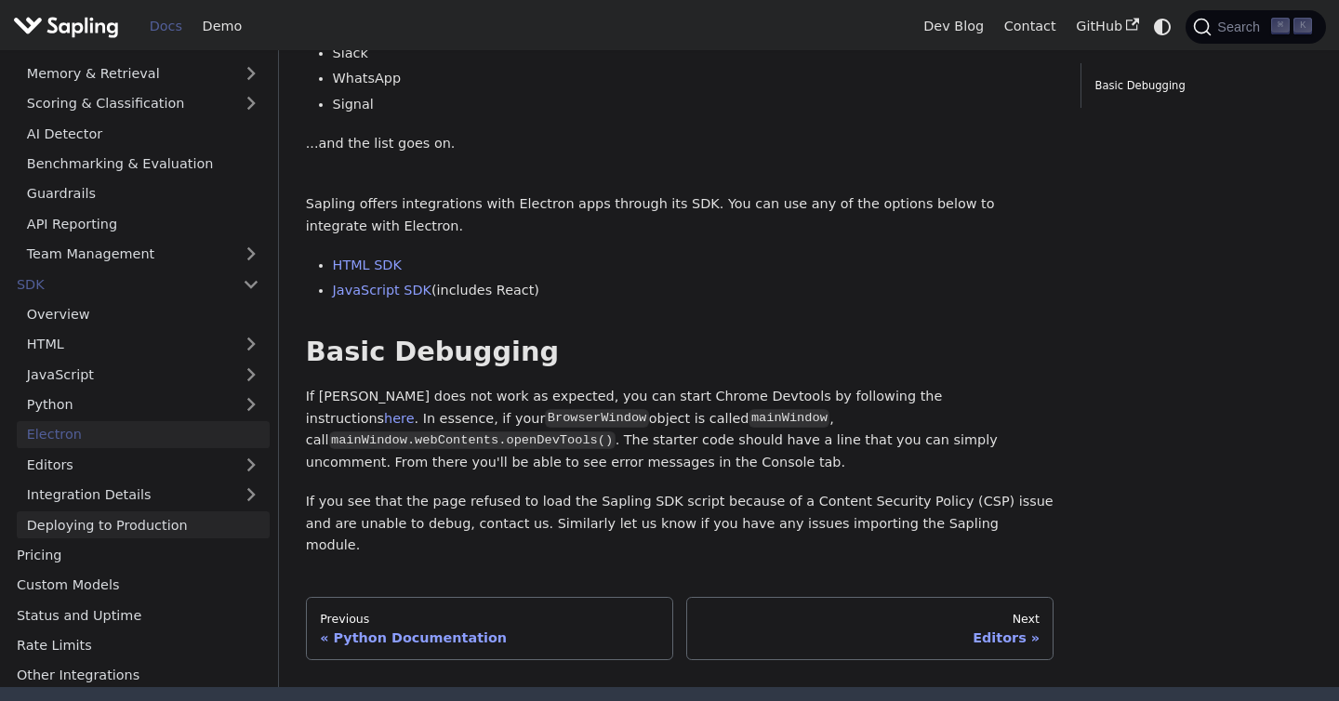
scroll to position [255, 0]
click at [165, 510] on link "Deploying to Production" at bounding box center [143, 523] width 253 height 27
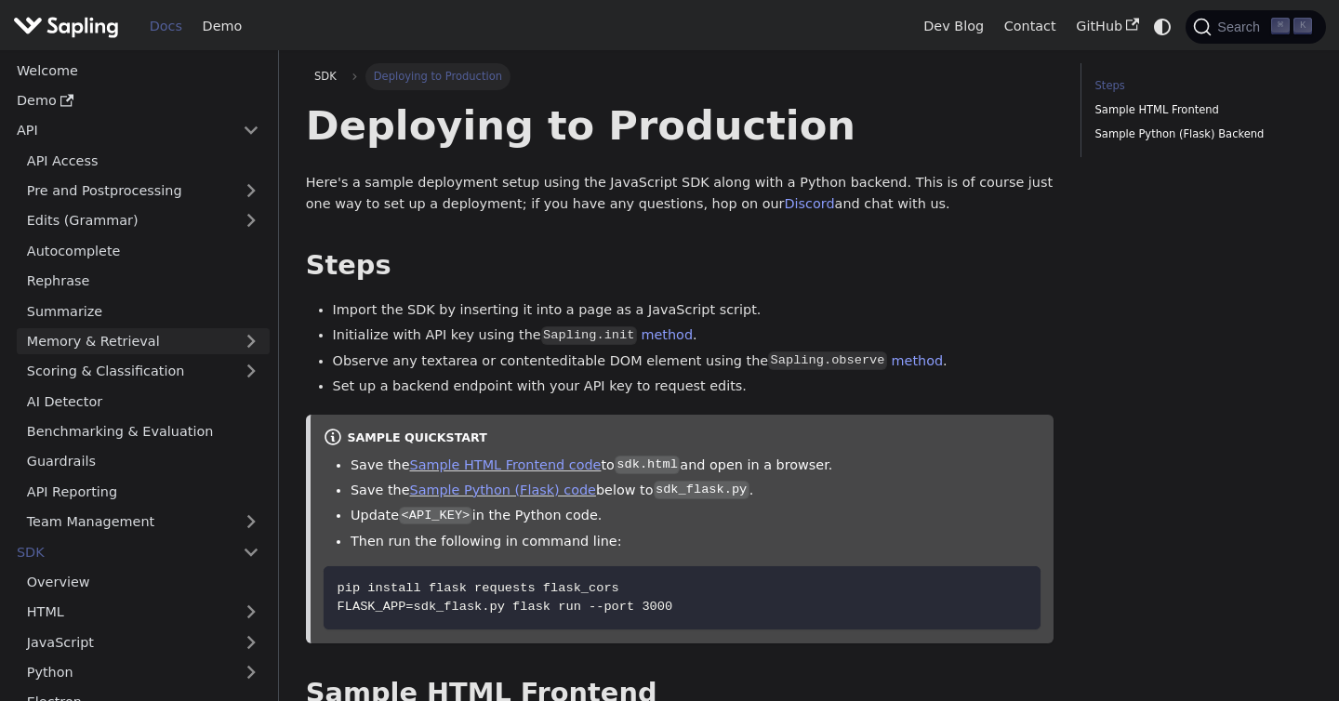
click at [138, 345] on link "Memory & Retrieval" at bounding box center [143, 341] width 253 height 27
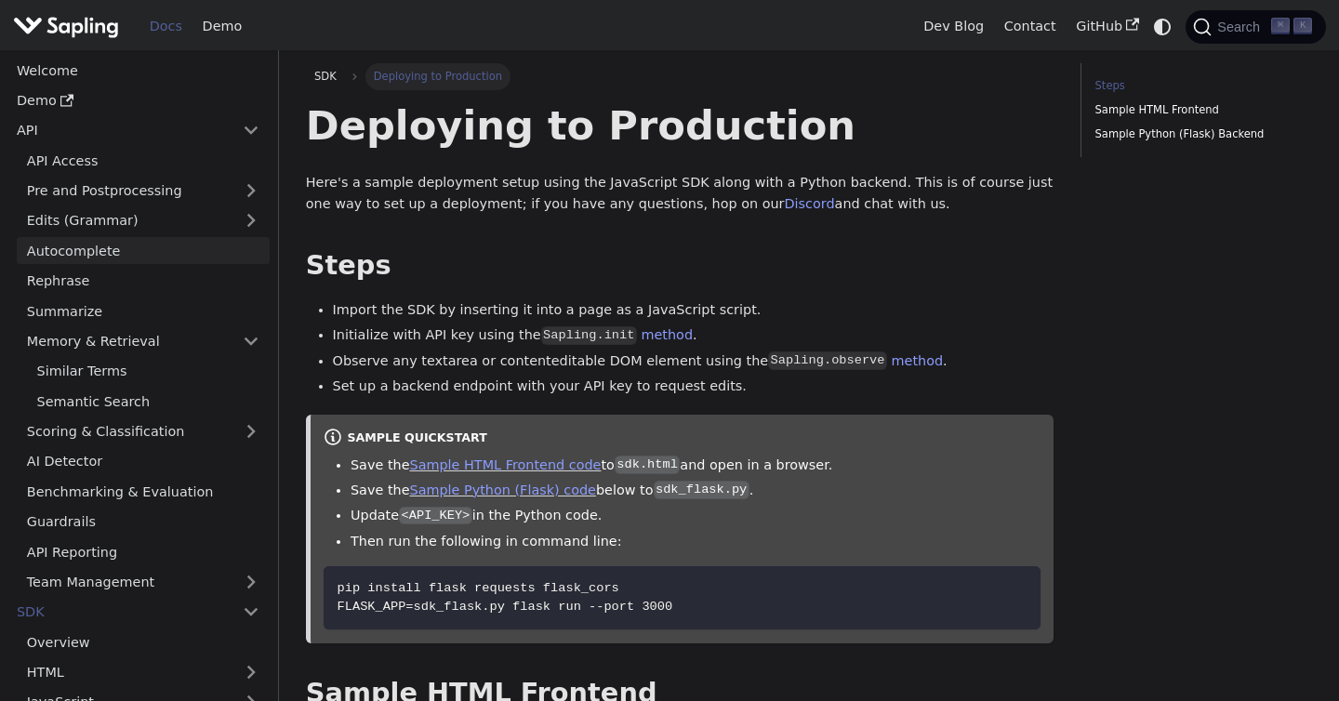
click at [115, 253] on link "Autocomplete" at bounding box center [143, 250] width 253 height 27
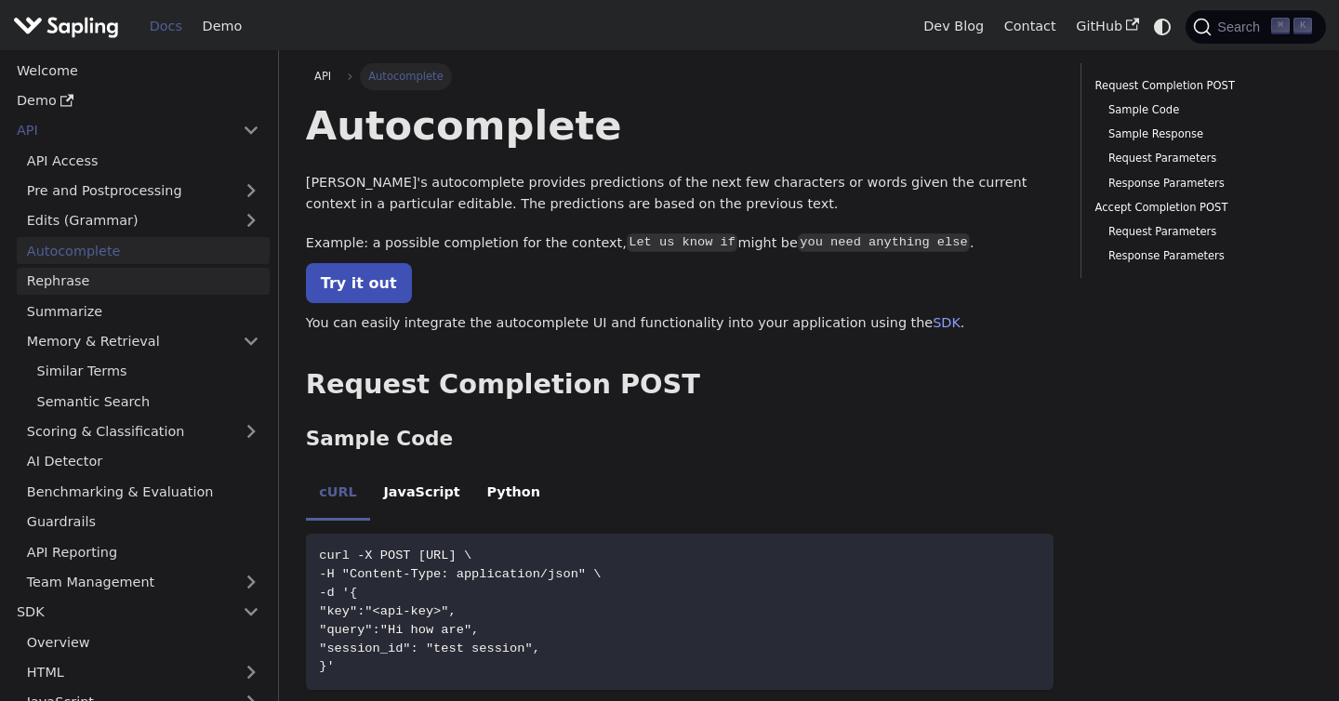
click at [109, 280] on link "Rephrase" at bounding box center [143, 281] width 253 height 27
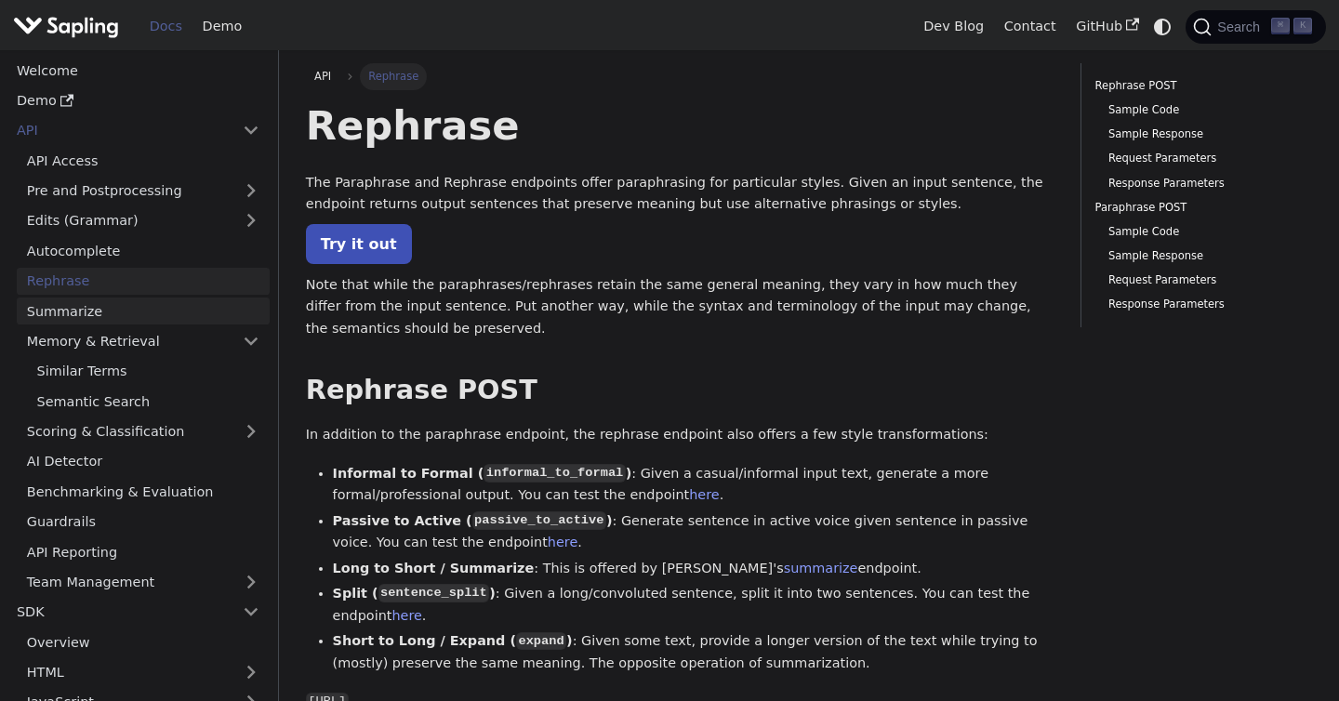
click at [109, 311] on link "Summarize" at bounding box center [143, 311] width 253 height 27
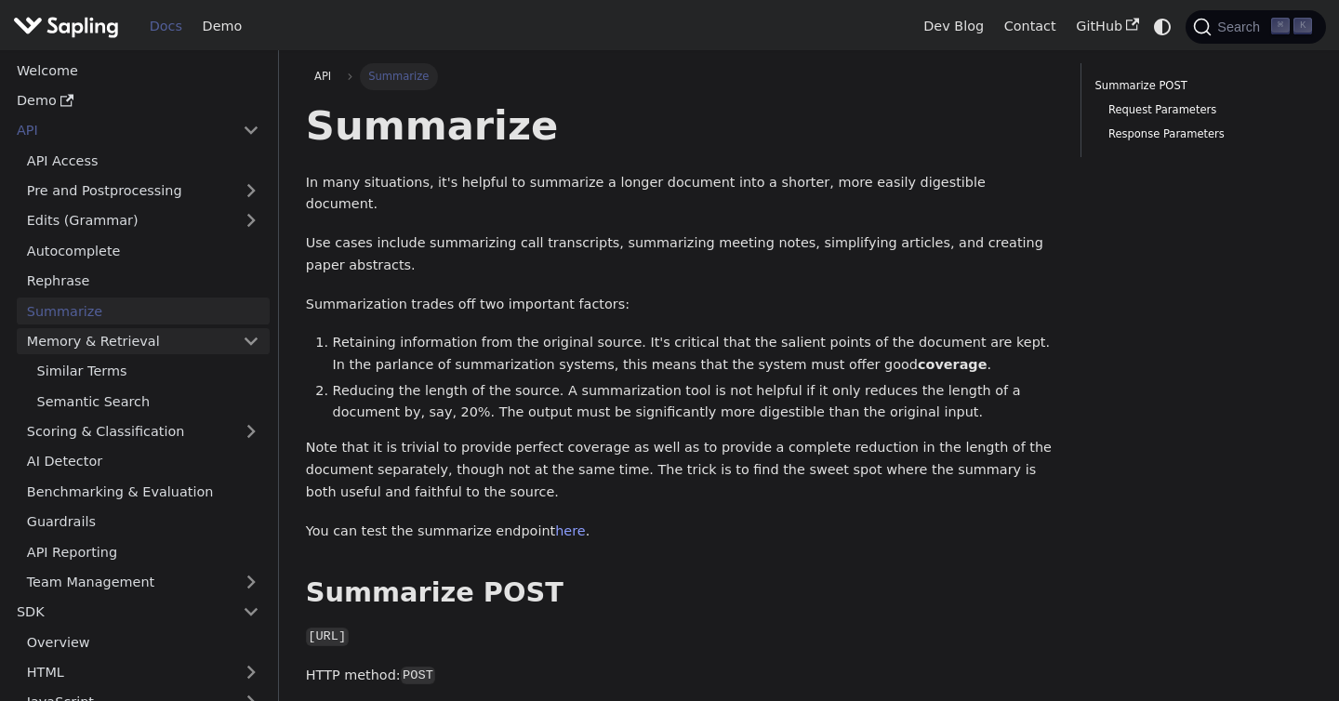
click at [112, 340] on link "Memory & Retrieval" at bounding box center [143, 341] width 253 height 27
click at [115, 345] on link "Memory & Retrieval" at bounding box center [143, 341] width 253 height 27
click at [115, 370] on link "Similar Terms" at bounding box center [148, 371] width 243 height 27
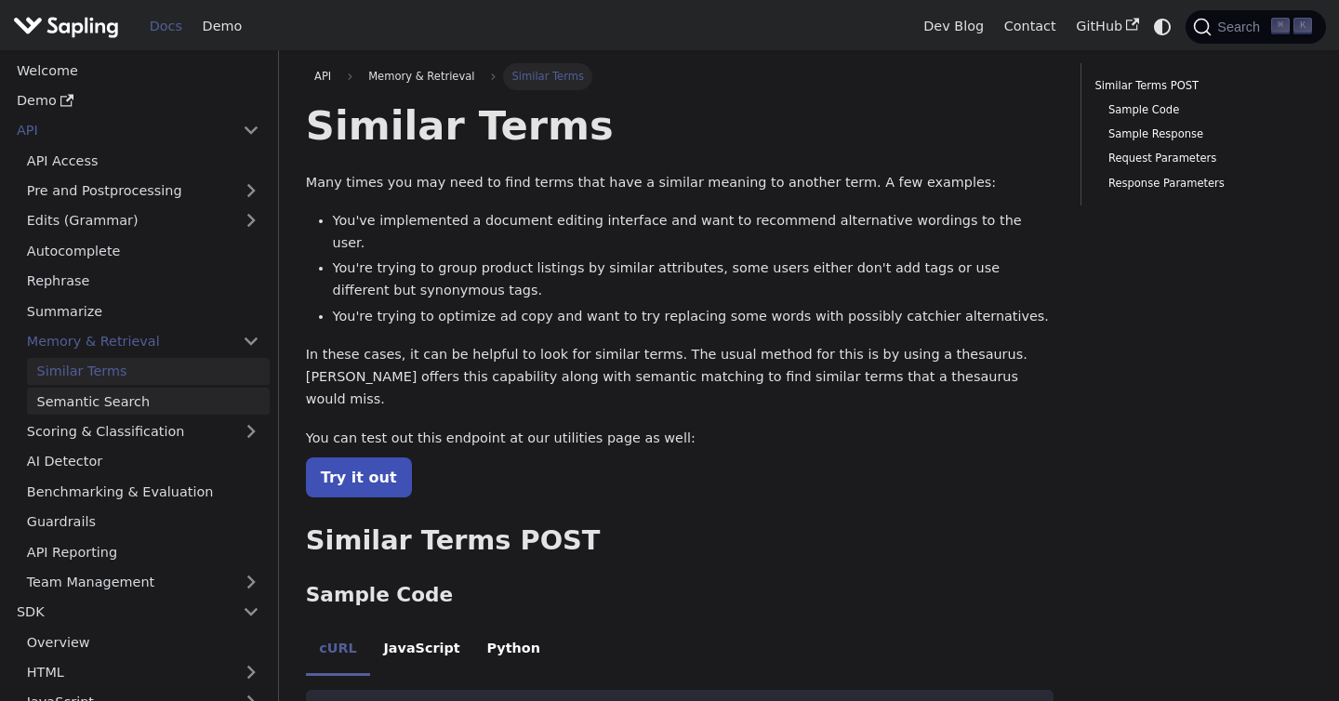
click at [115, 395] on link "Semantic Search" at bounding box center [148, 401] width 243 height 27
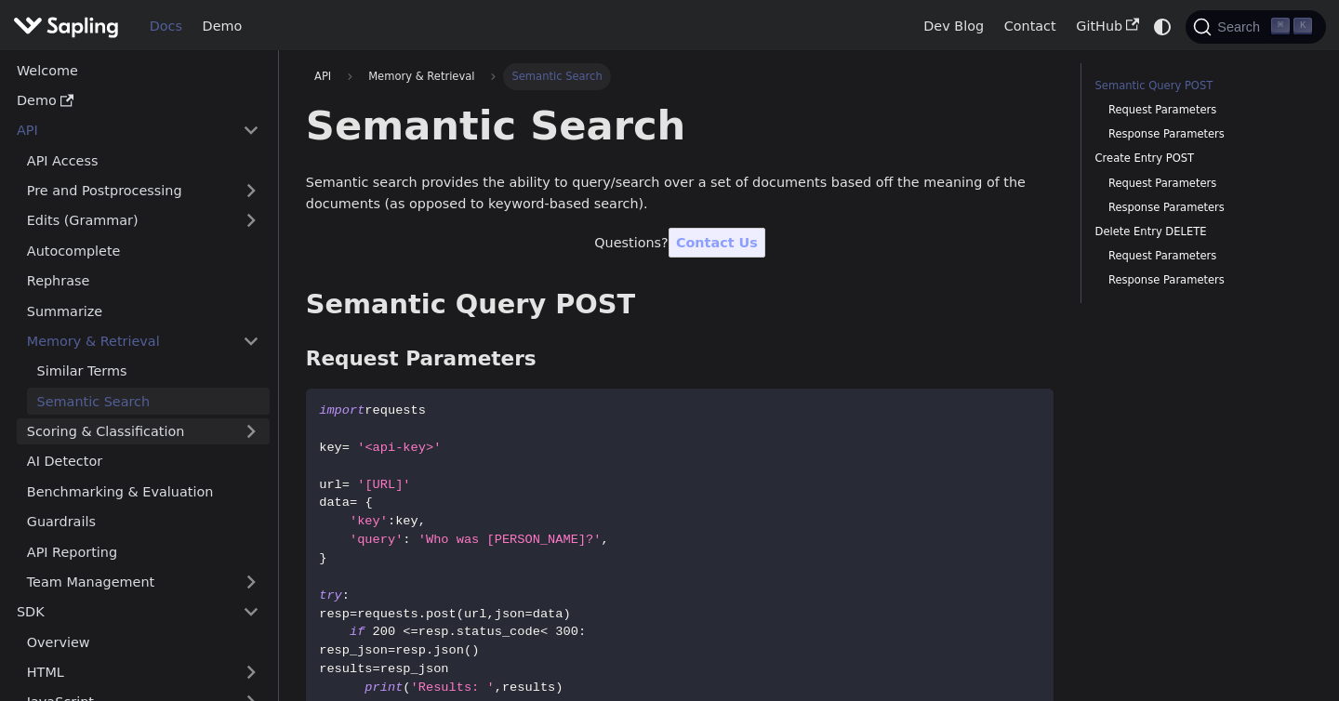
click at [118, 435] on link "Scoring & Classification" at bounding box center [143, 431] width 253 height 27
click at [126, 422] on link "Scoring & Classification" at bounding box center [143, 431] width 253 height 27
click at [111, 435] on link "Scoring & Classification" at bounding box center [143, 431] width 253 height 27
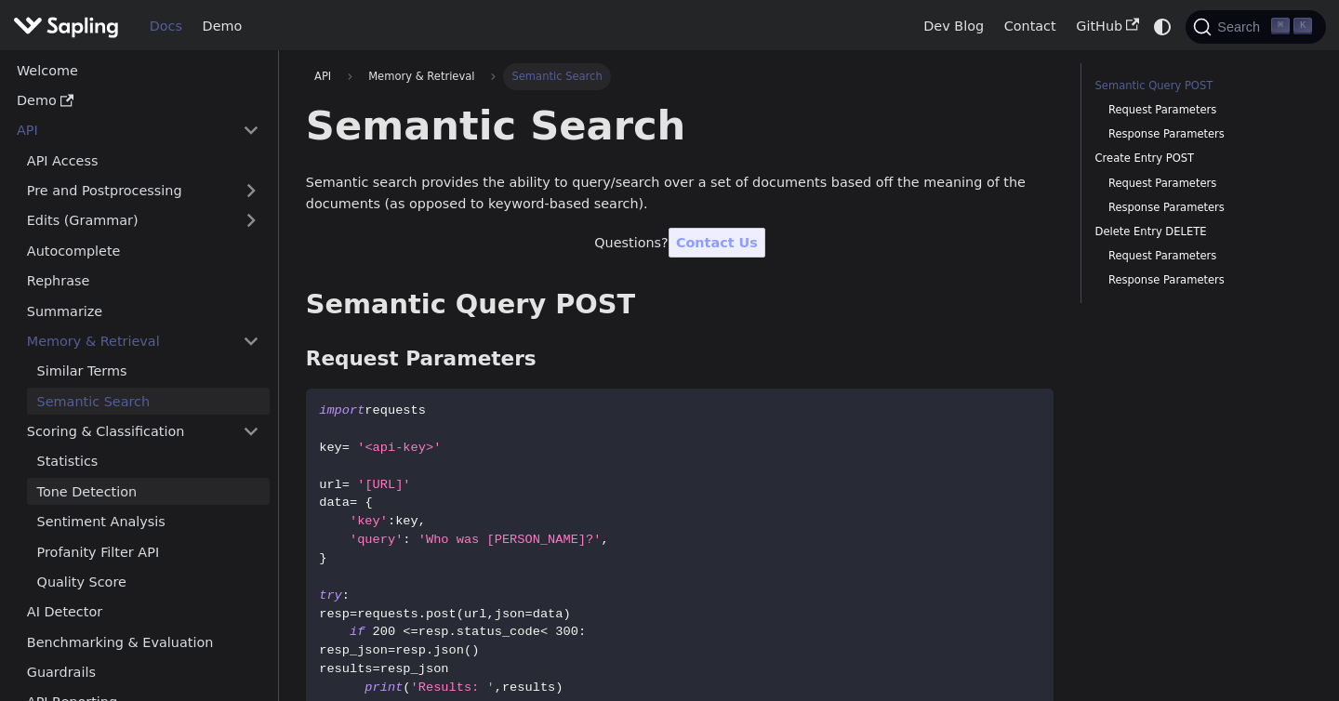
click at [105, 487] on link "Tone Detection" at bounding box center [148, 491] width 243 height 27
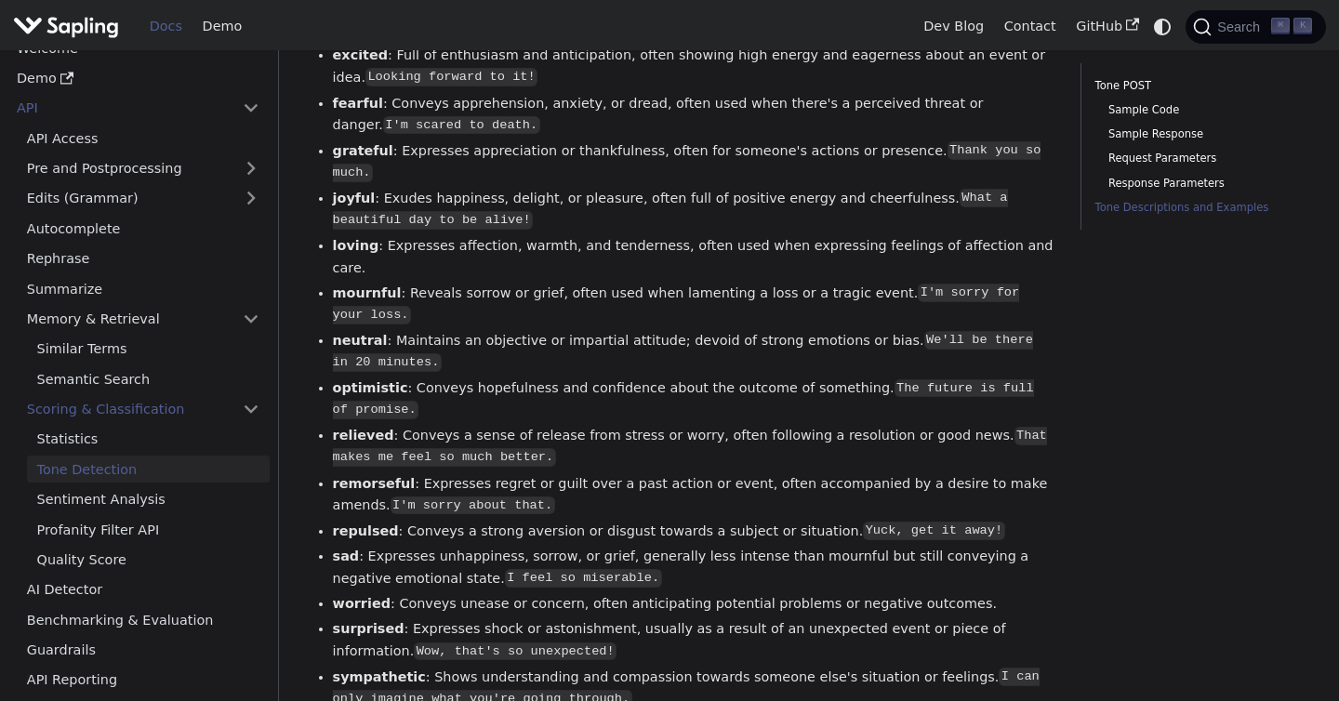
scroll to position [3949, 0]
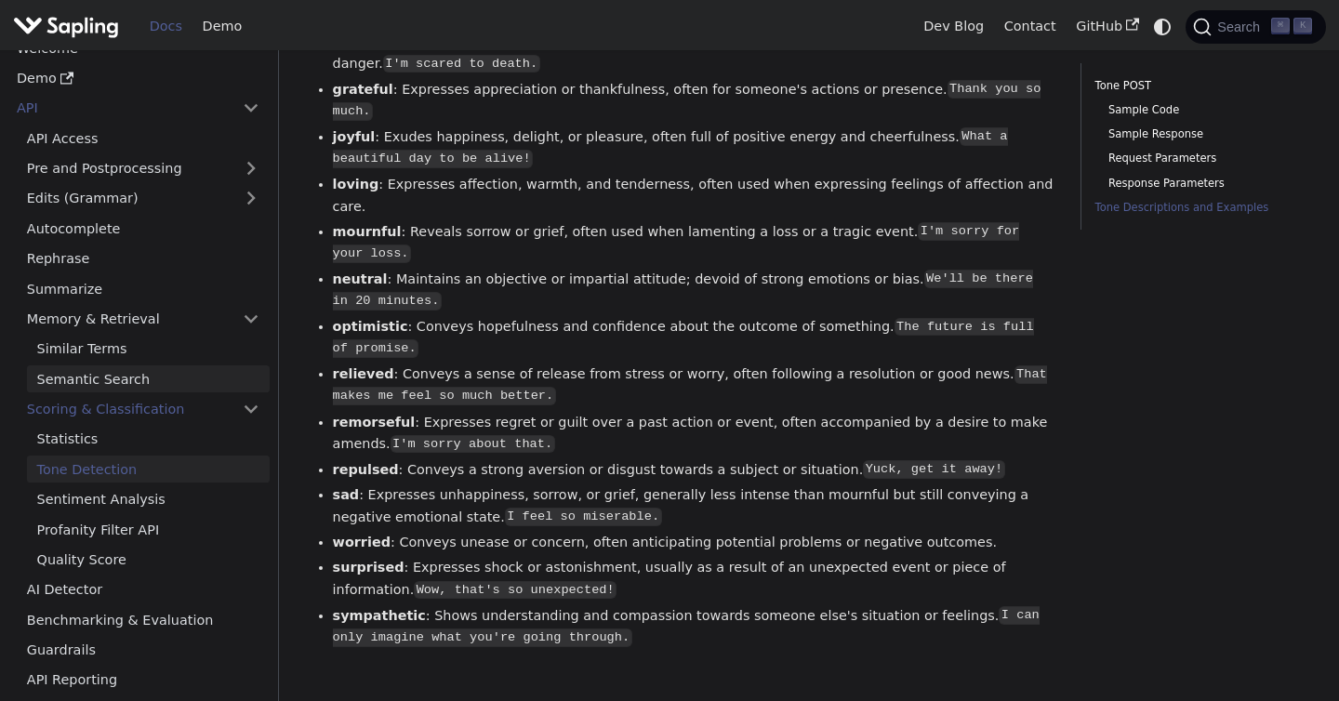
click at [108, 366] on link "Semantic Search" at bounding box center [148, 378] width 243 height 27
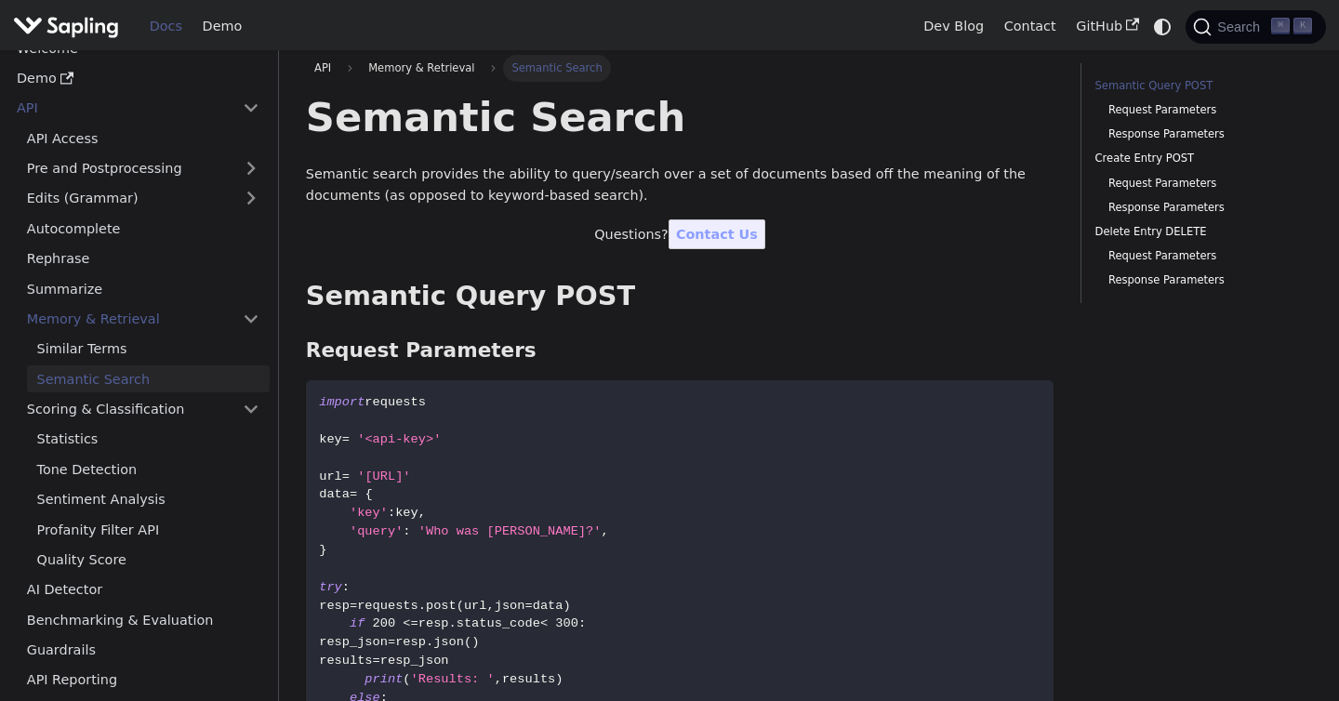
scroll to position [12, 0]
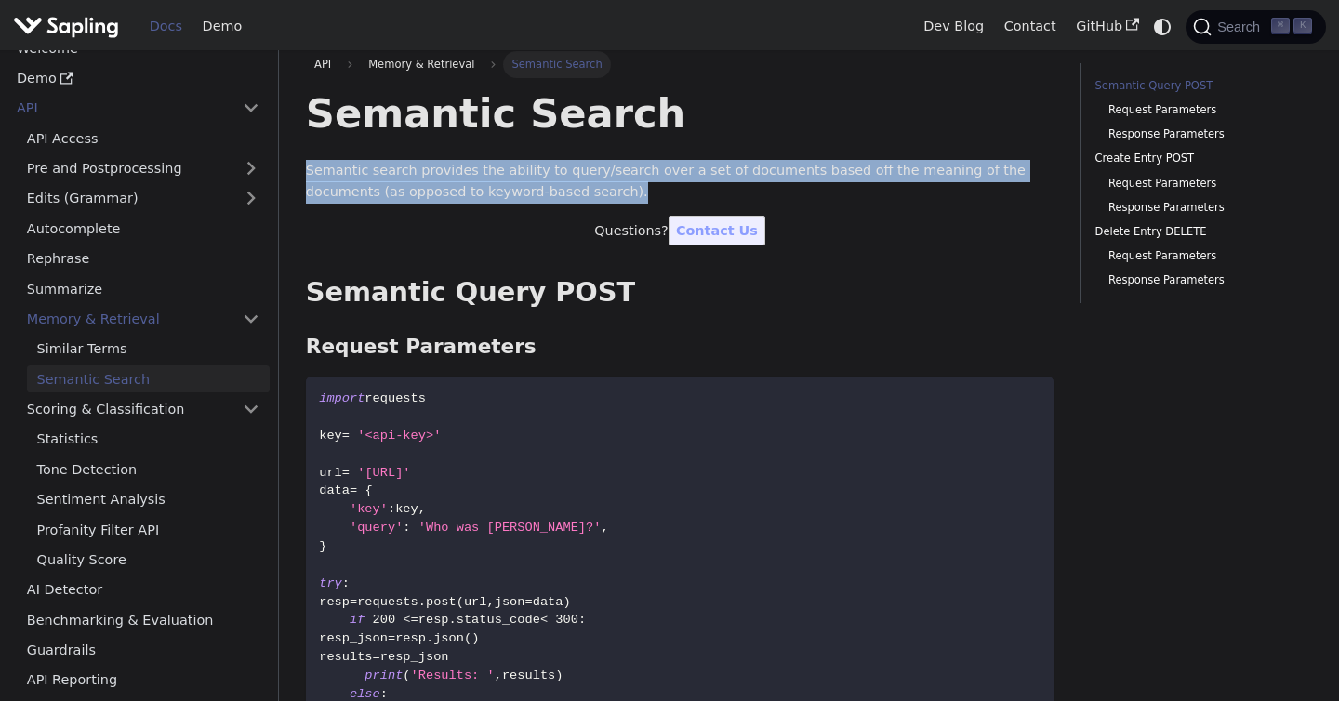
drag, startPoint x: 552, startPoint y: 192, endPoint x: 309, endPoint y: 179, distance: 243.9
click at [310, 179] on p "Semantic search provides the ability to query/search over a set of documents ba…" at bounding box center [680, 182] width 748 height 45
click at [309, 179] on p "Semantic search provides the ability to query/search over a set of documents ba…" at bounding box center [680, 182] width 748 height 45
drag, startPoint x: 562, startPoint y: 195, endPoint x: 288, endPoint y: 169, distance: 275.5
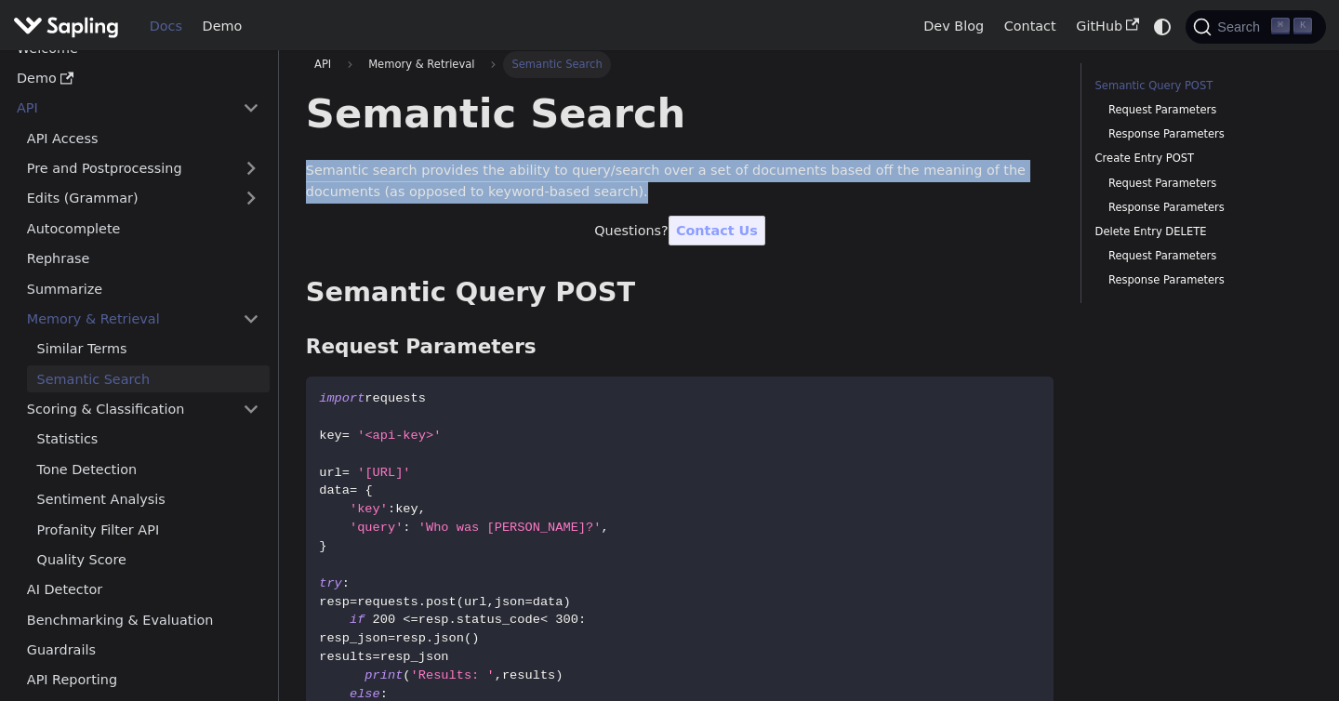
click at [432, 184] on p "Semantic search provides the ability to query/search over a set of documents ba…" at bounding box center [680, 182] width 748 height 45
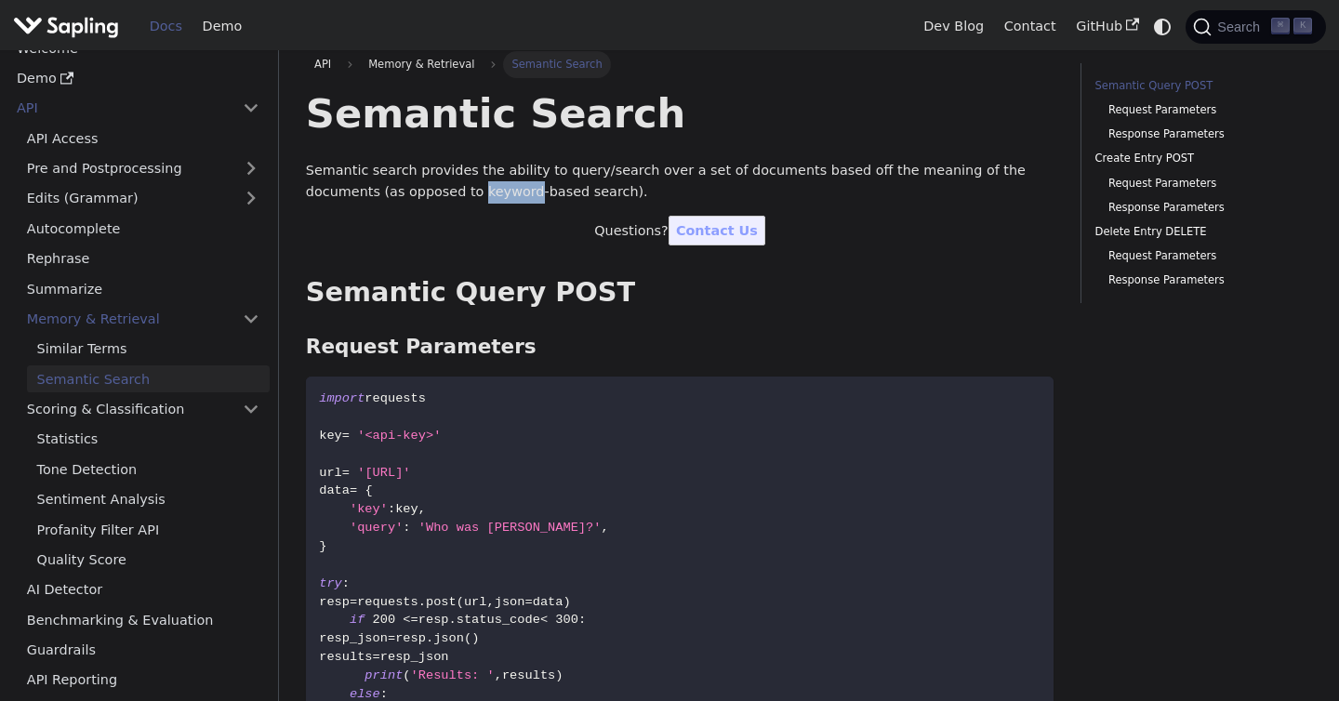
click at [432, 184] on p "Semantic search provides the ability to query/search over a set of documents ba…" at bounding box center [680, 182] width 748 height 45
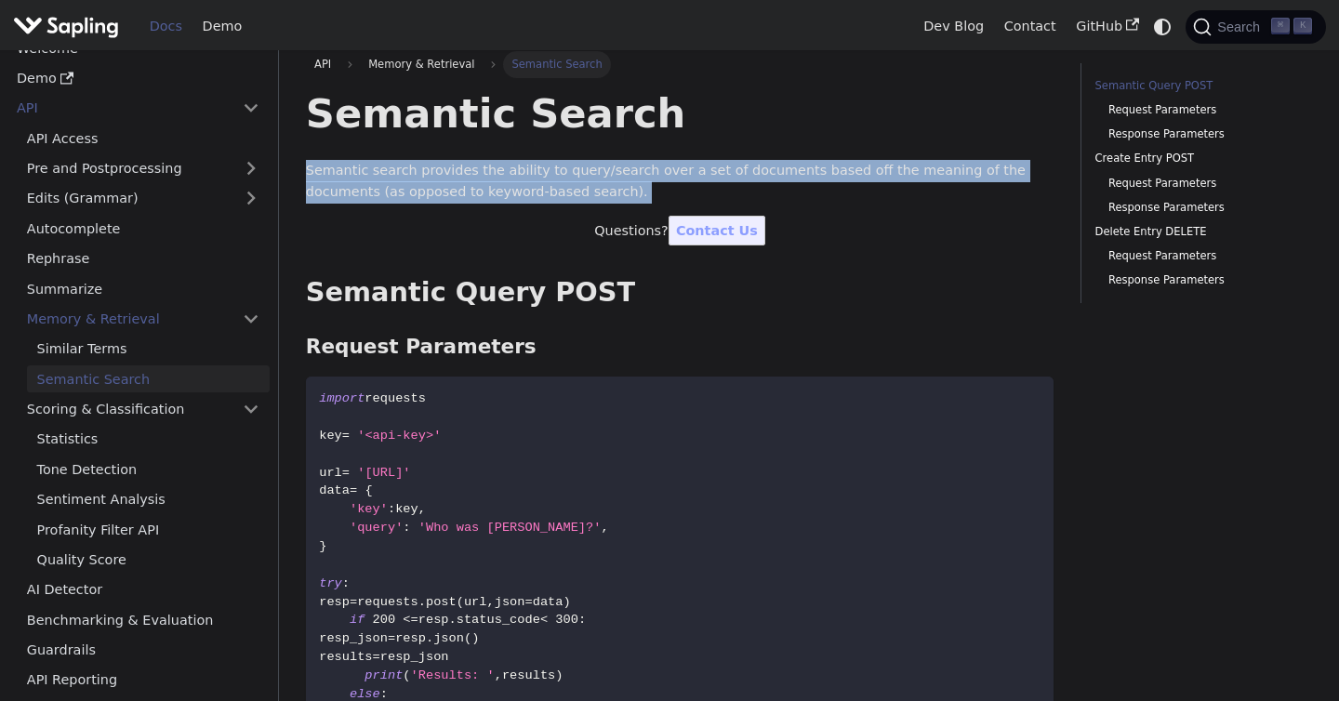
click at [432, 184] on p "Semantic search provides the ability to query/search over a set of documents ba…" at bounding box center [680, 182] width 748 height 45
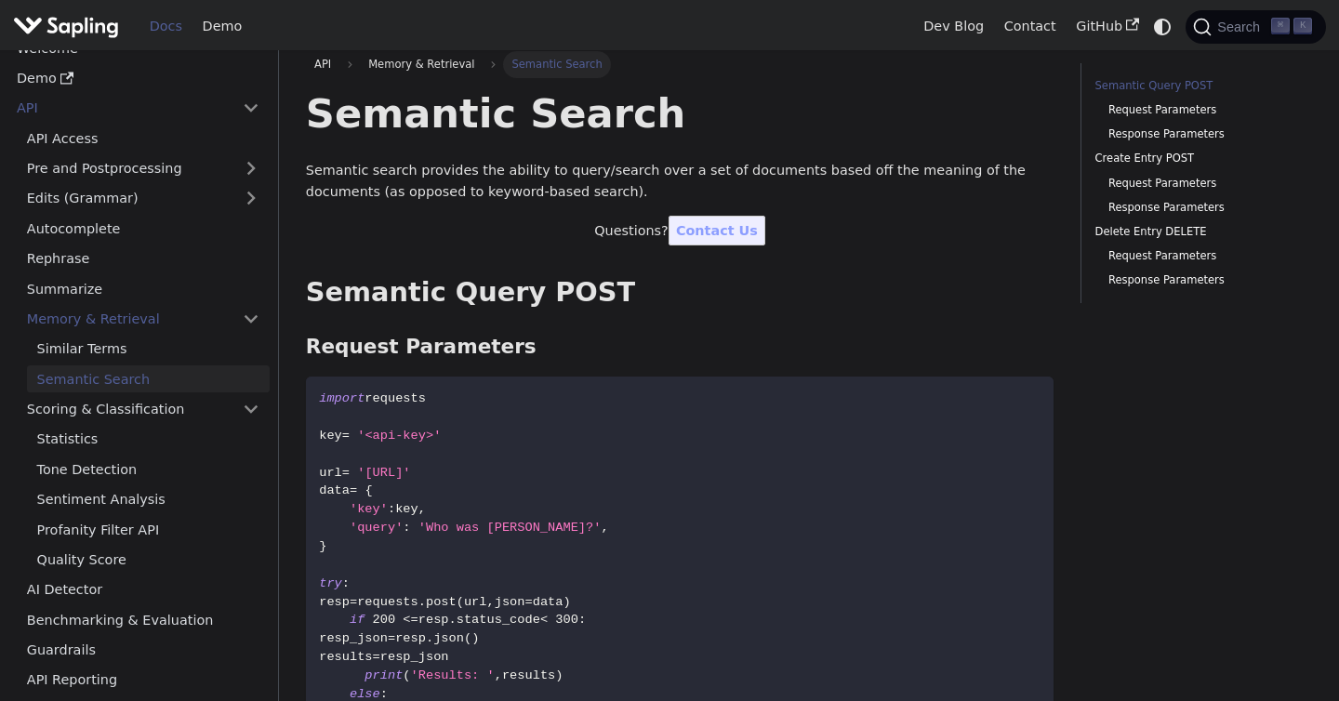
click at [630, 221] on p "Questions? Contact Us" at bounding box center [680, 231] width 748 height 22
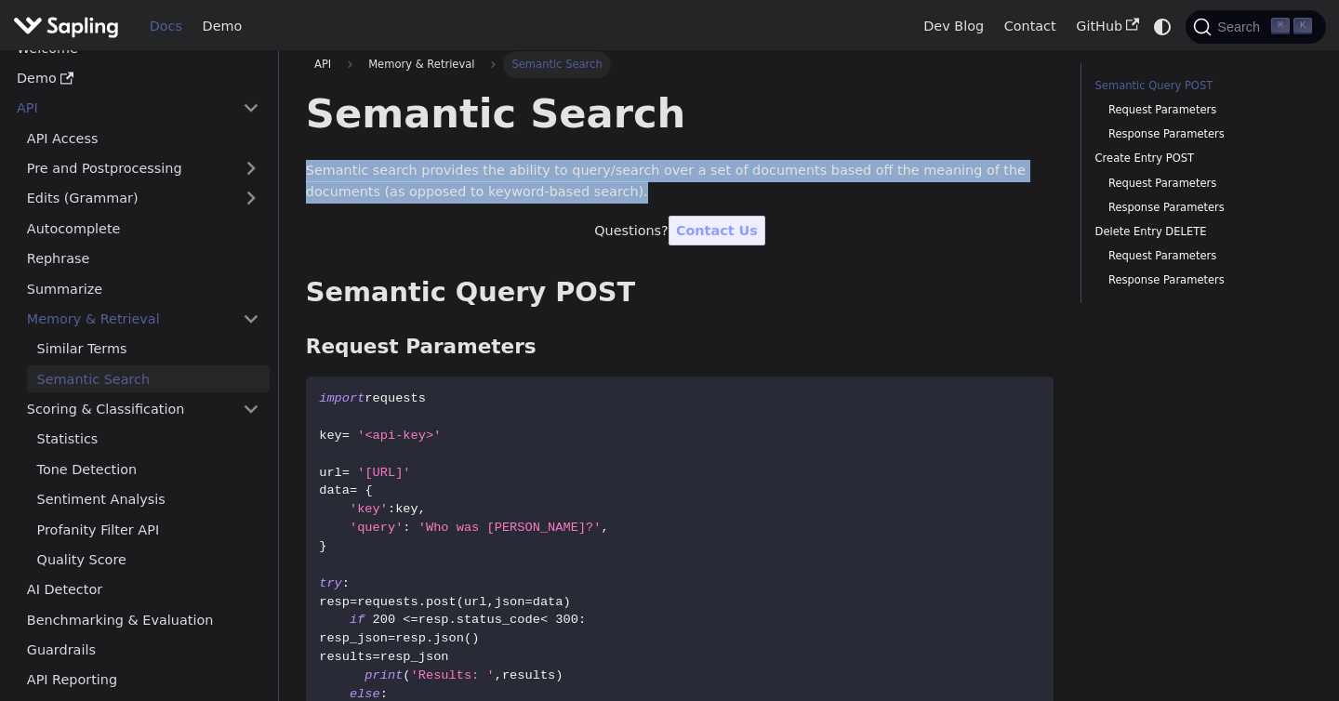
drag, startPoint x: 562, startPoint y: 196, endPoint x: 291, endPoint y: 170, distance: 272.7
click at [491, 194] on p "Semantic search provides the ability to query/search over a set of documents ba…" at bounding box center [680, 182] width 748 height 45
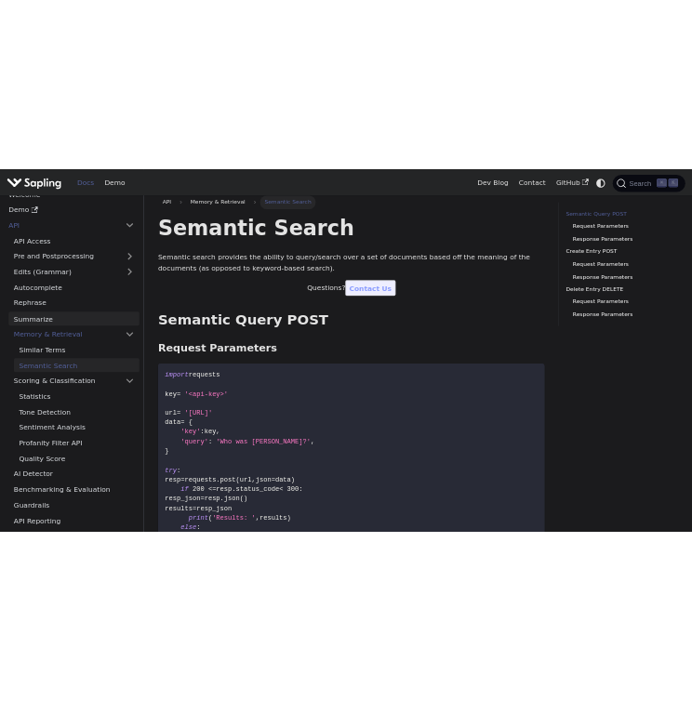
scroll to position [0, 0]
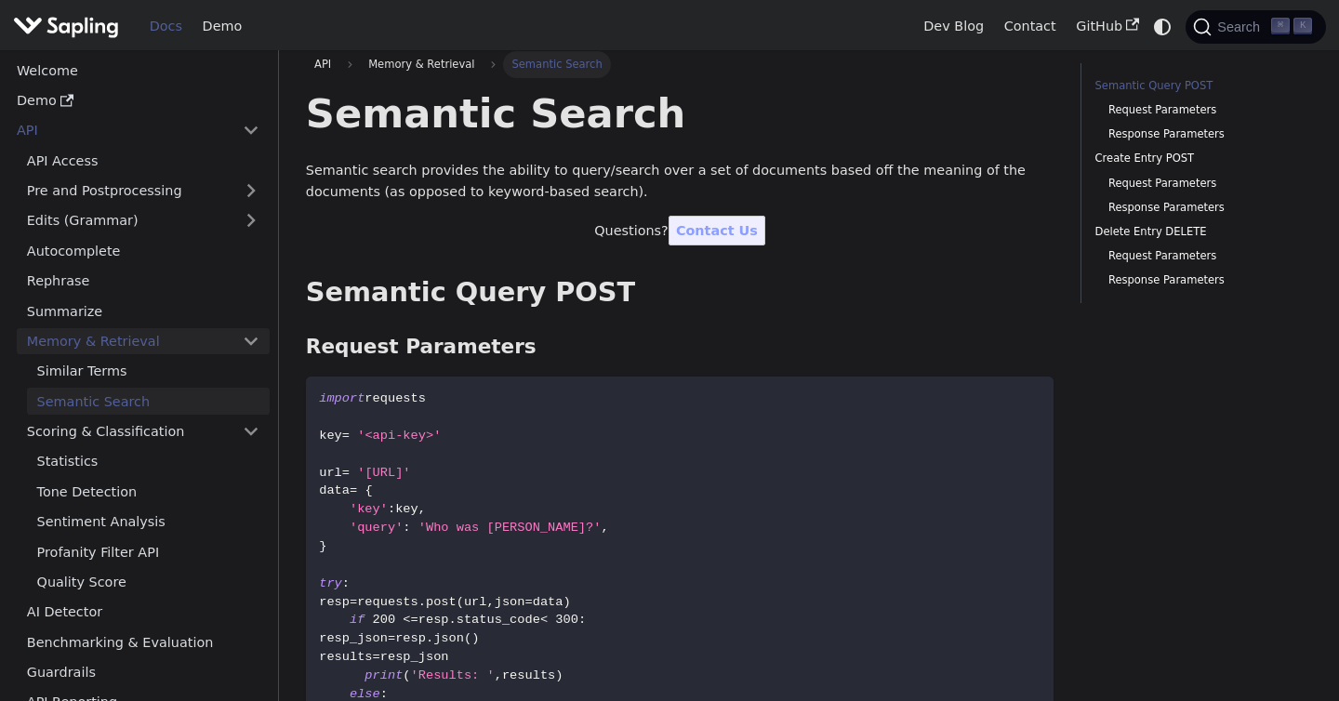
click at [167, 344] on link "Memory & Retrieval" at bounding box center [143, 341] width 253 height 27
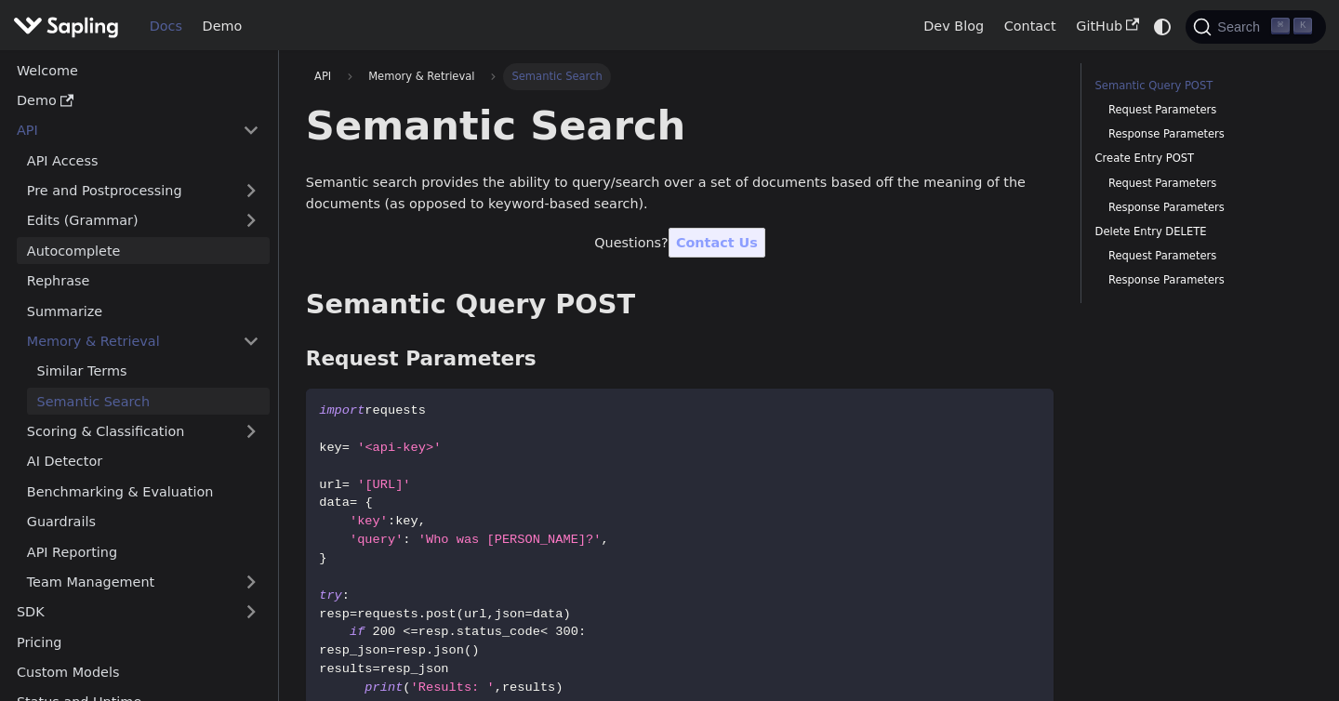
click at [105, 252] on link "Autocomplete" at bounding box center [143, 250] width 253 height 27
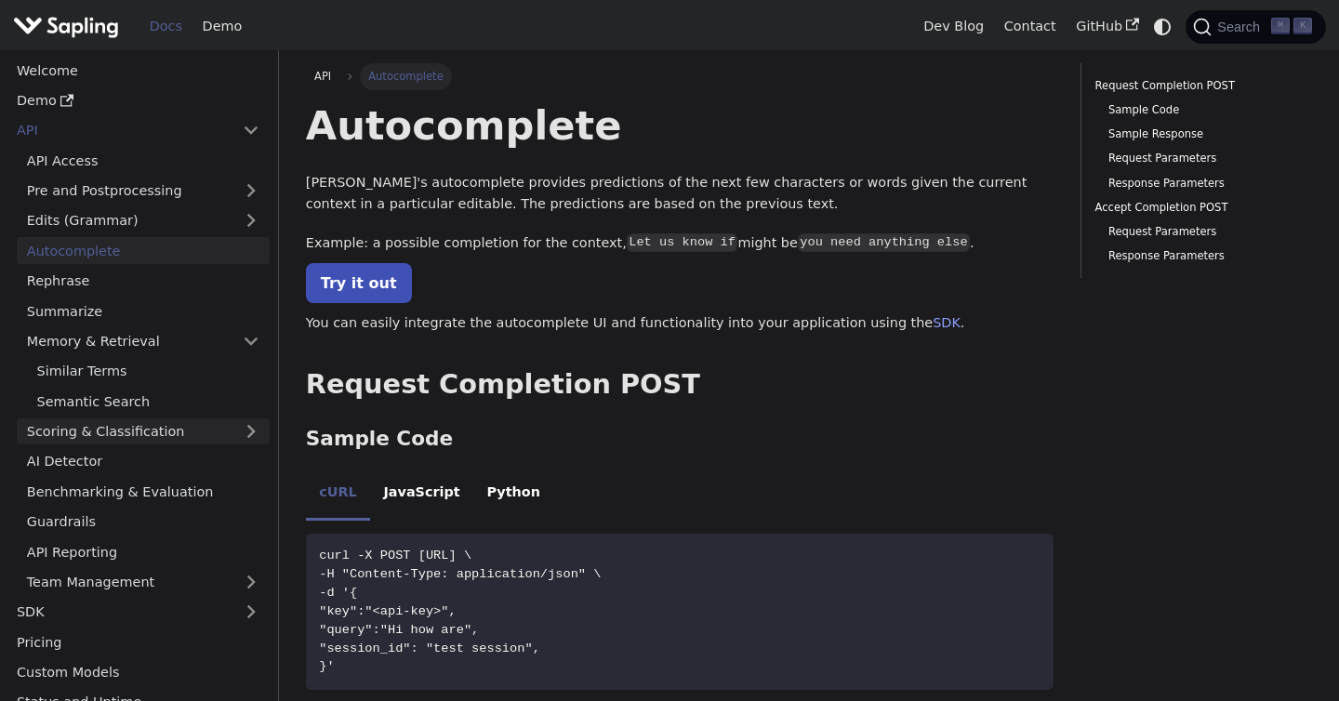
click at [108, 431] on link "Scoring & Classification" at bounding box center [143, 431] width 253 height 27
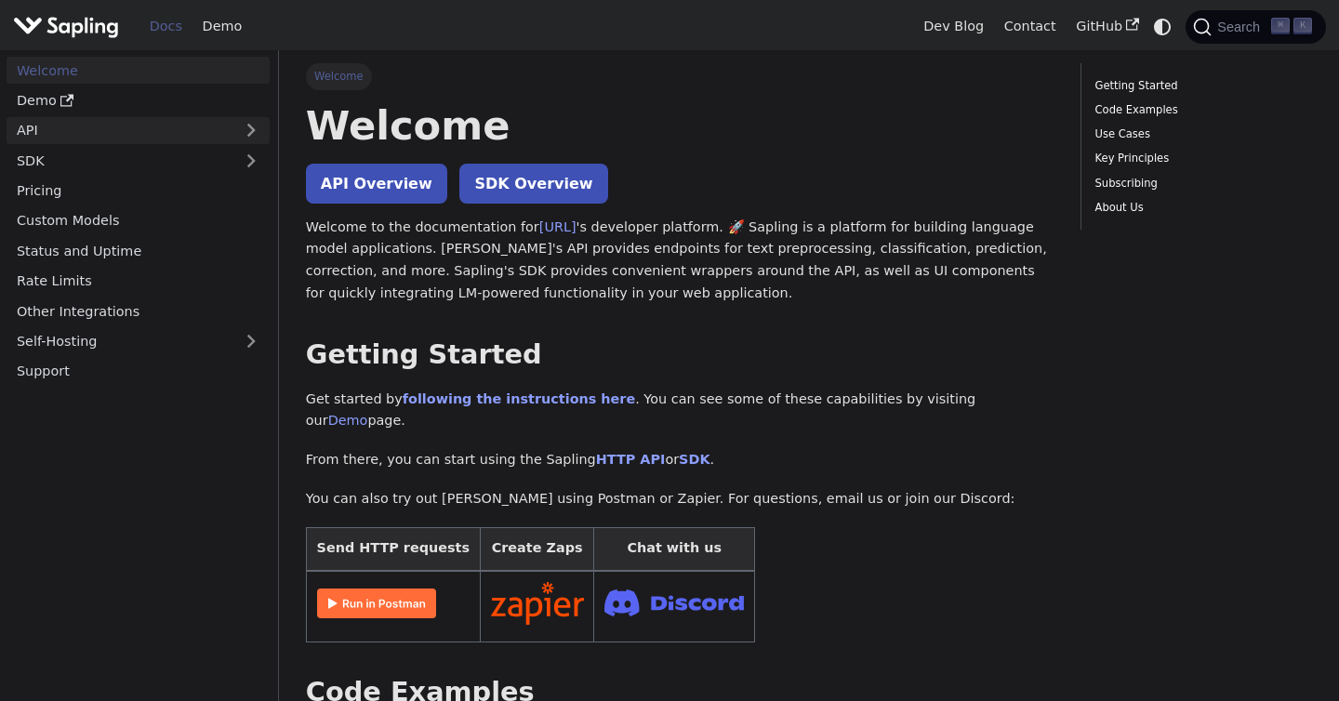
click at [215, 118] on link "API" at bounding box center [120, 130] width 226 height 27
